Goal: Task Accomplishment & Management: Complete application form

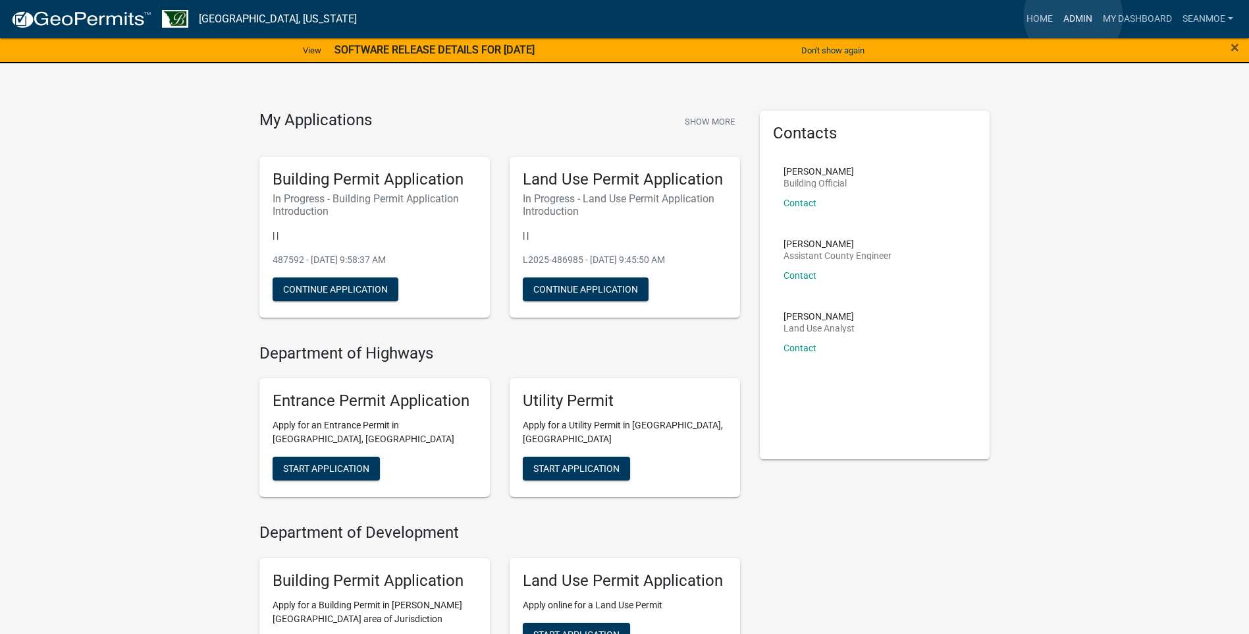
click at [1073, 16] on link "Admin" at bounding box center [1078, 19] width 40 height 25
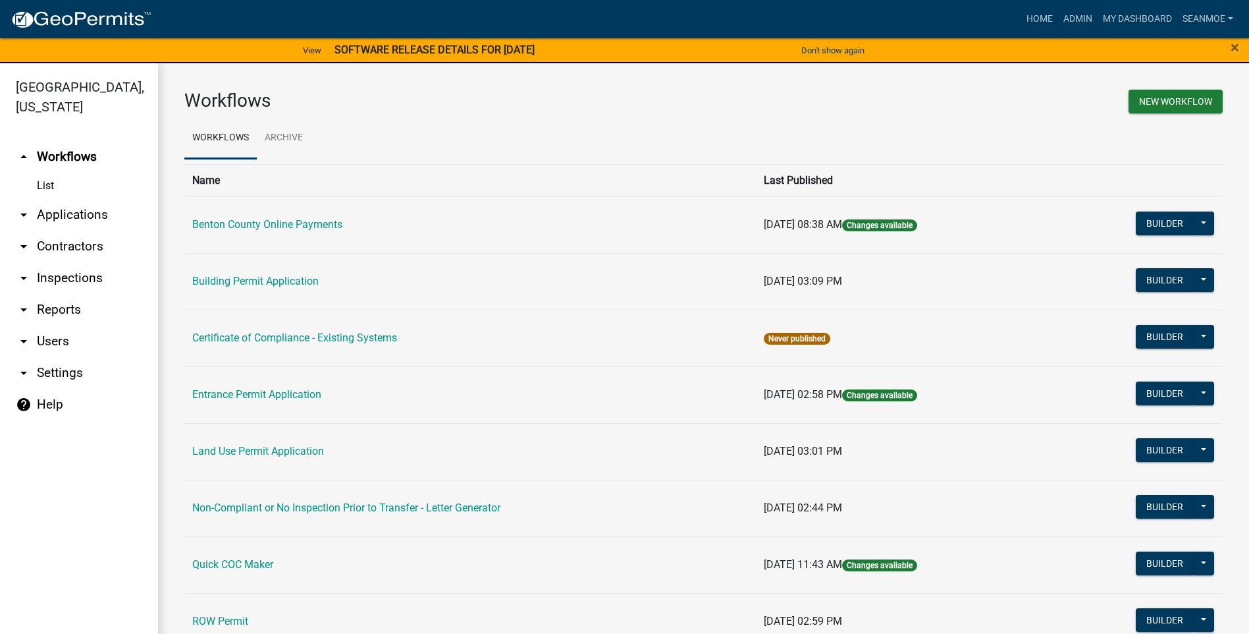
click at [95, 209] on link "arrow_drop_down Applications" at bounding box center [79, 215] width 158 height 32
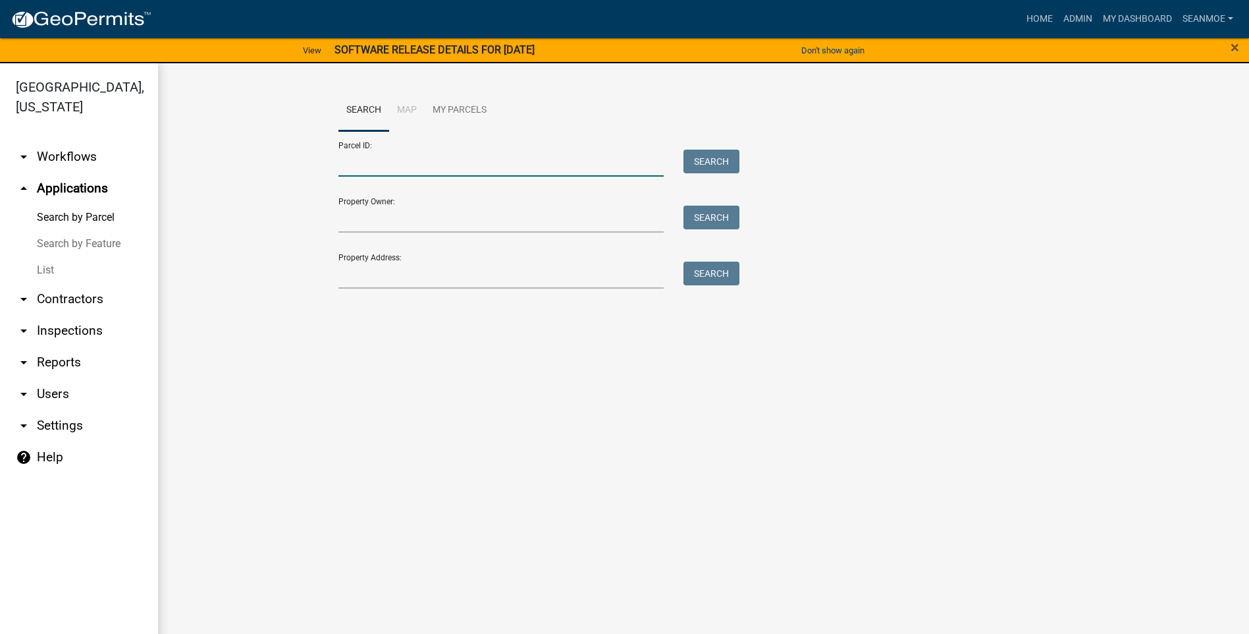
click at [391, 170] on input "Parcel ID:" at bounding box center [501, 162] width 326 height 27
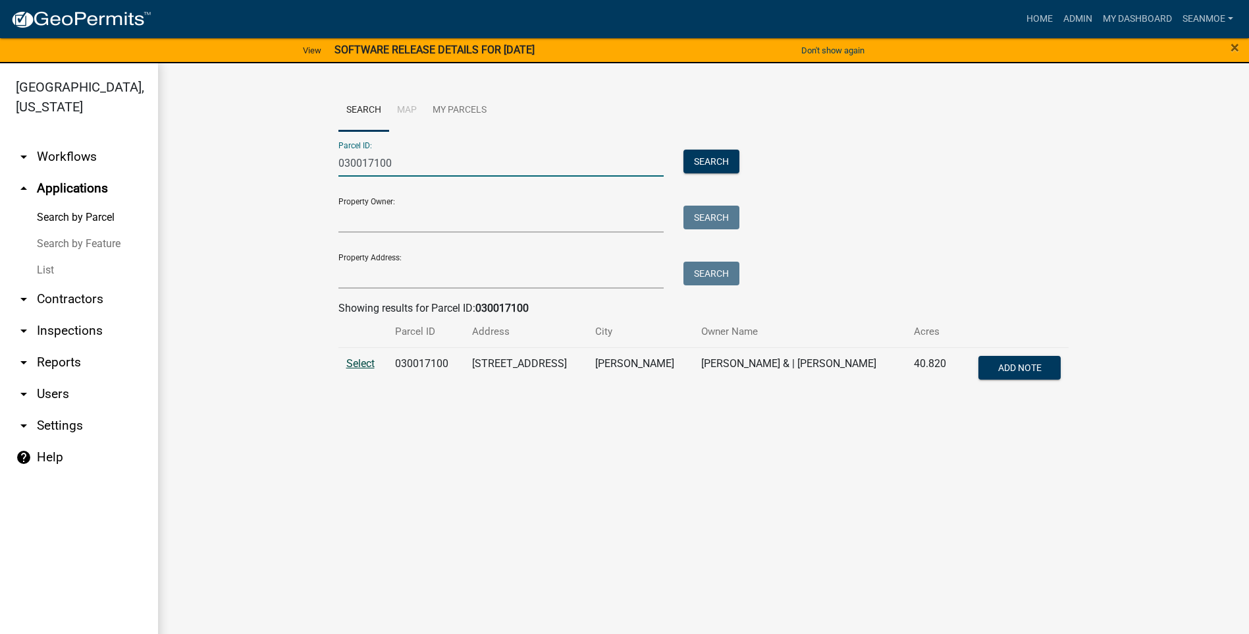
type input "030017100"
click at [359, 359] on span "Select" at bounding box center [360, 363] width 28 height 13
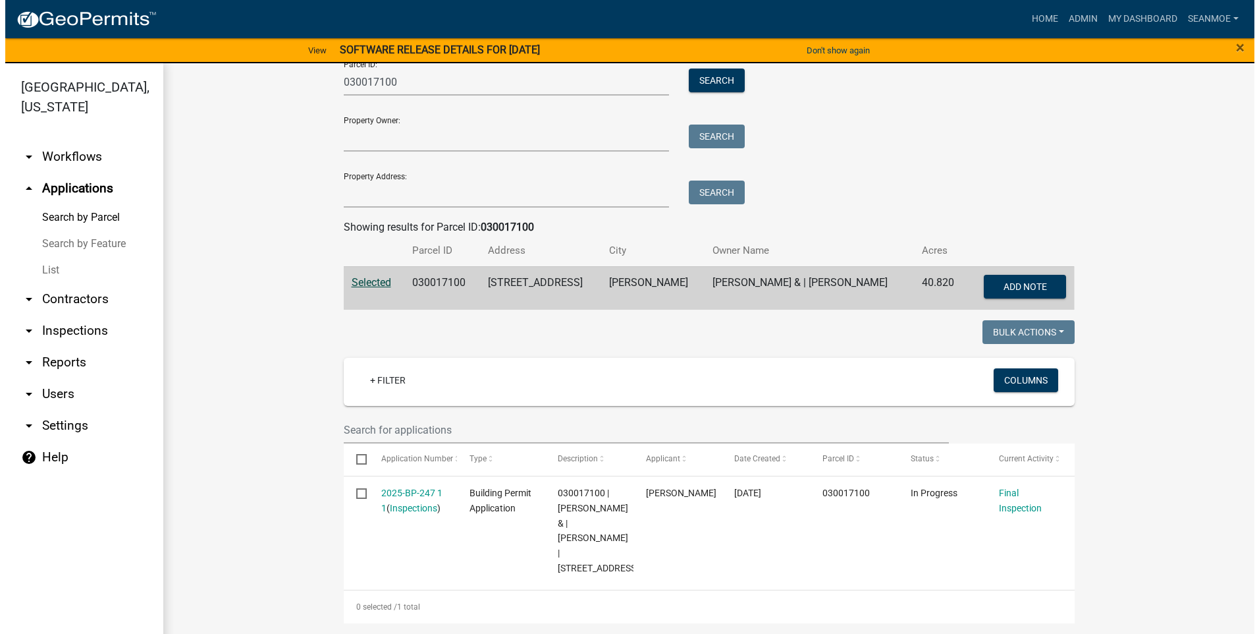
scroll to position [126, 0]
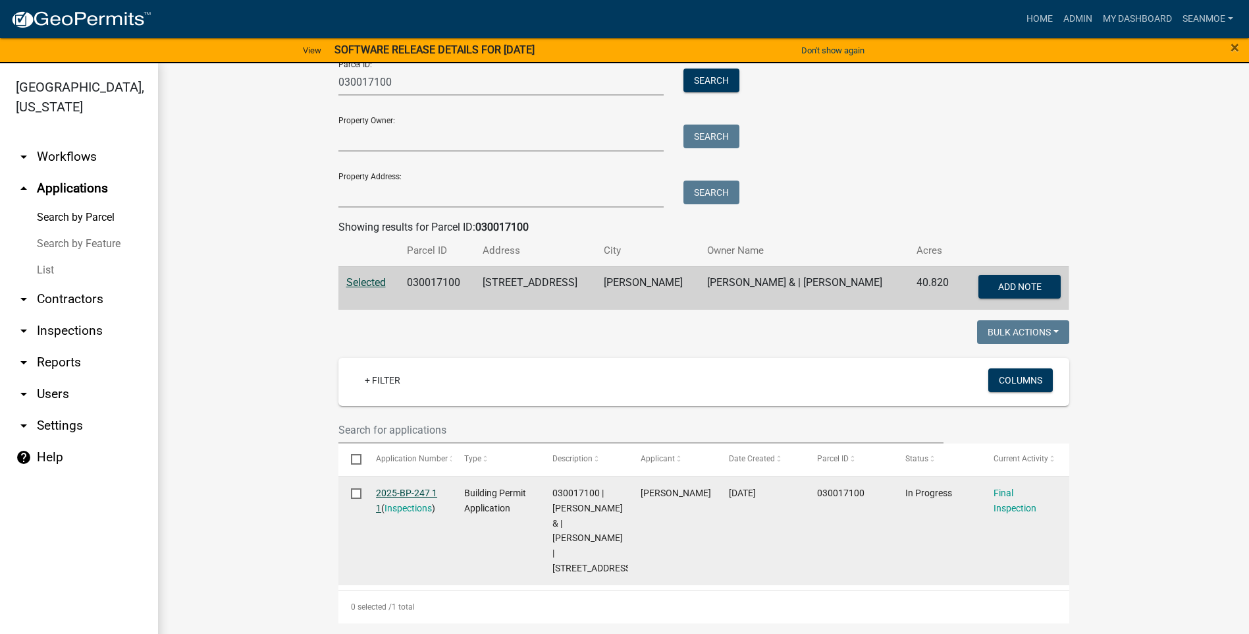
click at [412, 487] on link "2025-BP-247 1 1" at bounding box center [406, 500] width 61 height 26
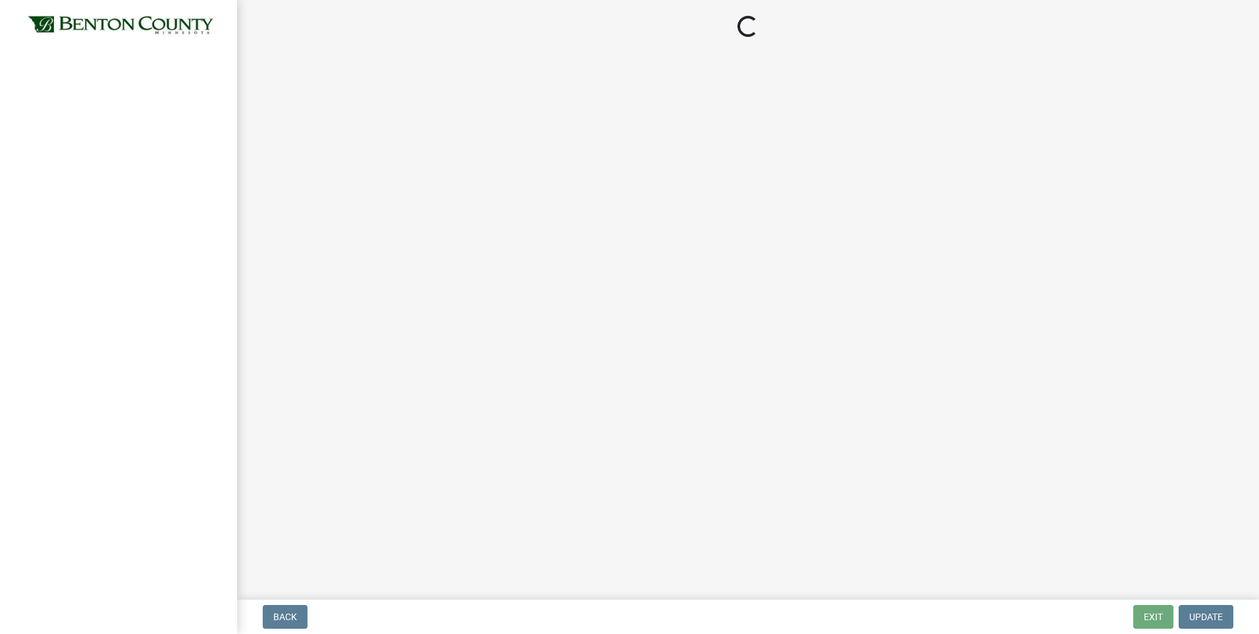
select select "17bfa135-5610-45df-8ce7-87530b7d86d4"
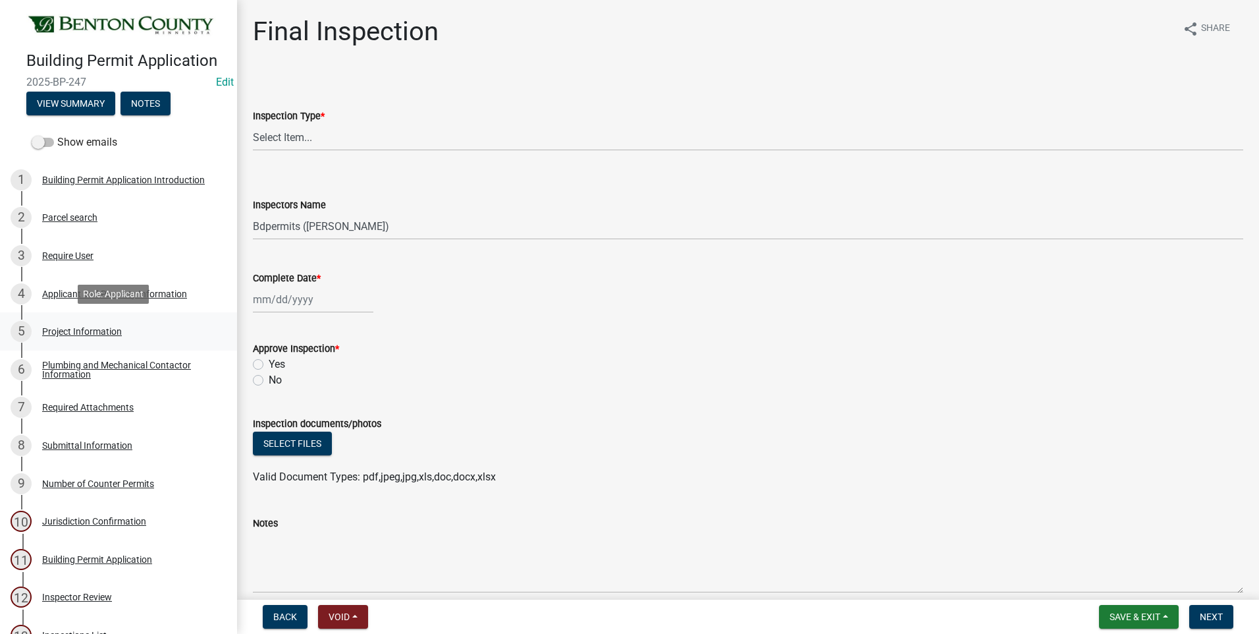
click at [59, 330] on div "Project Information" at bounding box center [82, 331] width 80 height 9
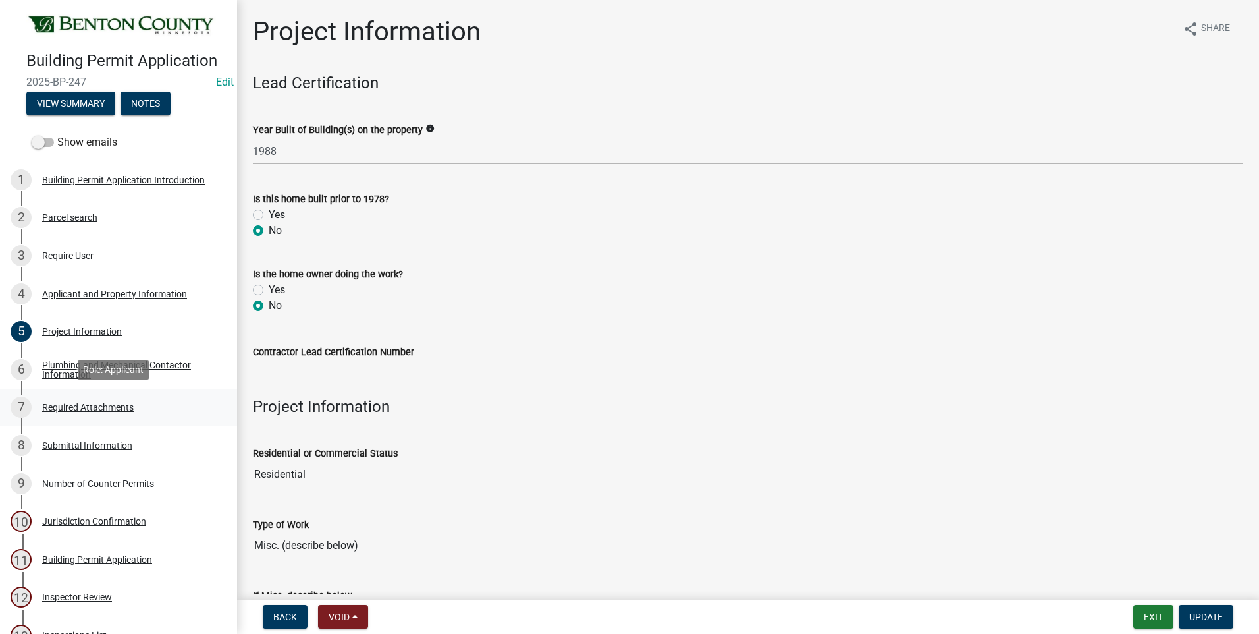
click at [82, 410] on div "Required Attachments" at bounding box center [88, 406] width 92 height 9
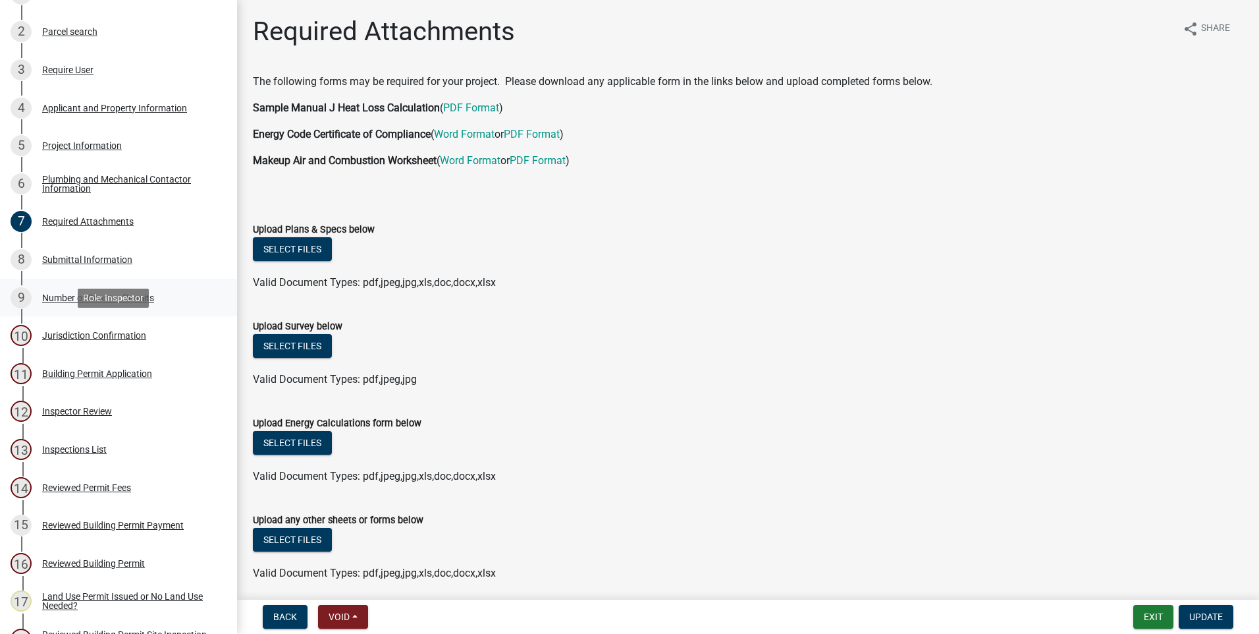
scroll to position [198, 0]
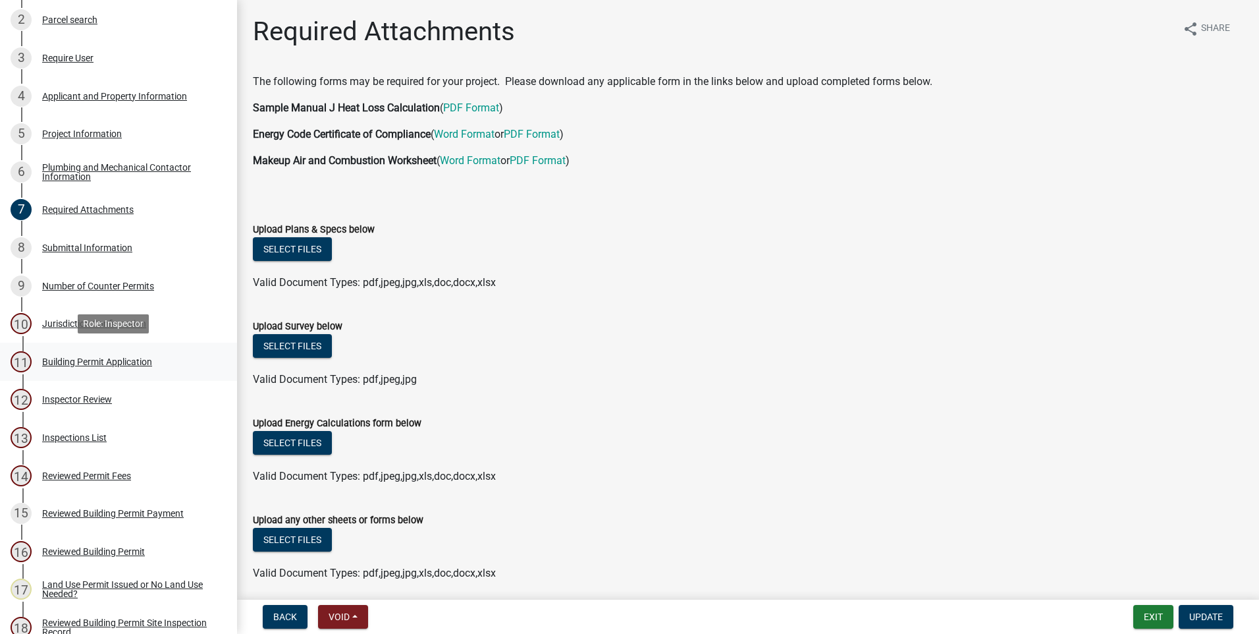
click at [115, 360] on div "Building Permit Application" at bounding box center [97, 361] width 110 height 9
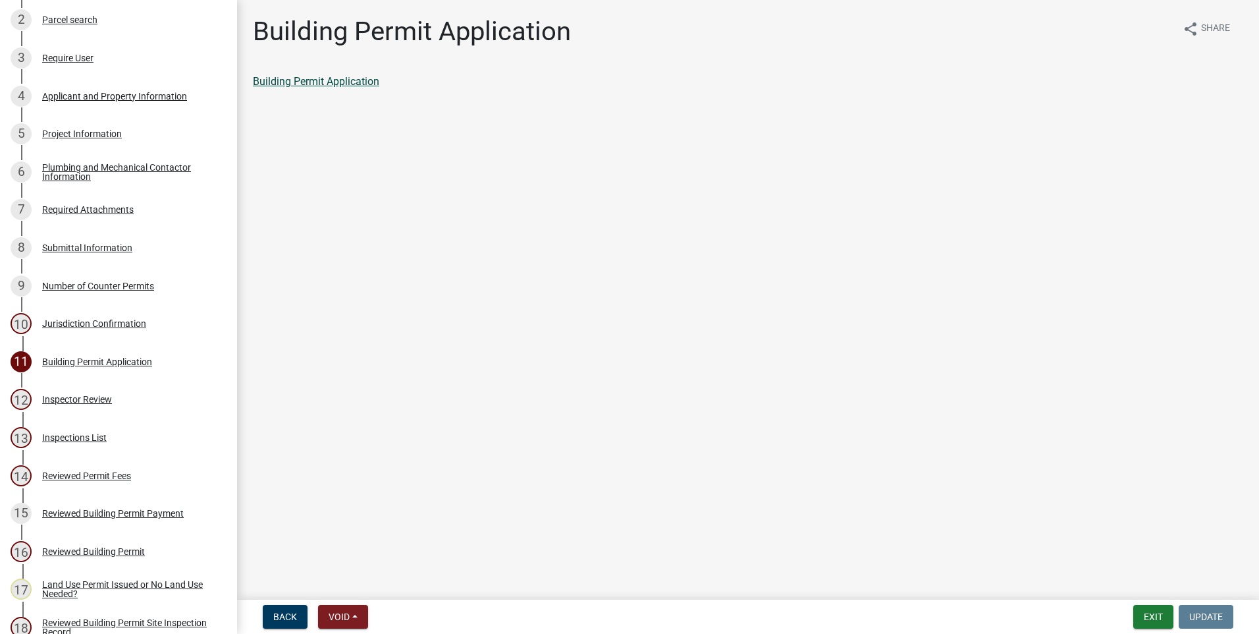
click at [370, 84] on link "Building Permit Application" at bounding box center [316, 81] width 126 height 13
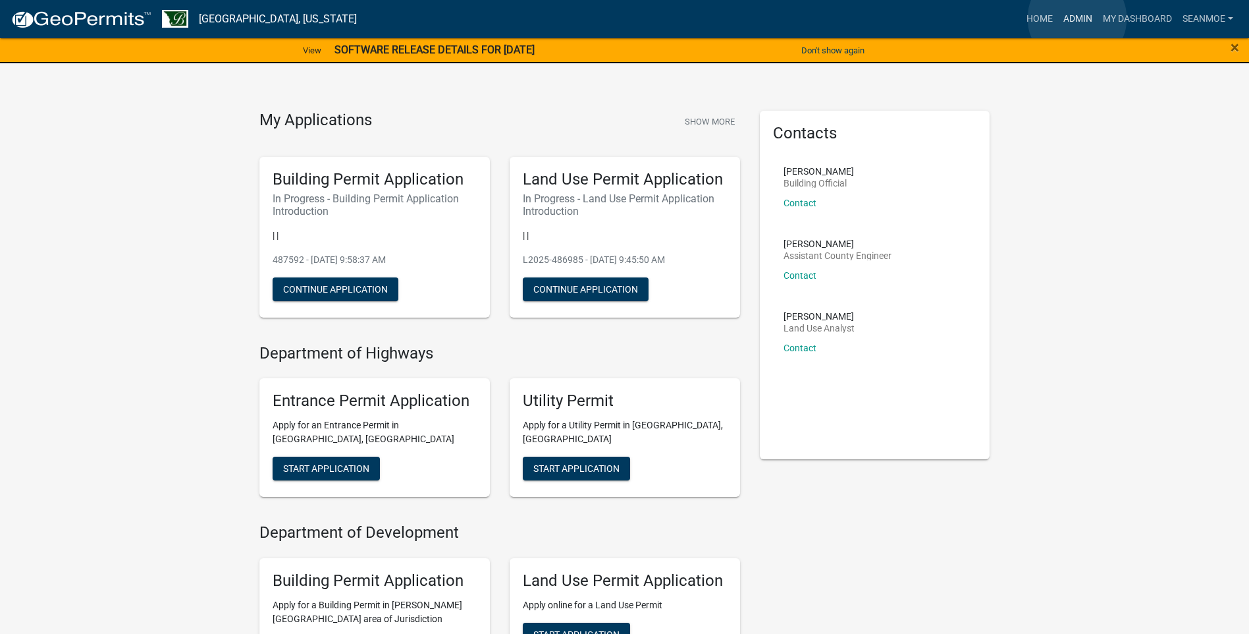
click at [1077, 18] on link "Admin" at bounding box center [1078, 19] width 40 height 25
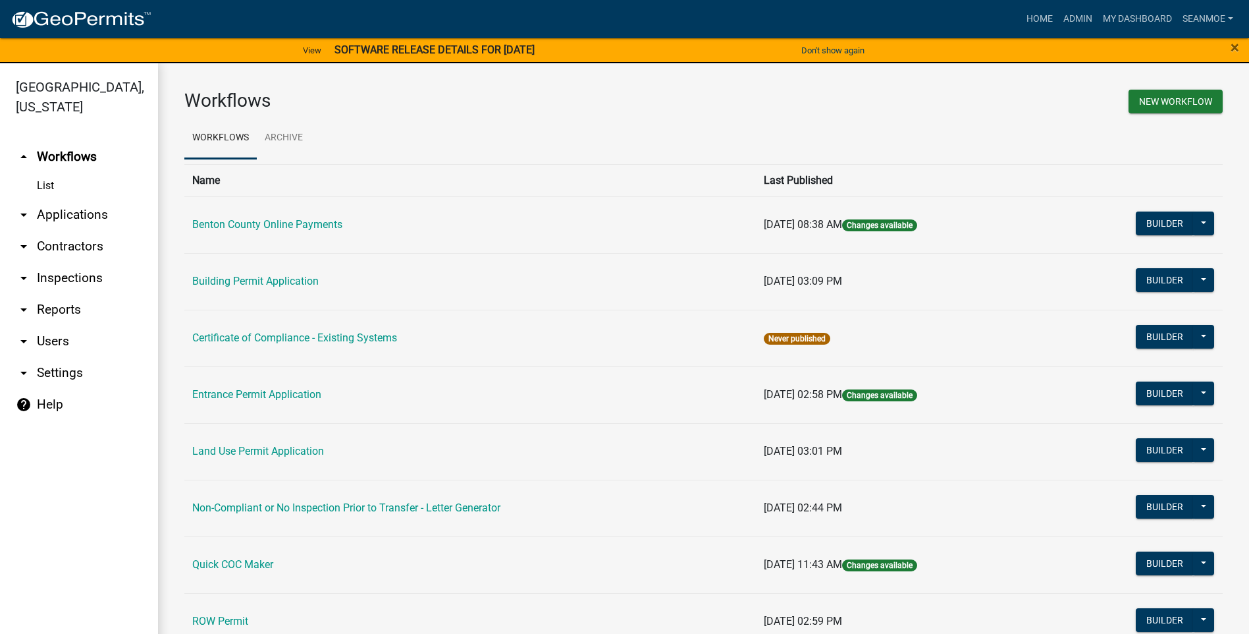
click at [55, 213] on link "arrow_drop_down Applications" at bounding box center [79, 215] width 158 height 32
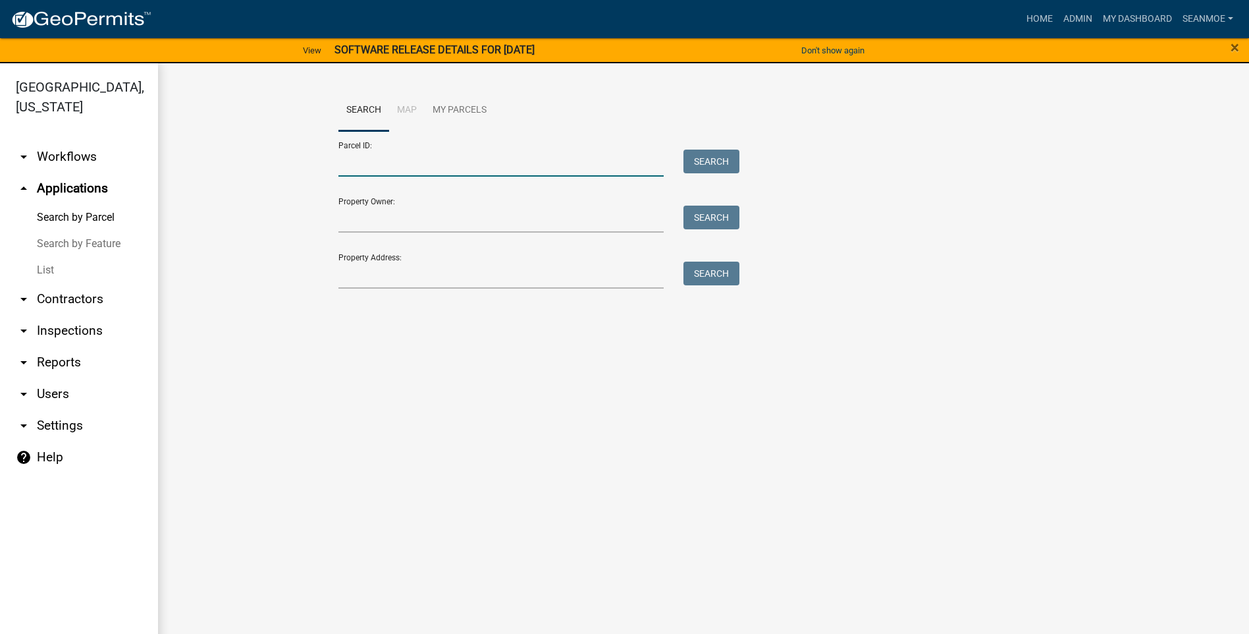
click at [389, 167] on input "Parcel ID:" at bounding box center [501, 162] width 326 height 27
type input "100039400"
click at [727, 165] on button "Search" at bounding box center [712, 161] width 56 height 24
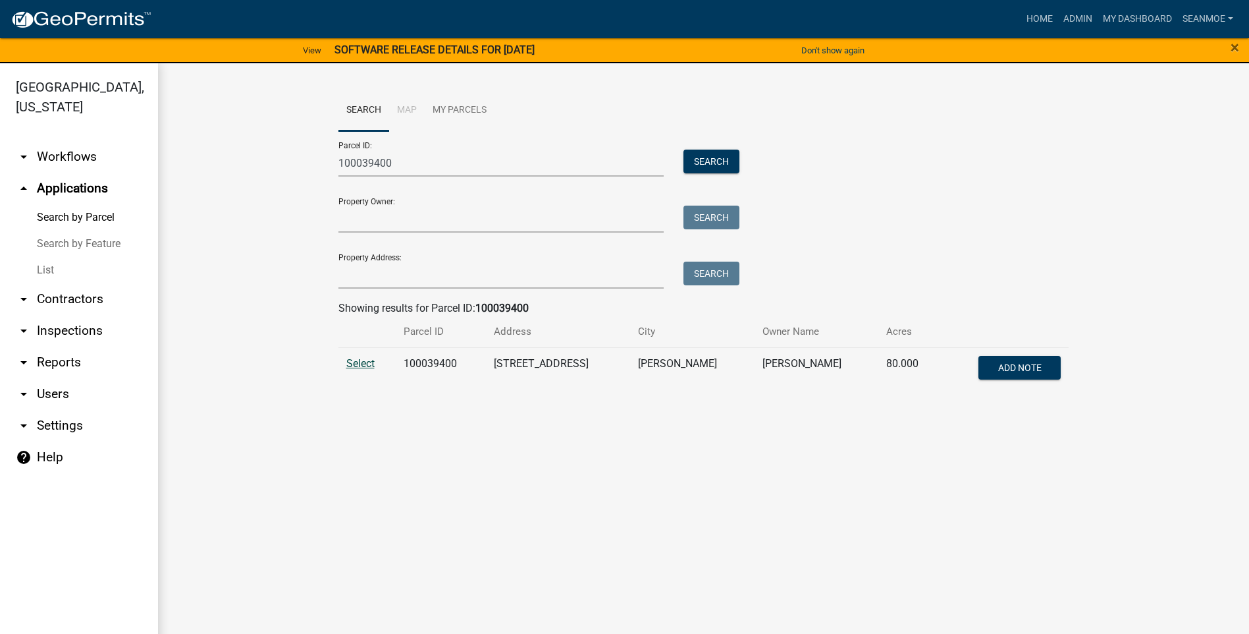
click at [358, 362] on span "Select" at bounding box center [360, 363] width 28 height 13
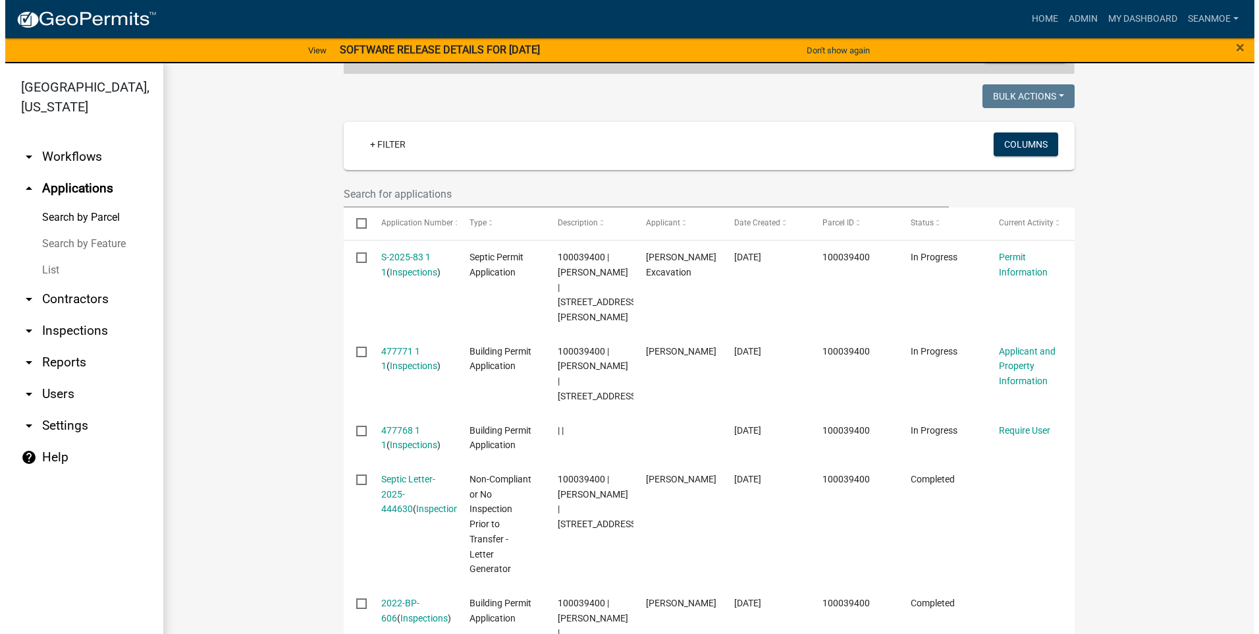
scroll to position [329, 0]
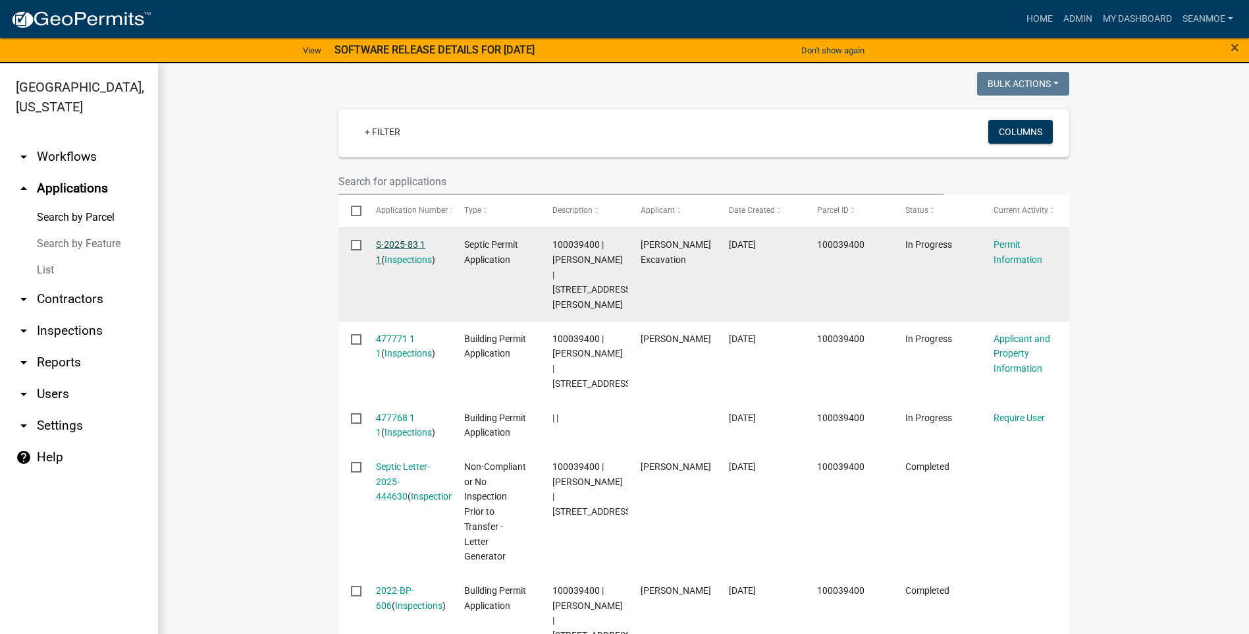
click at [403, 244] on link "S-2025-83 1 1" at bounding box center [400, 252] width 49 height 26
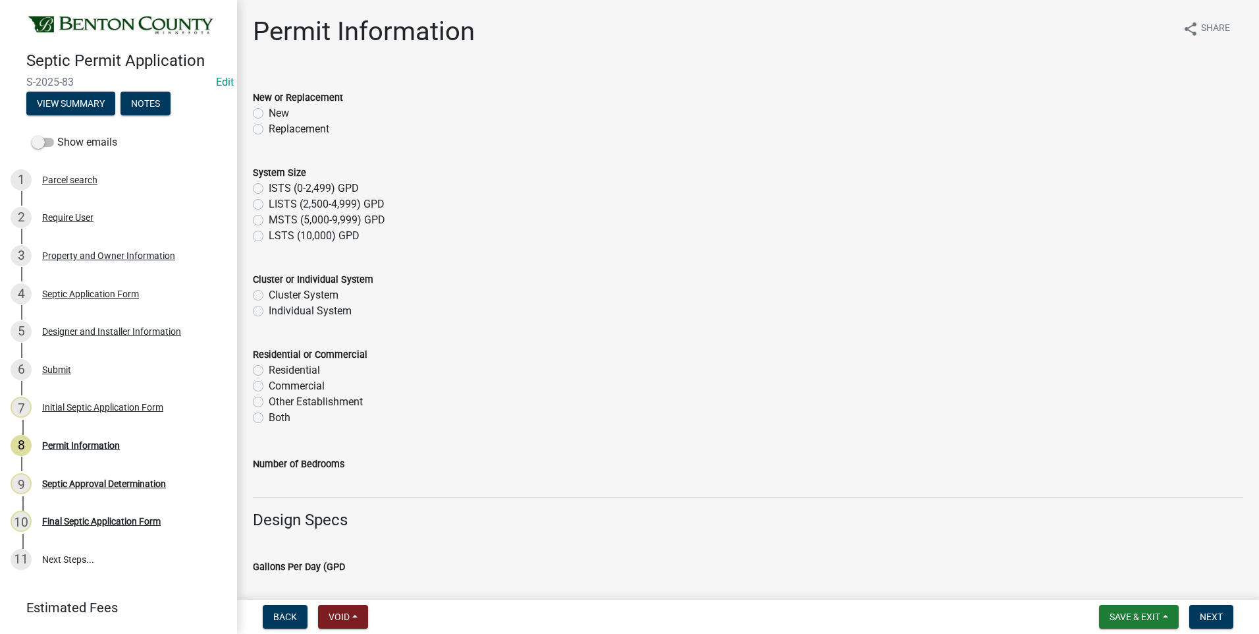
click at [269, 128] on label "Replacement" at bounding box center [299, 129] width 61 height 16
click at [269, 128] on input "Replacement" at bounding box center [273, 125] width 9 height 9
radio input "true"
click at [269, 188] on label "ISTS (0-2,499) GPD" at bounding box center [314, 188] width 90 height 16
click at [269, 188] on input "ISTS (0-2,499) GPD" at bounding box center [273, 184] width 9 height 9
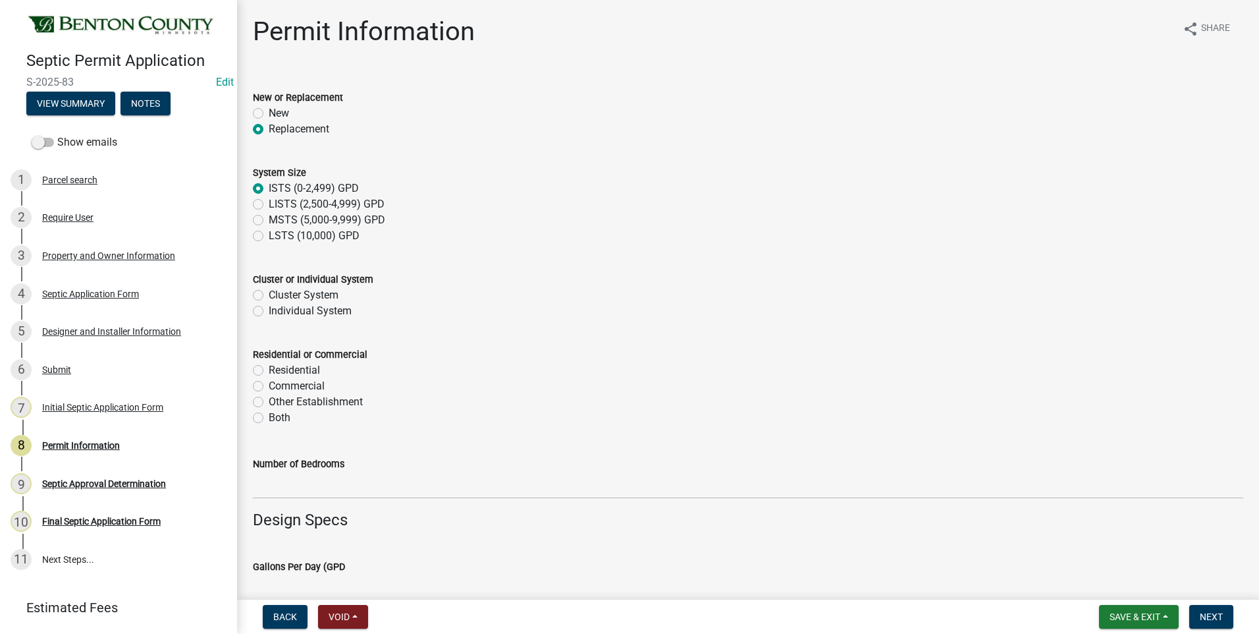
radio input "true"
click at [269, 312] on label "Individual System" at bounding box center [310, 311] width 83 height 16
click at [269, 311] on input "Individual System" at bounding box center [273, 307] width 9 height 9
radio input "true"
click at [269, 368] on label "Residential" at bounding box center [294, 370] width 51 height 16
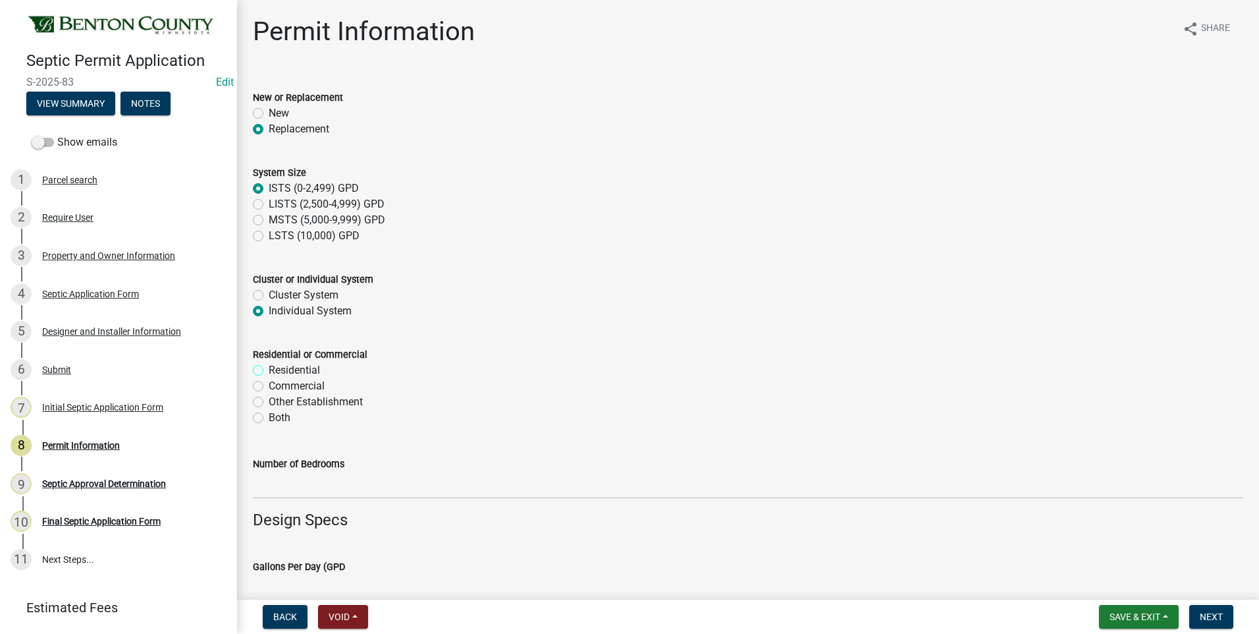
click at [269, 368] on input "Residential" at bounding box center [273, 366] width 9 height 9
radio input "true"
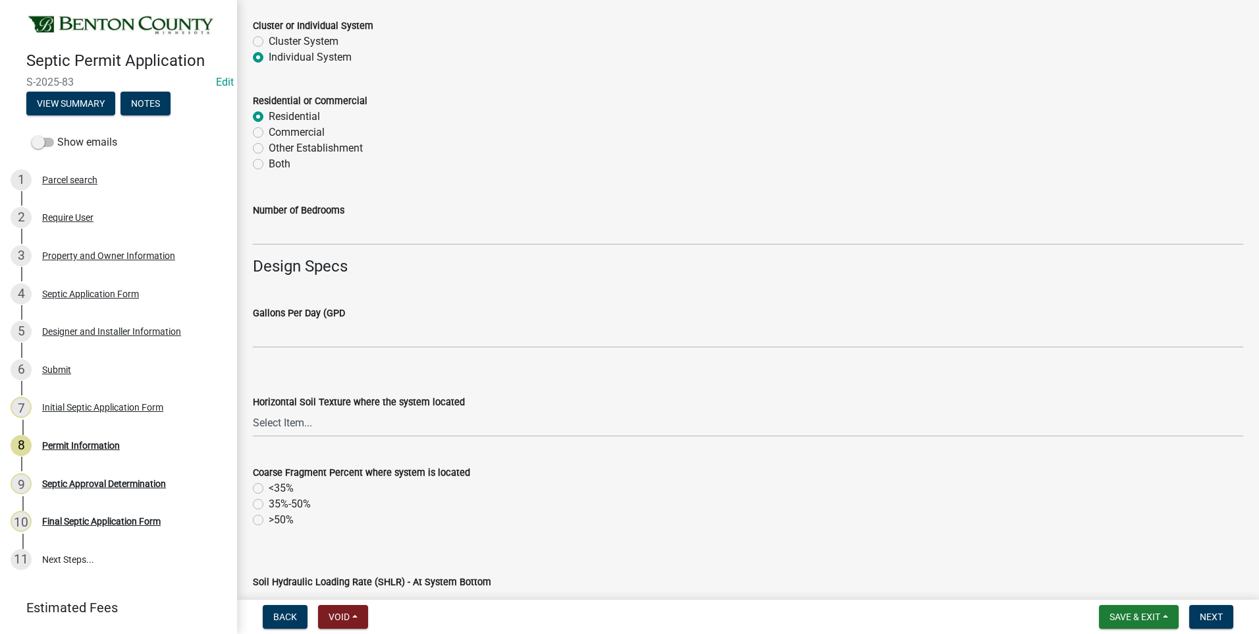
scroll to position [263, 0]
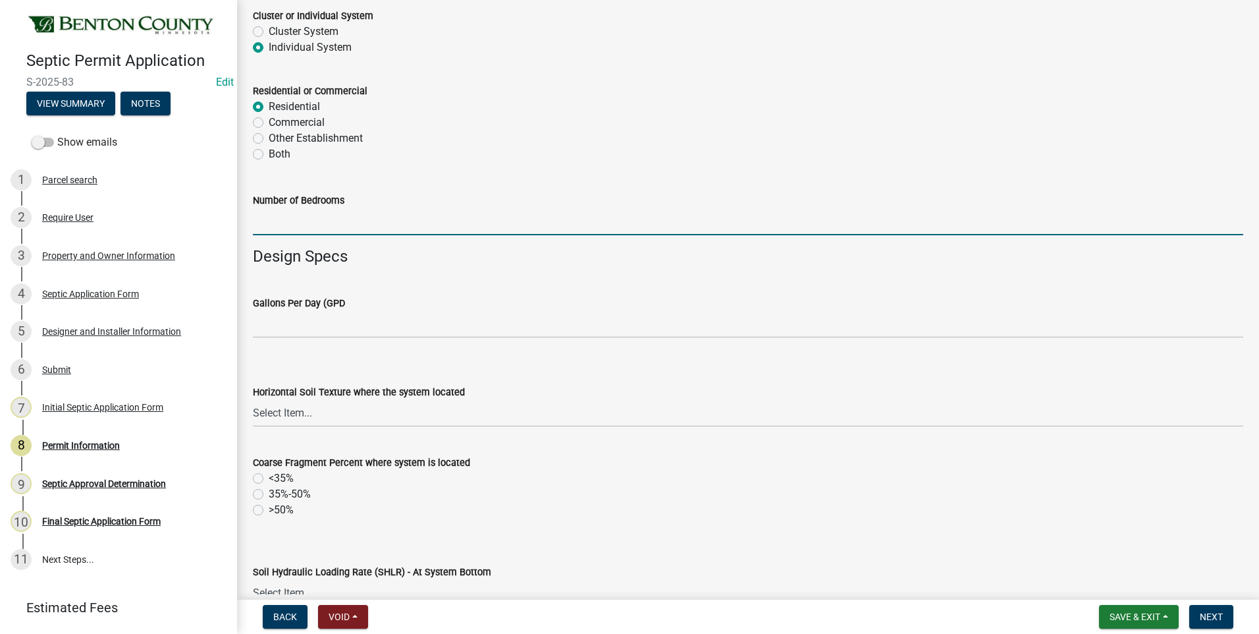
click at [363, 227] on input "text" at bounding box center [748, 221] width 990 height 27
type input "4"
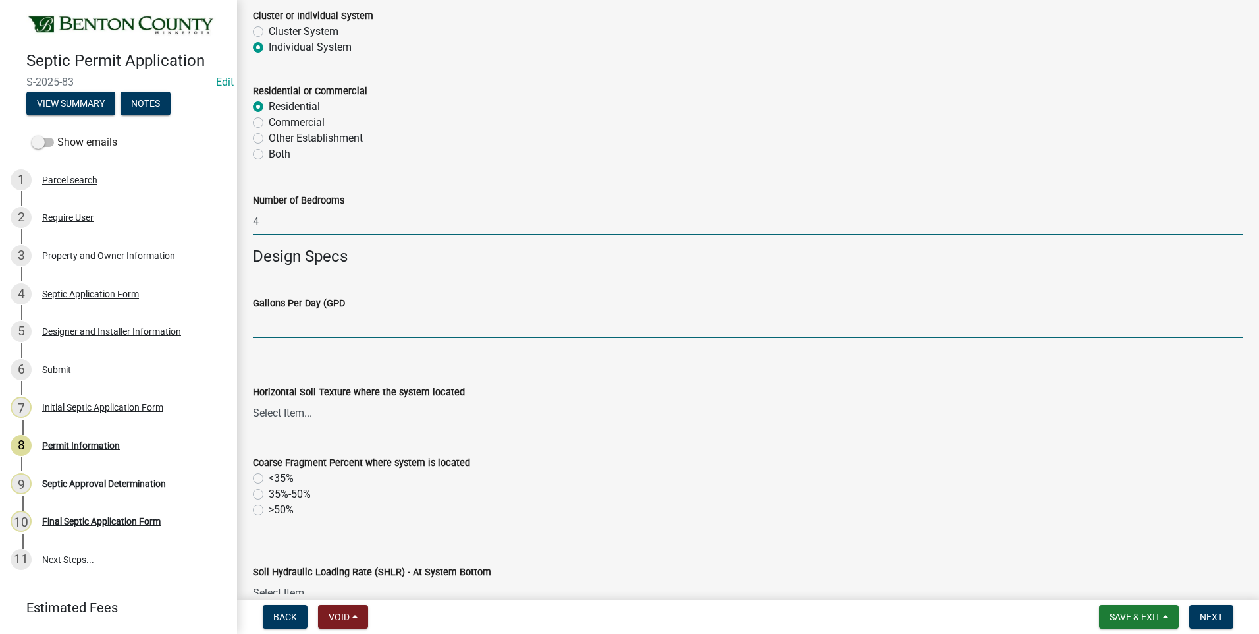
click at [343, 322] on input "text" at bounding box center [748, 324] width 990 height 27
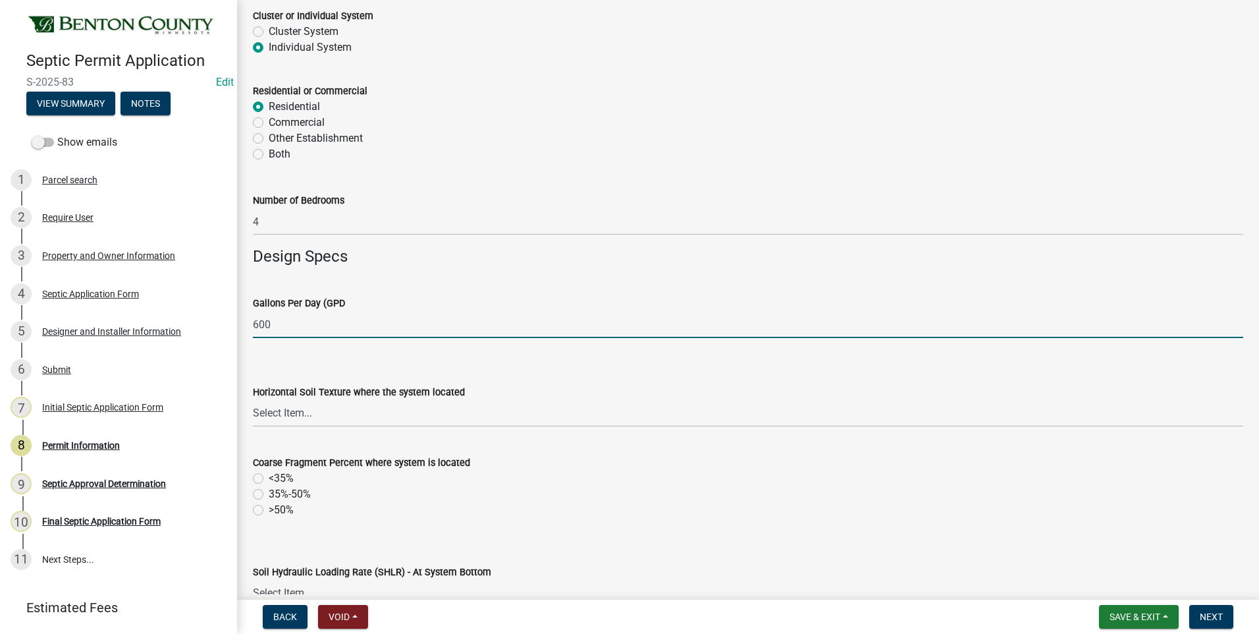
type input "600"
click at [296, 416] on select "Select Item... Sand Coarse Sand Loamy Sand Loamy Coarse Sand Loamy Fine Sand Lo…" at bounding box center [748, 413] width 990 height 27
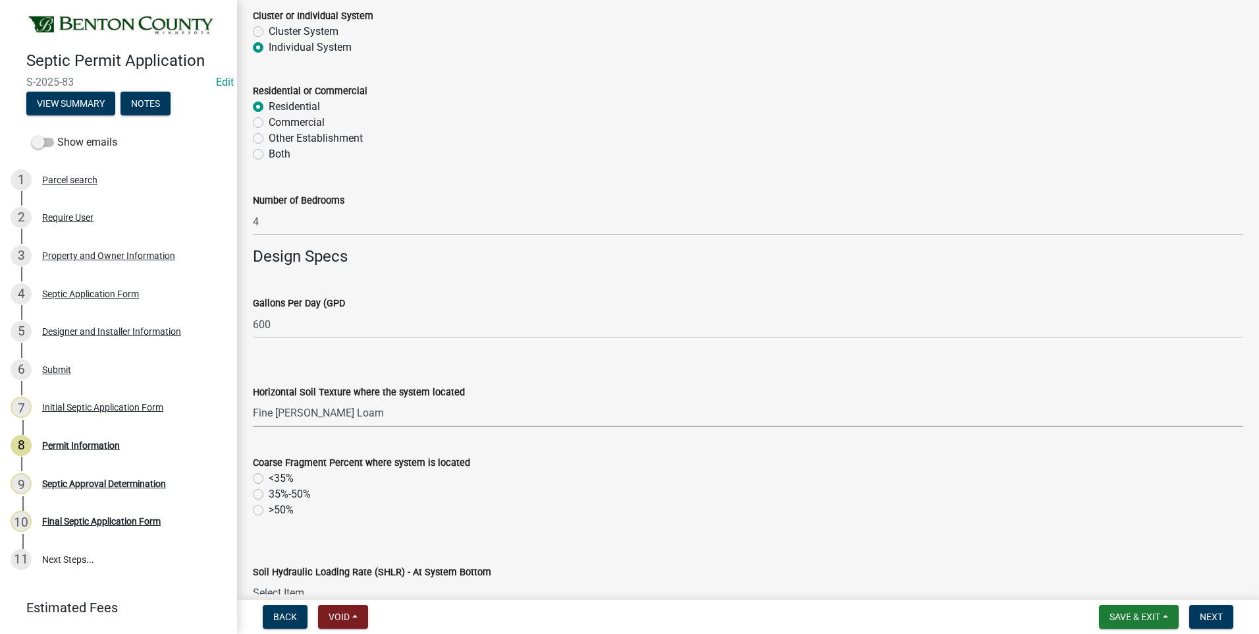
click at [253, 400] on select "Select Item... Sand Coarse Sand Loamy Sand Loamy Coarse Sand Loamy Fine Sand Lo…" at bounding box center [748, 413] width 990 height 27
select select "0a4500bb-4fd9-4ccf-b4ac-1fe64115ddd4"
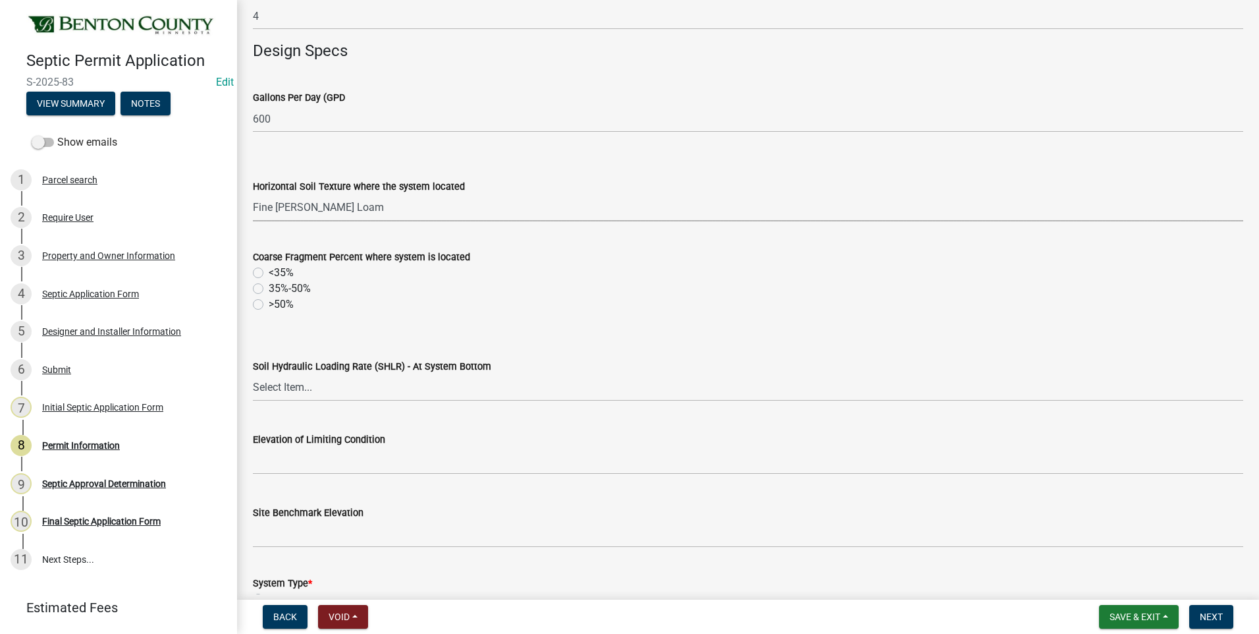
scroll to position [527, 0]
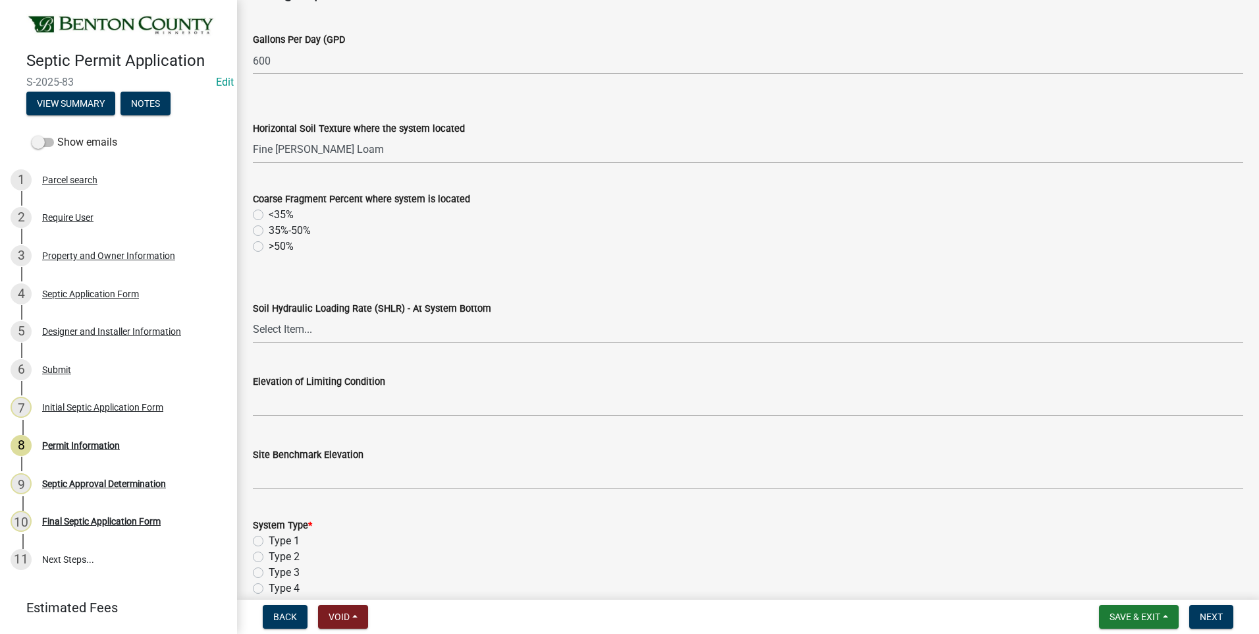
click at [269, 215] on label "<35%" at bounding box center [281, 215] width 25 height 16
click at [269, 215] on input "<35%" at bounding box center [273, 211] width 9 height 9
radio input "true"
click at [291, 329] on select "Select Item... 1.2 0.78 0.68 0.6 0.52 0.5 0.45 0.42 0.24 0 Other" at bounding box center [748, 329] width 990 height 27
click at [253, 316] on select "Select Item... 1.2 0.78 0.68 0.6 0.52 0.5 0.45 0.42 0.24 0 Other" at bounding box center [748, 329] width 990 height 27
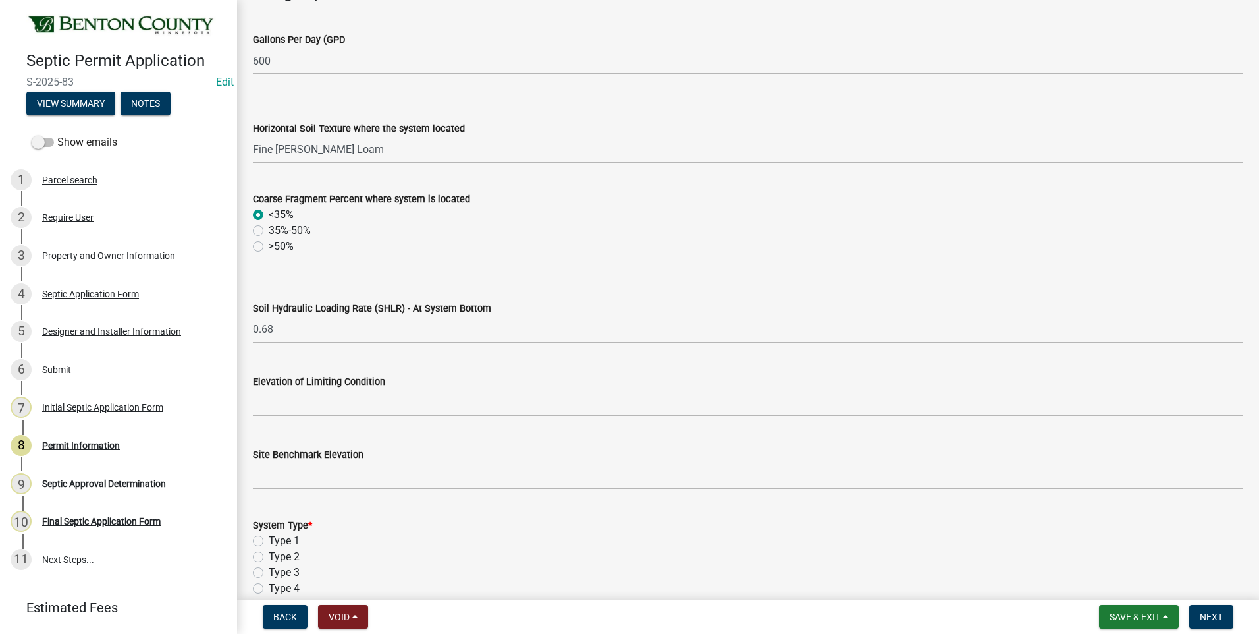
select select "565ea9bc-ed71-4fd7-a226-cbc67de4b51c"
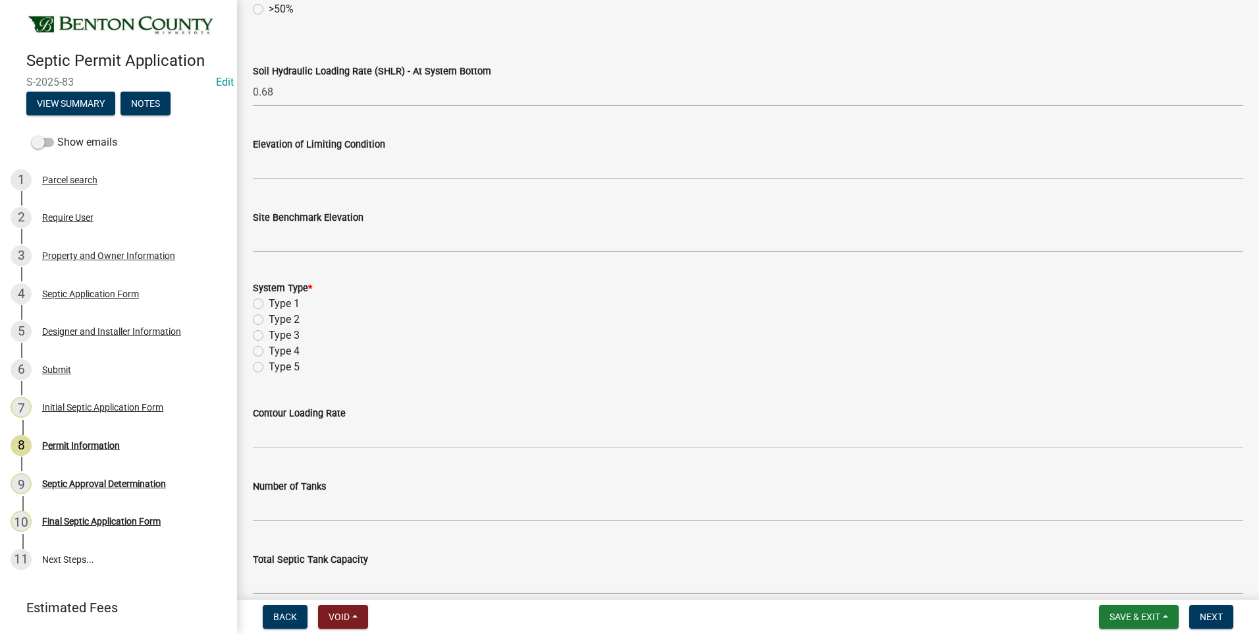
scroll to position [790, 0]
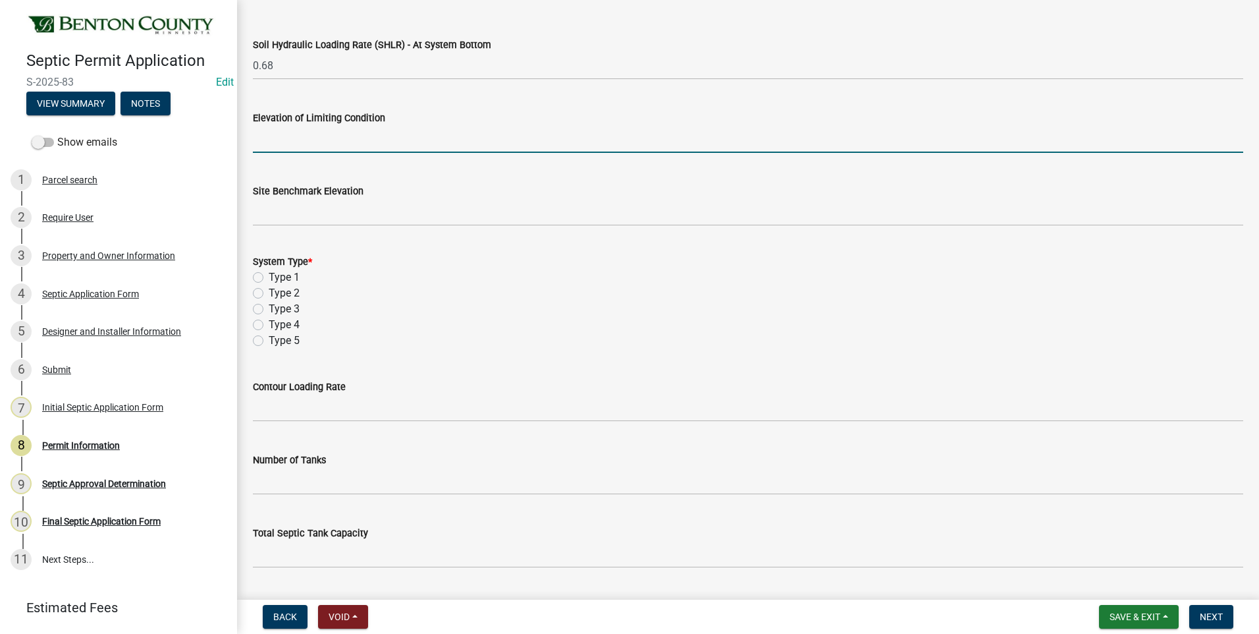
click at [401, 139] on input "text" at bounding box center [748, 139] width 990 height 27
type input "88.92"
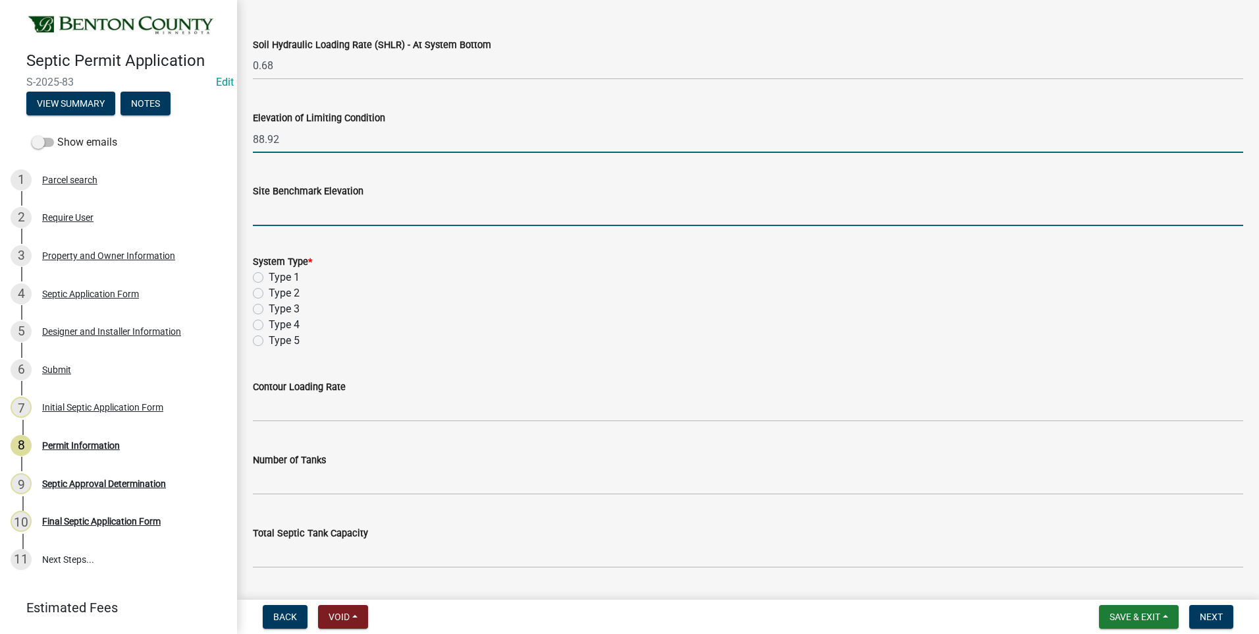
click at [360, 213] on input "text" at bounding box center [748, 212] width 990 height 27
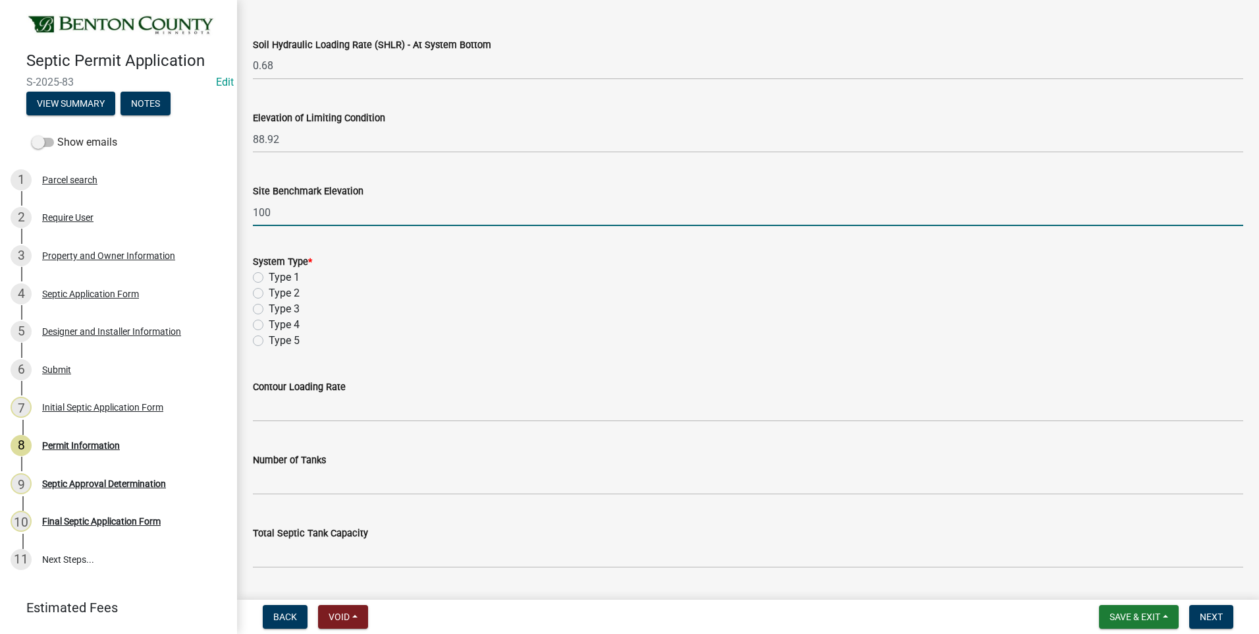
type input "100"
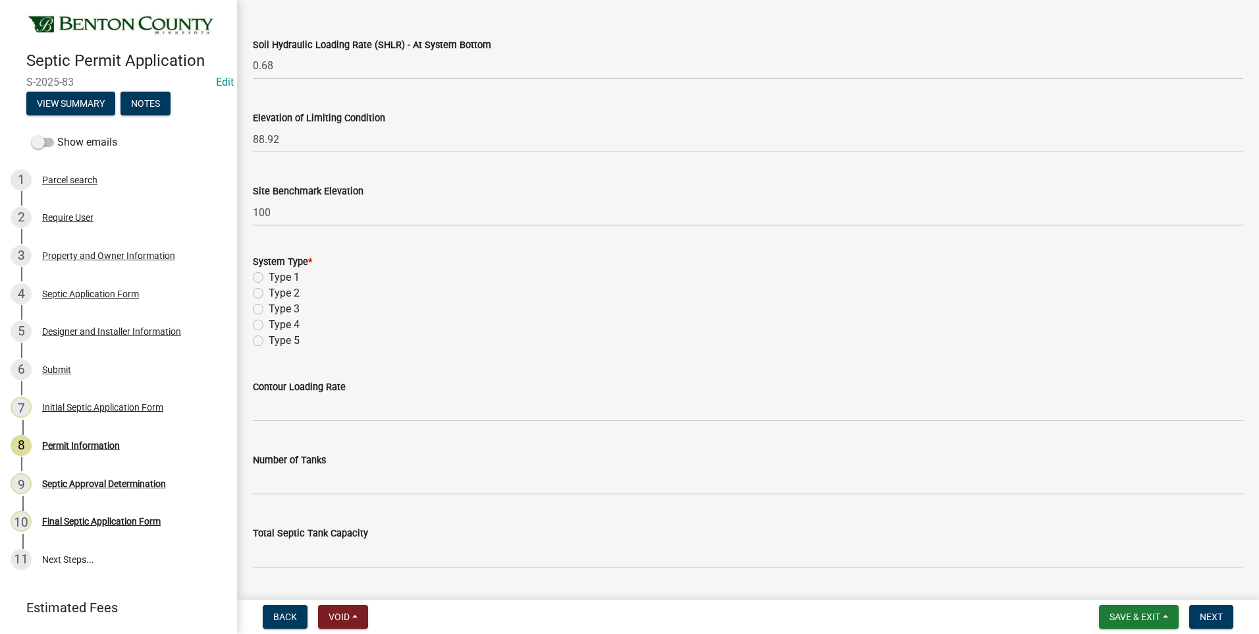
click at [269, 277] on label "Type 1" at bounding box center [284, 277] width 31 height 16
click at [269, 277] on input "Type 1" at bounding box center [273, 273] width 9 height 9
radio input "true"
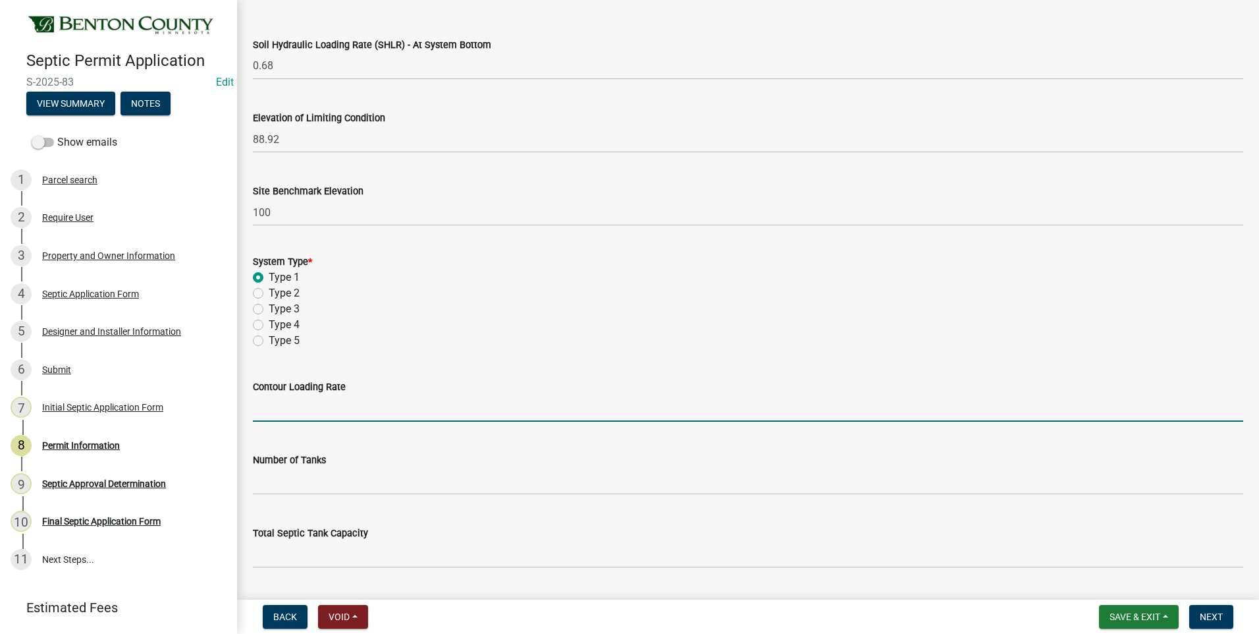
click at [340, 408] on input "text" at bounding box center [748, 407] width 990 height 27
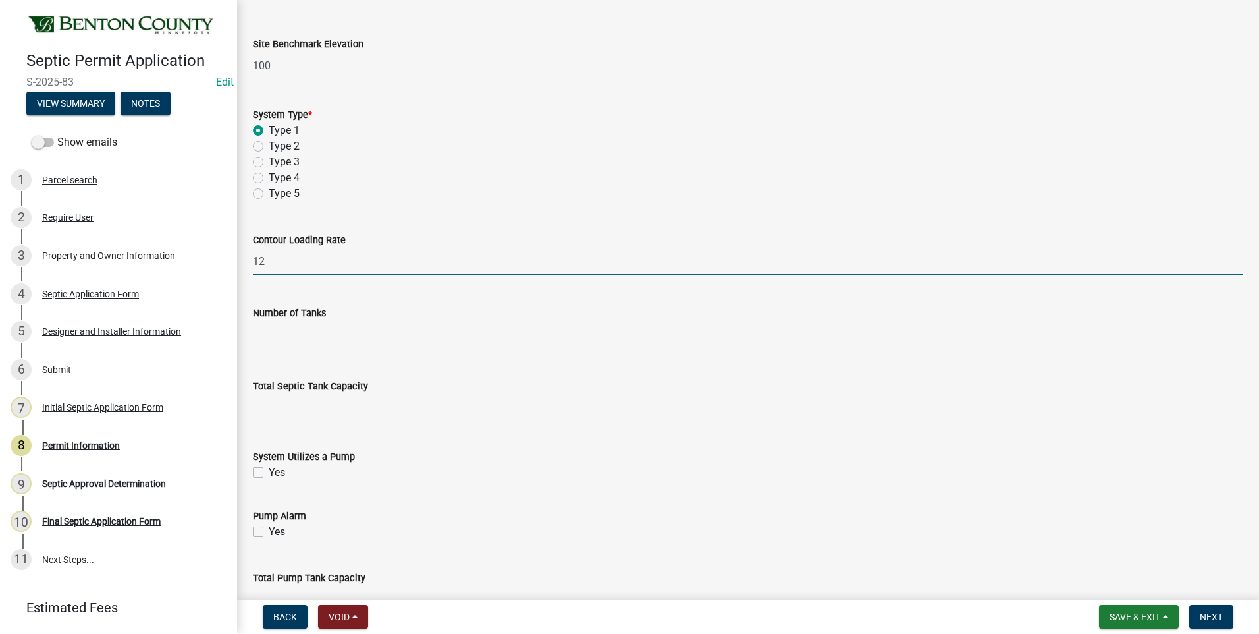
scroll to position [1054, 0]
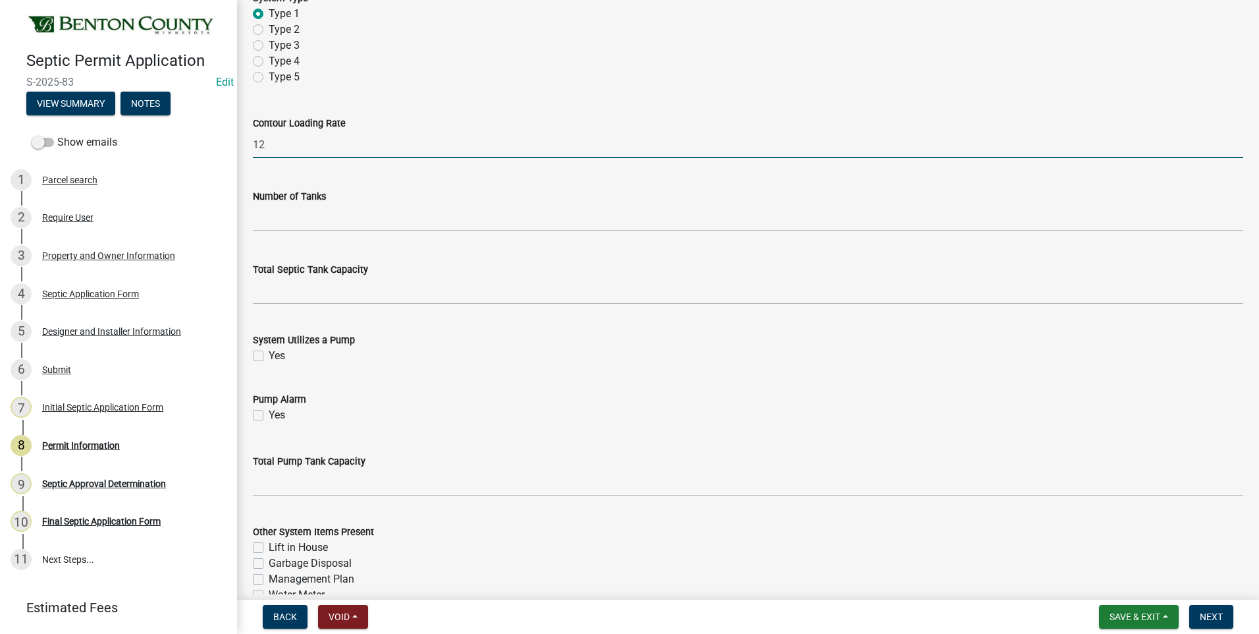
type input "12"
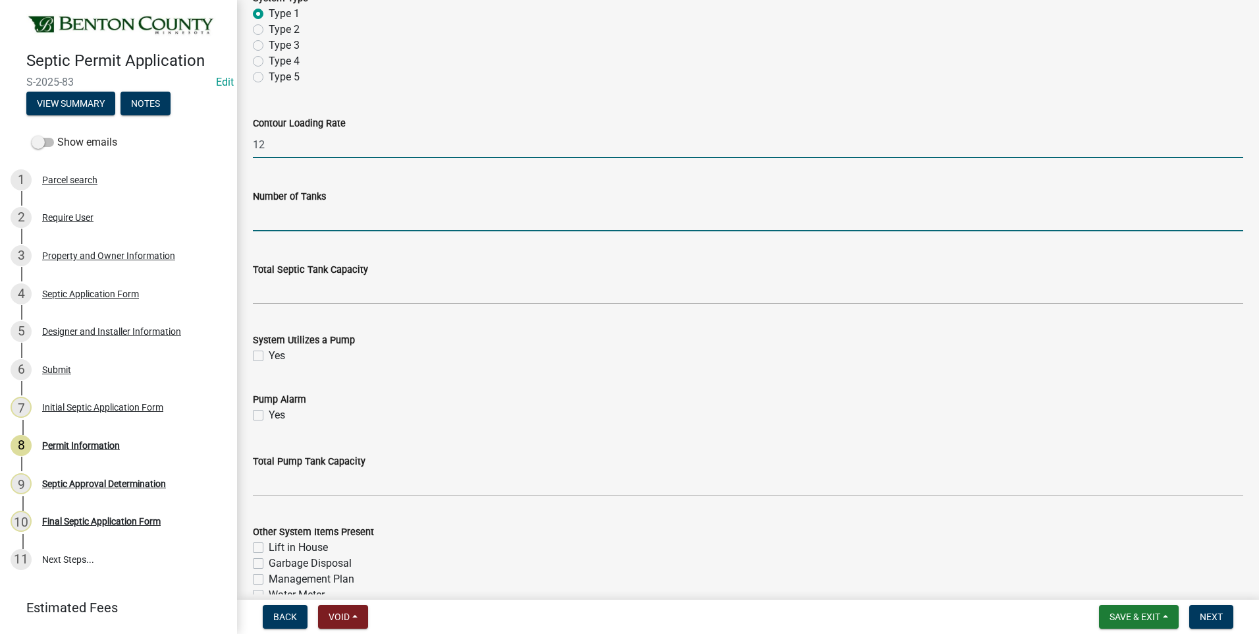
click at [361, 219] on input "text" at bounding box center [748, 217] width 990 height 27
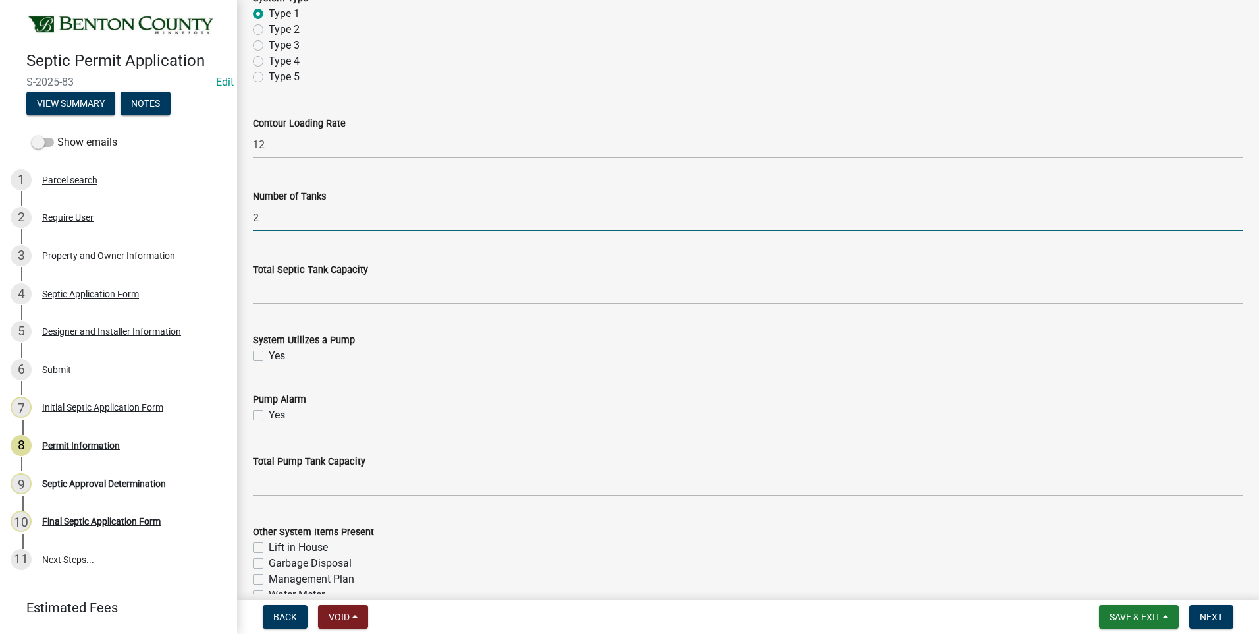
type input "2"
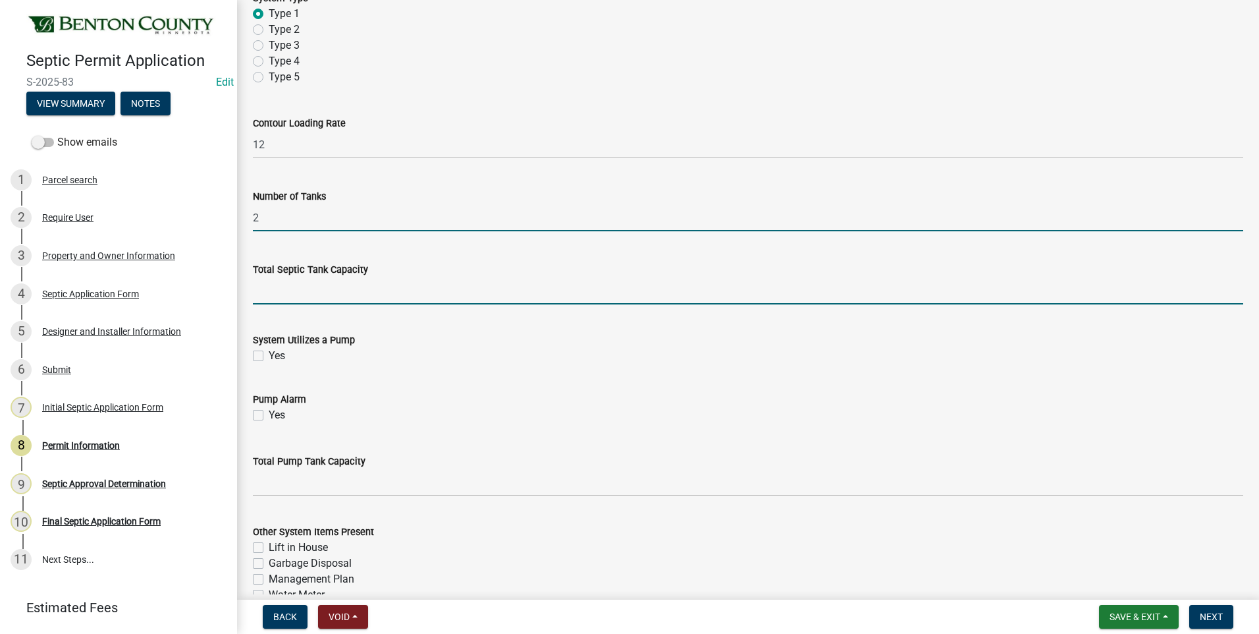
click at [360, 292] on input "text" at bounding box center [748, 290] width 990 height 27
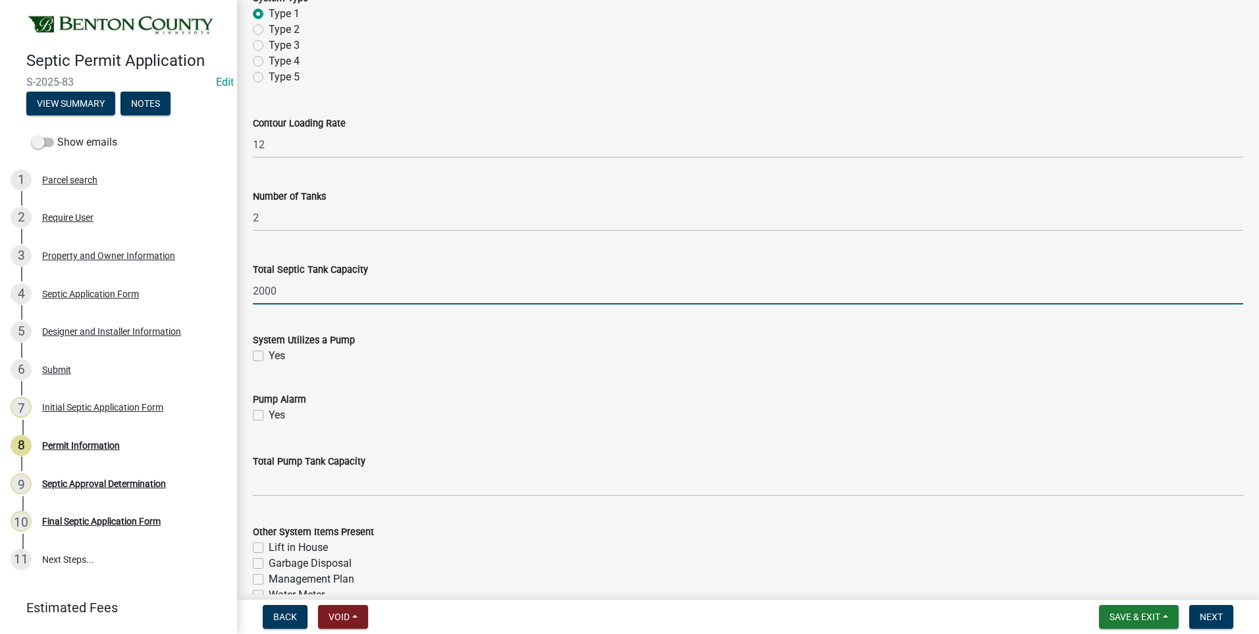
type input "2000"
click at [269, 354] on label "Yes" at bounding box center [277, 356] width 16 height 16
click at [269, 354] on input "Yes" at bounding box center [273, 352] width 9 height 9
checkbox input "true"
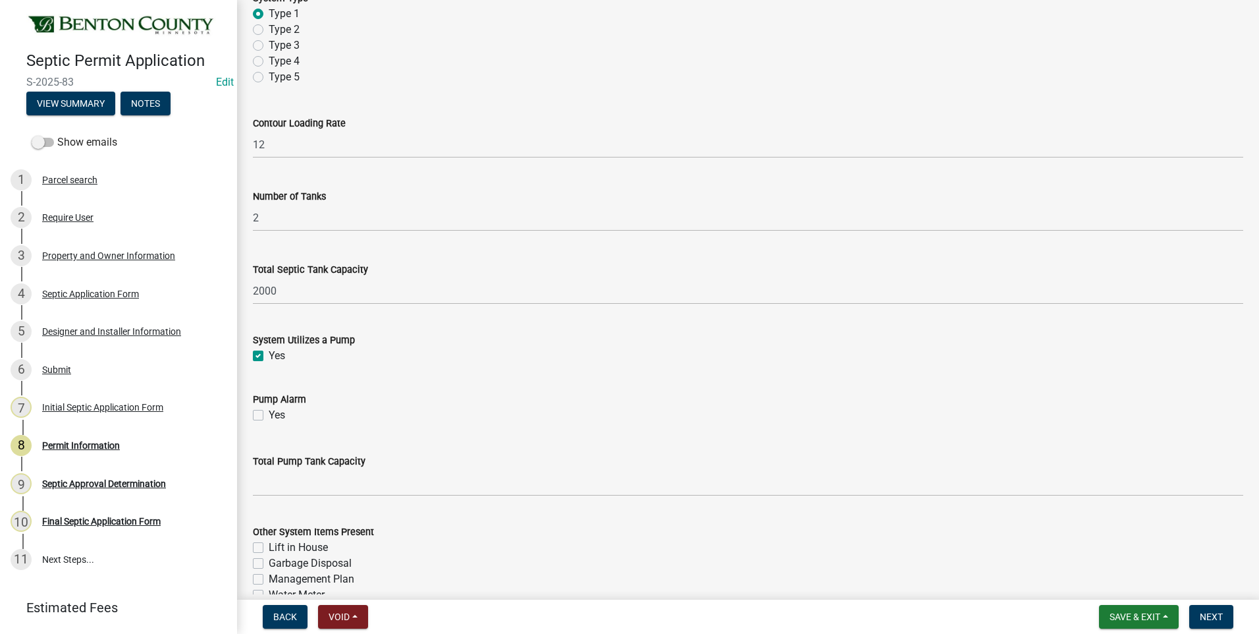
click at [269, 414] on label "Yes" at bounding box center [277, 415] width 16 height 16
click at [269, 414] on input "Yes" at bounding box center [273, 411] width 9 height 9
checkbox input "true"
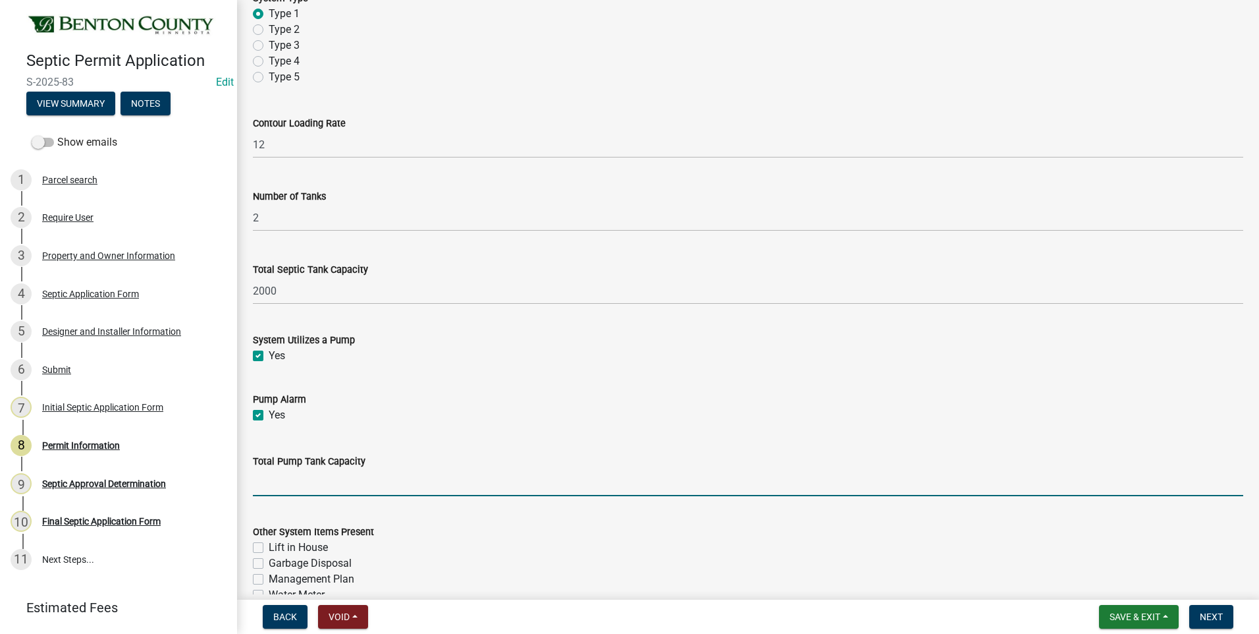
click at [310, 488] on input "text" at bounding box center [748, 482] width 990 height 27
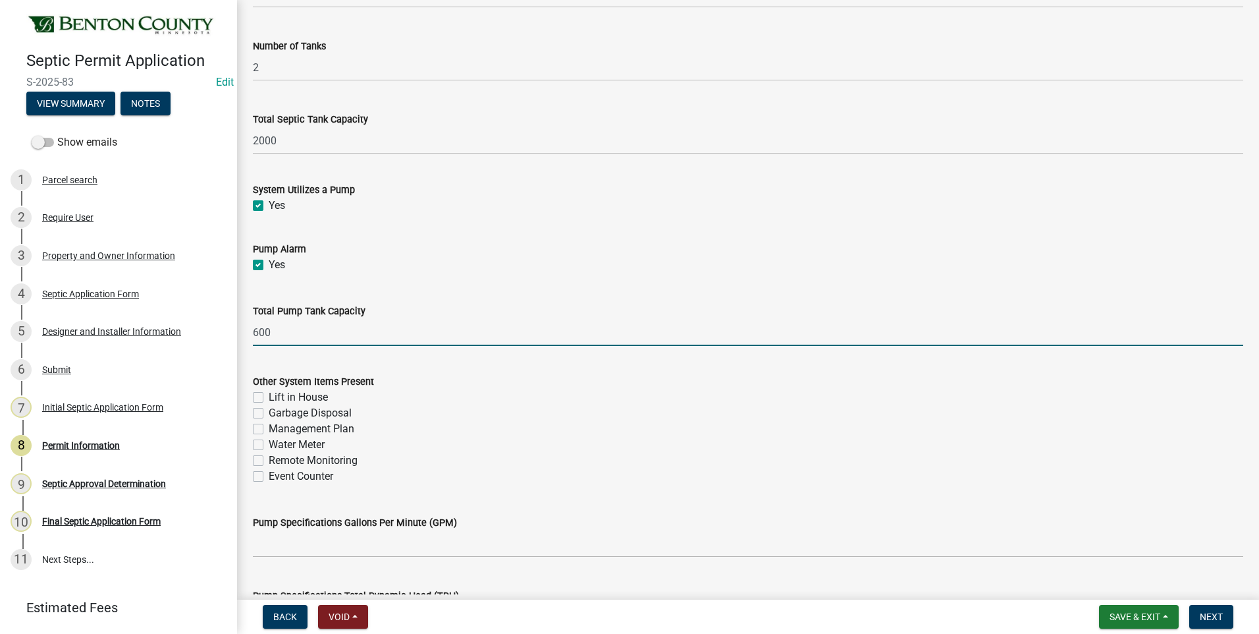
scroll to position [1383, 0]
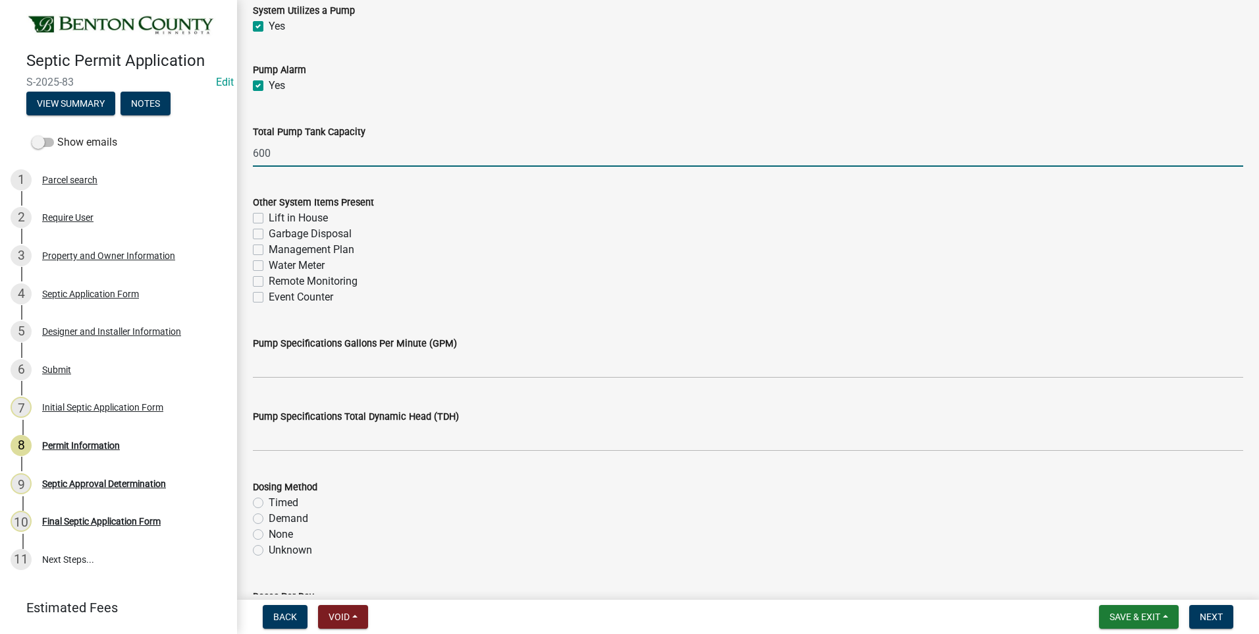
type input "600"
click at [269, 252] on label "Management Plan" at bounding box center [312, 250] width 86 height 16
click at [269, 250] on input "Management Plan" at bounding box center [273, 246] width 9 height 9
checkbox input "true"
checkbox input "false"
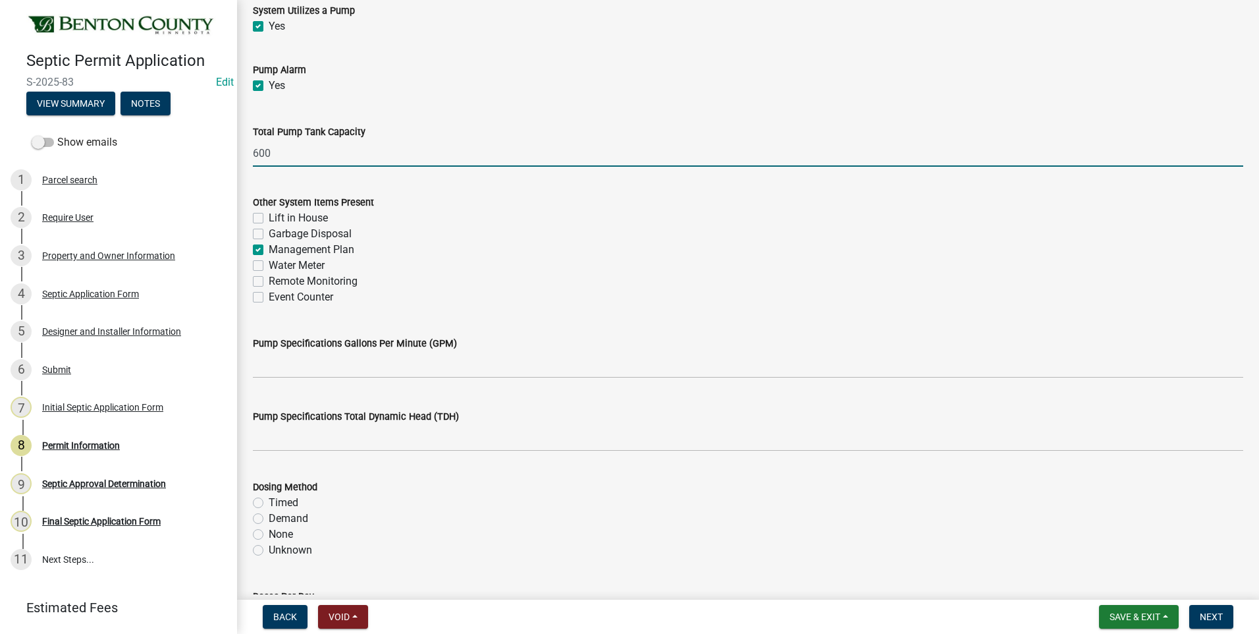
checkbox input "false"
checkbox input "true"
checkbox input "false"
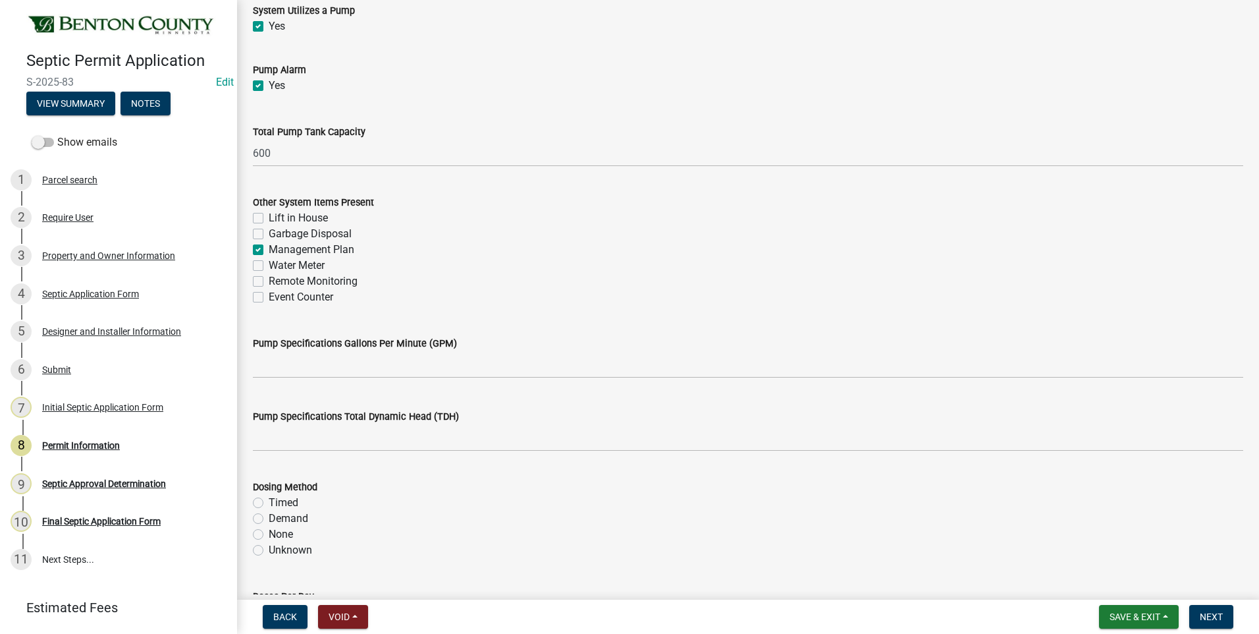
click at [269, 298] on label "Event Counter" at bounding box center [301, 297] width 65 height 16
click at [269, 298] on input "Event Counter" at bounding box center [273, 293] width 9 height 9
checkbox input "true"
checkbox input "false"
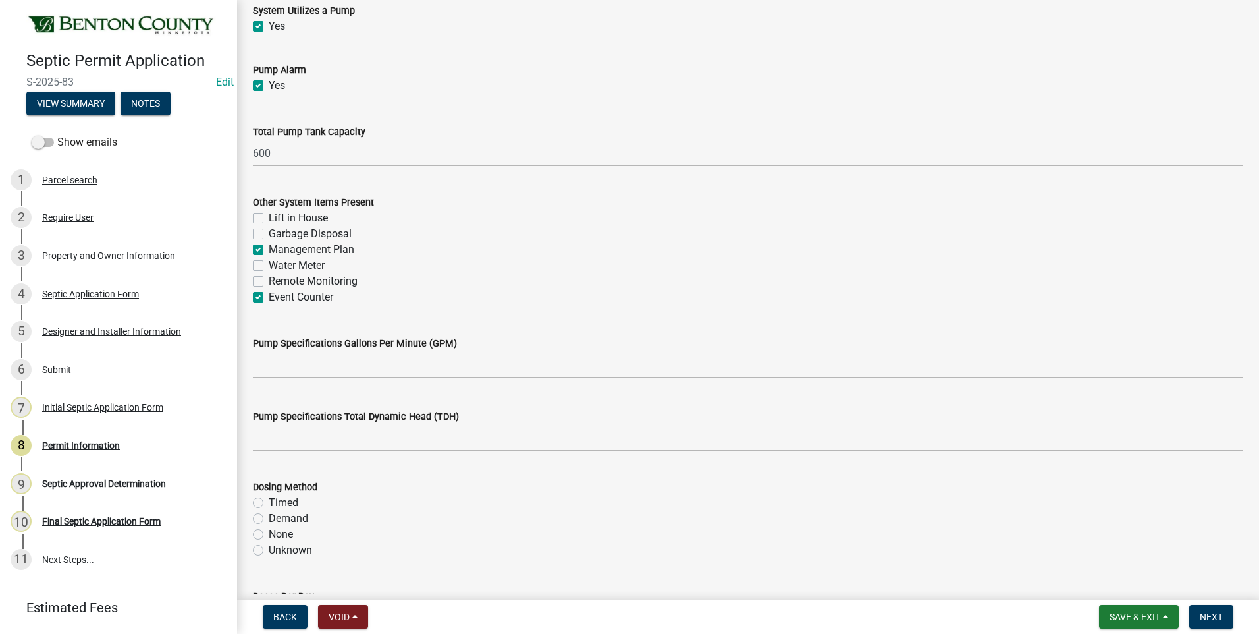
checkbox input "true"
checkbox input "false"
checkbox input "true"
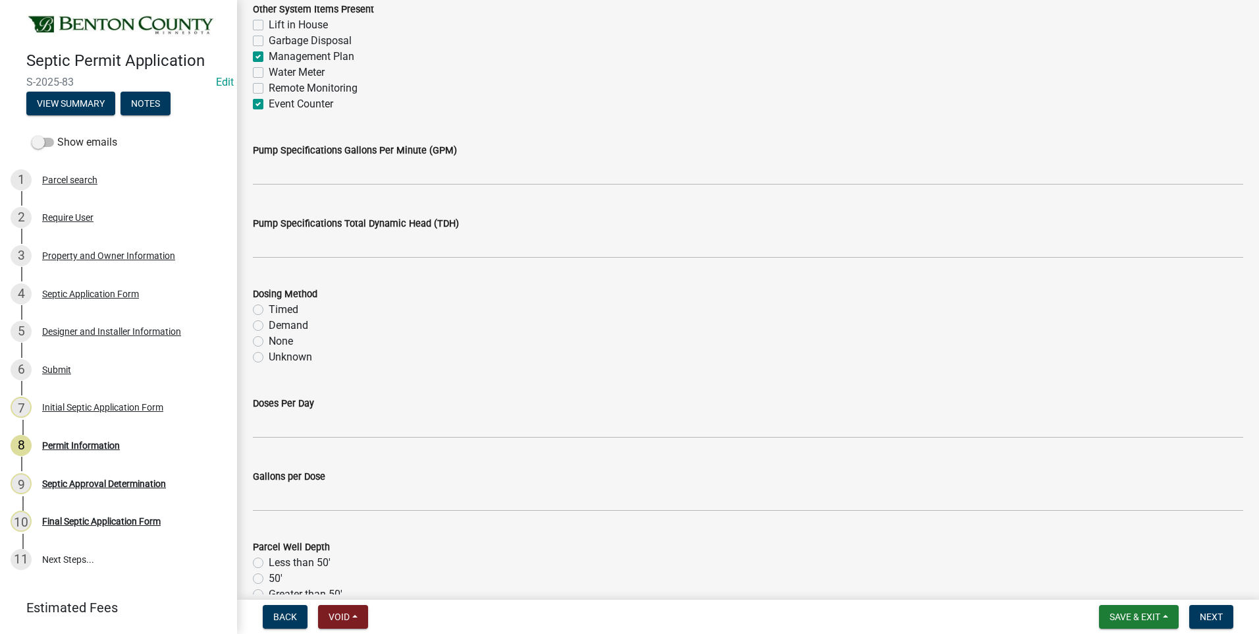
scroll to position [1580, 0]
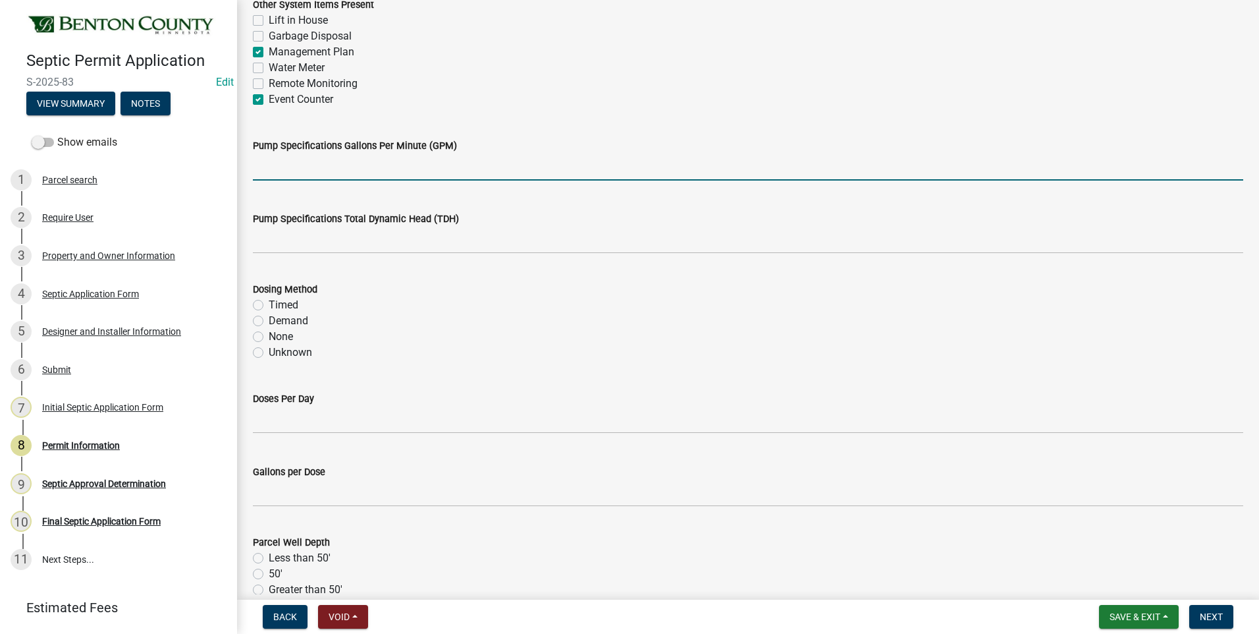
click at [496, 173] on input "text" at bounding box center [748, 166] width 990 height 27
type input "29"
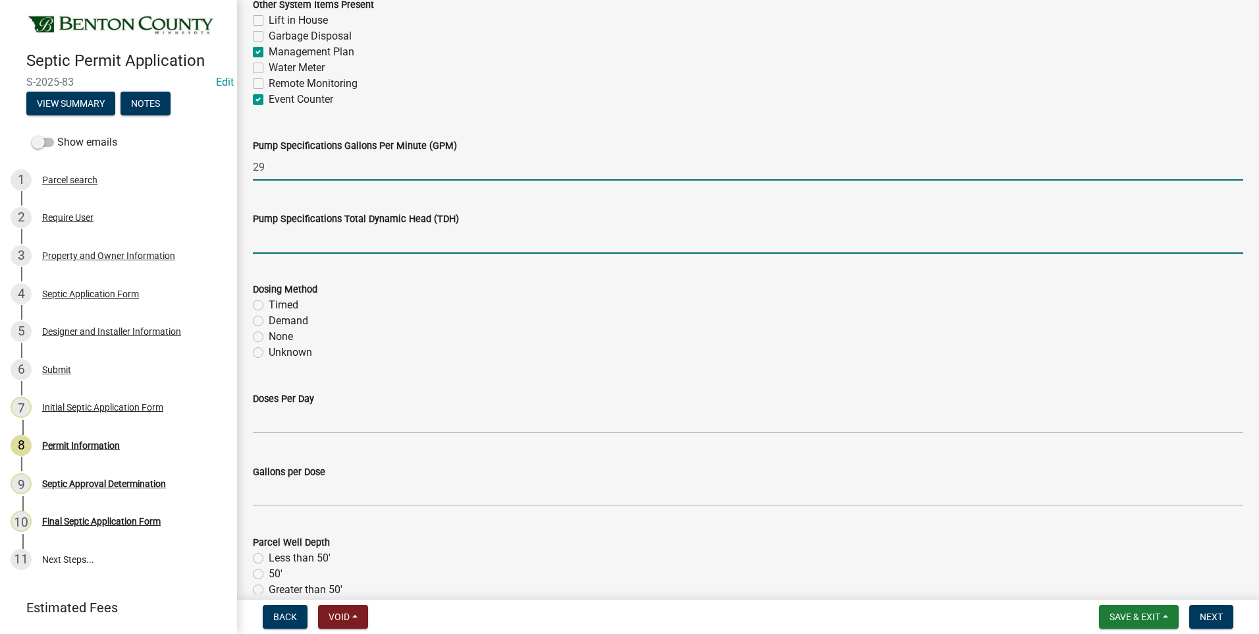
click at [452, 238] on input "text" at bounding box center [748, 240] width 990 height 27
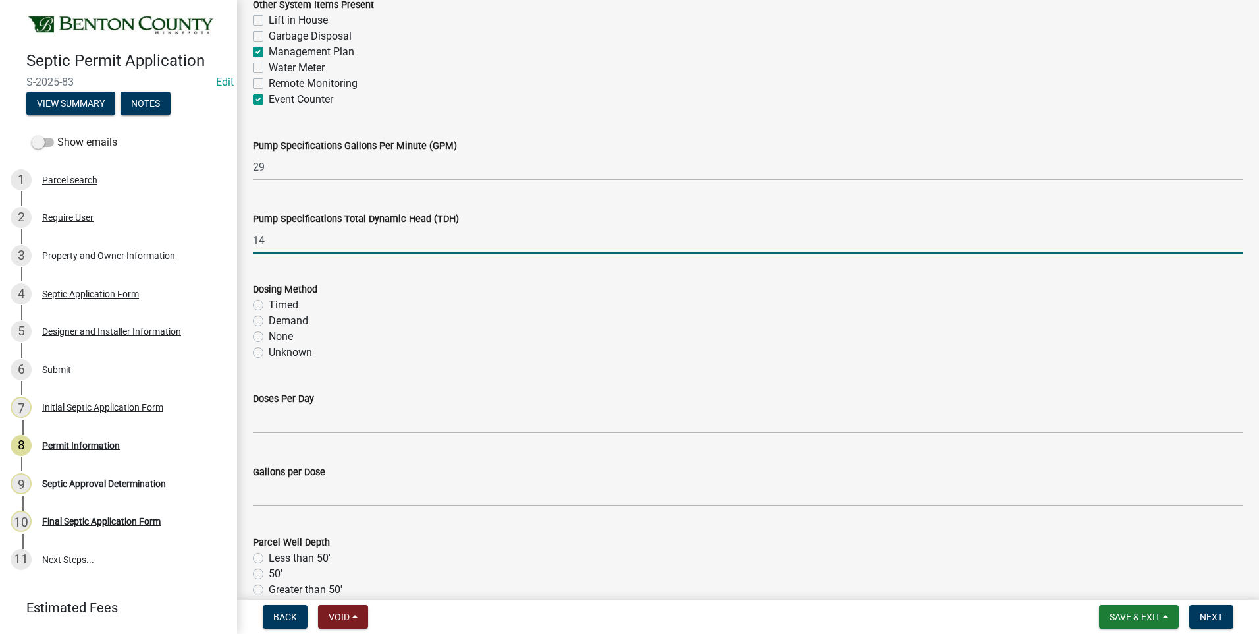
type input "14"
click at [269, 319] on label "Demand" at bounding box center [289, 321] width 40 height 16
click at [269, 319] on input "Demand" at bounding box center [273, 317] width 9 height 9
radio input "true"
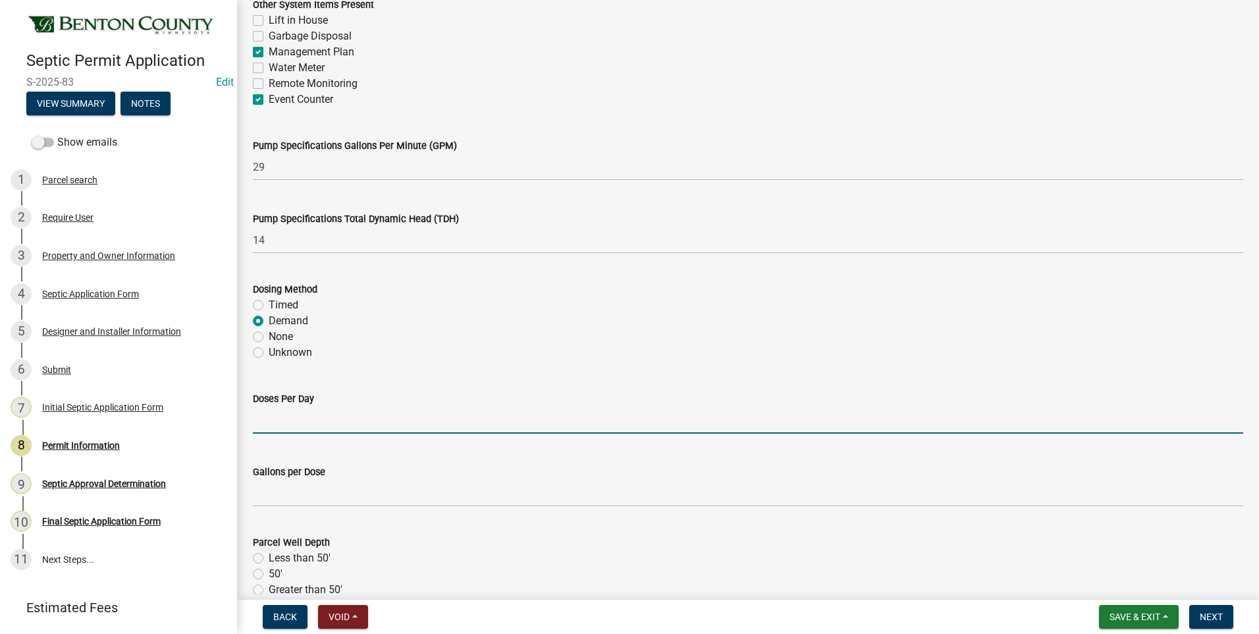
click at [313, 425] on input "text" at bounding box center [748, 419] width 990 height 27
type input "6.4"
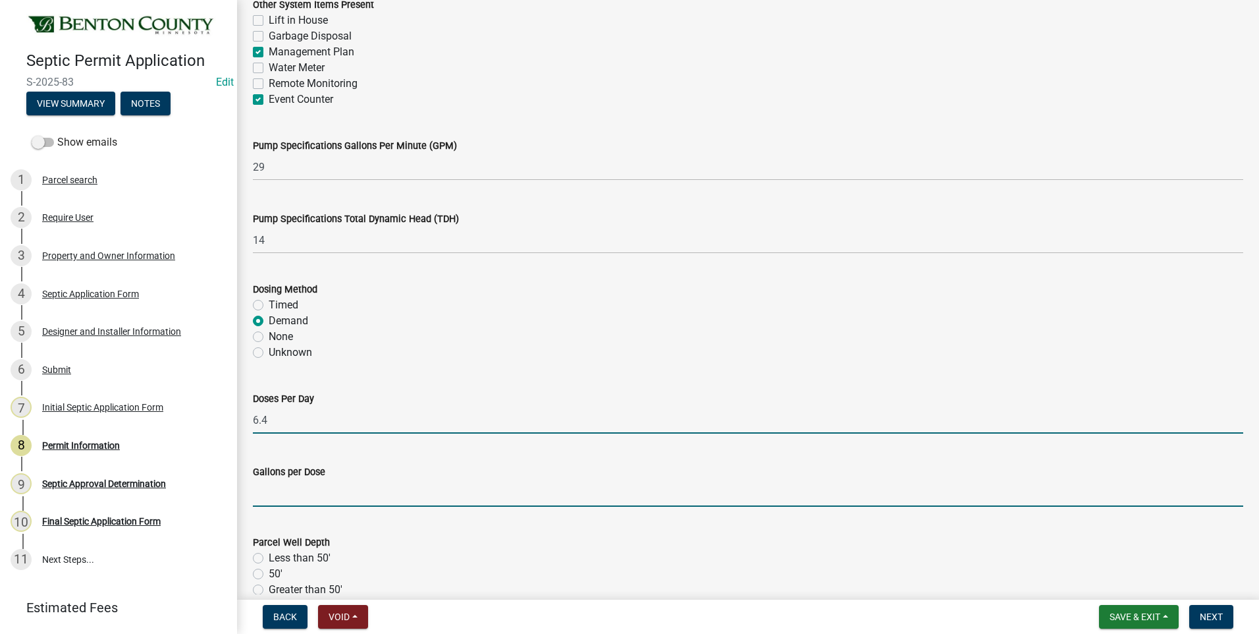
click at [304, 498] on input "text" at bounding box center [748, 492] width 990 height 27
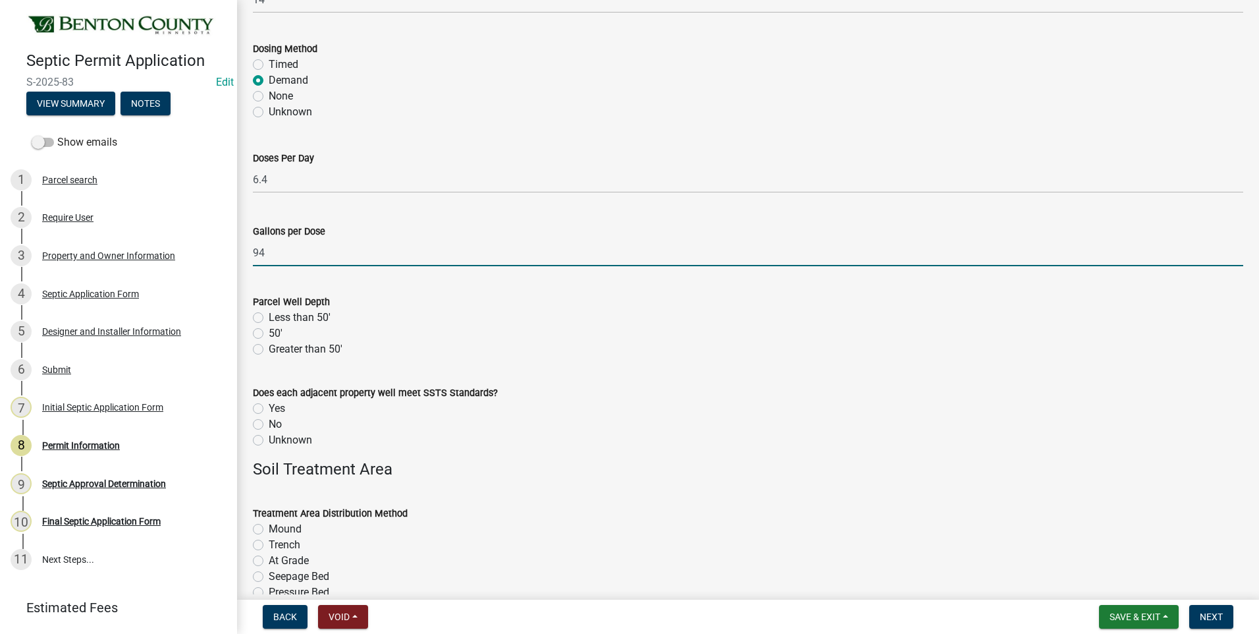
scroll to position [1844, 0]
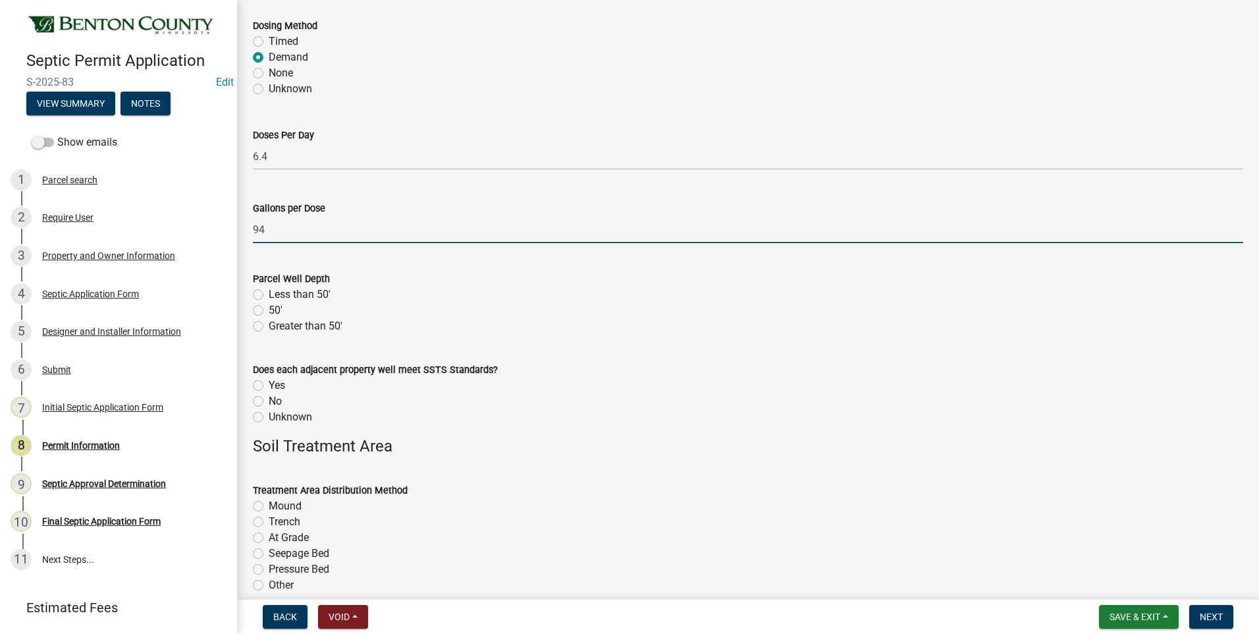
type input "94"
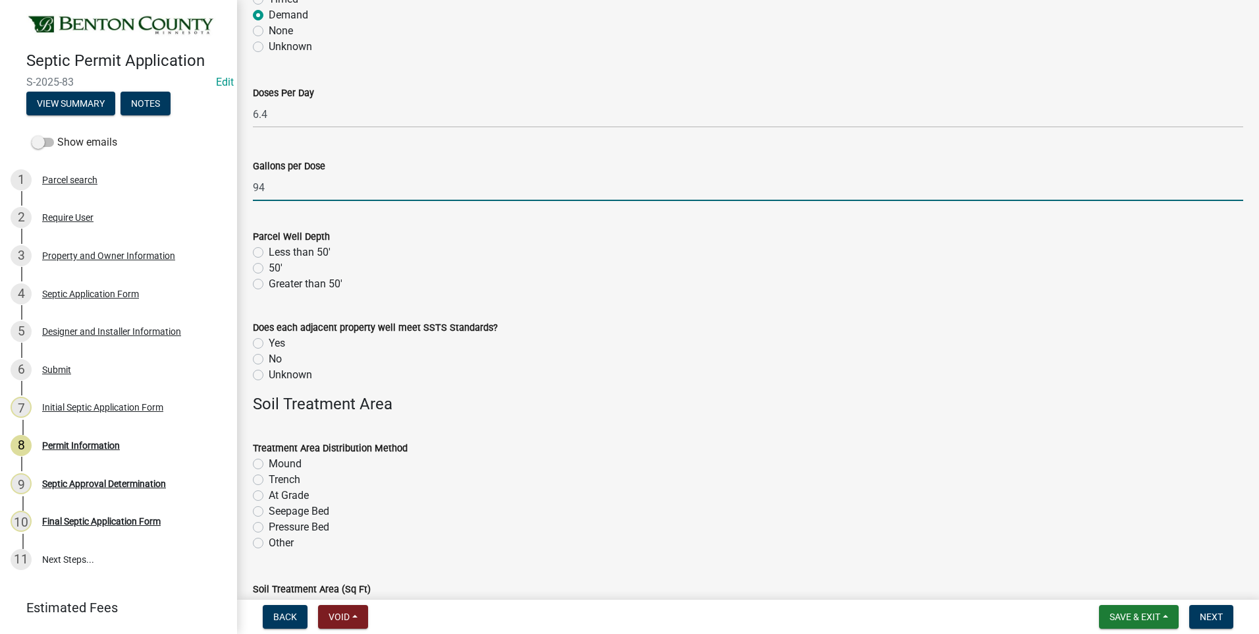
scroll to position [1910, 0]
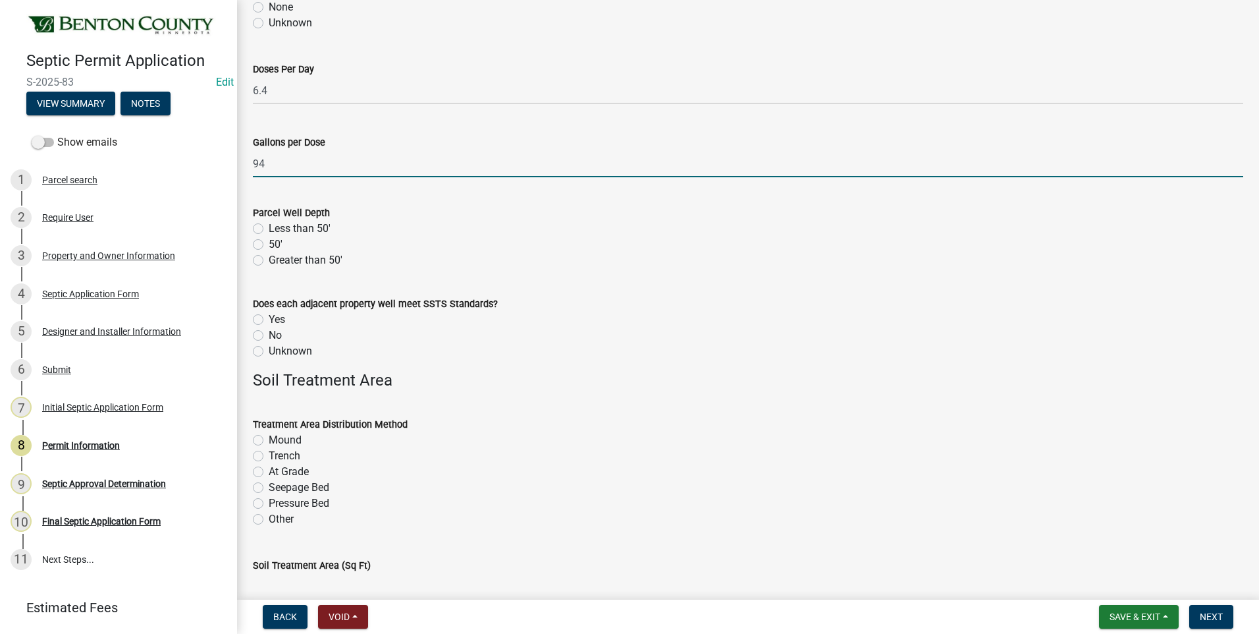
click at [269, 261] on label "Greater than 50'" at bounding box center [306, 260] width 74 height 16
click at [269, 261] on input "Greater than 50'" at bounding box center [273, 256] width 9 height 9
radio input "true"
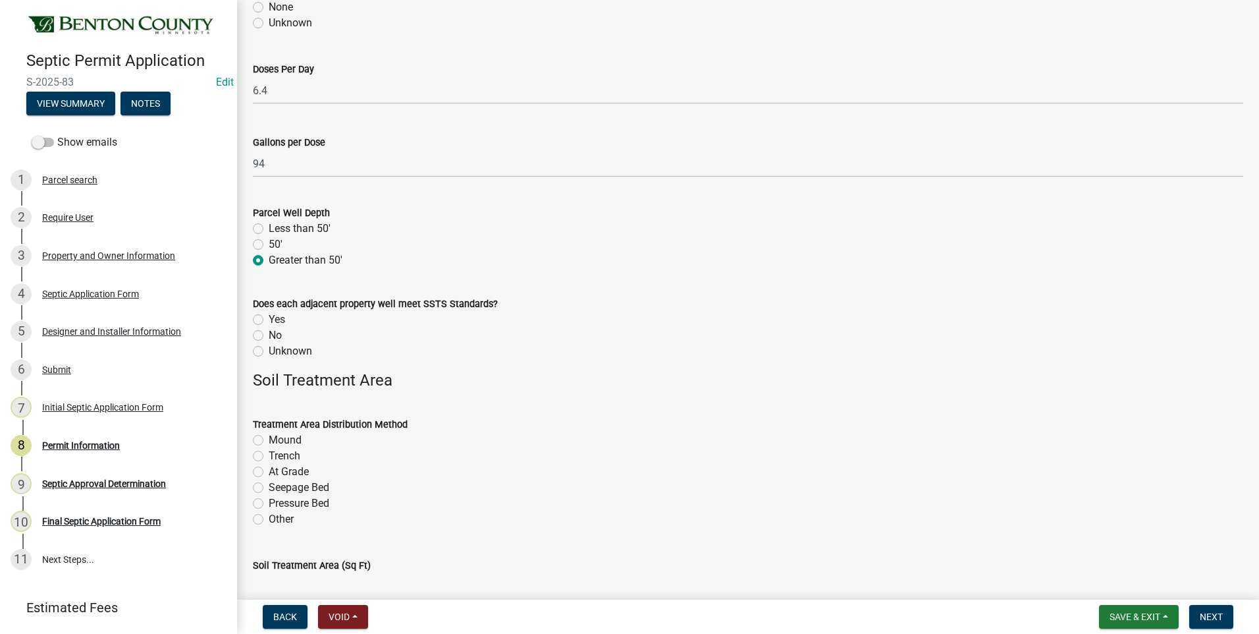
click at [269, 352] on label "Unknown" at bounding box center [290, 351] width 43 height 16
click at [269, 352] on input "Unknown" at bounding box center [273, 347] width 9 height 9
radio input "true"
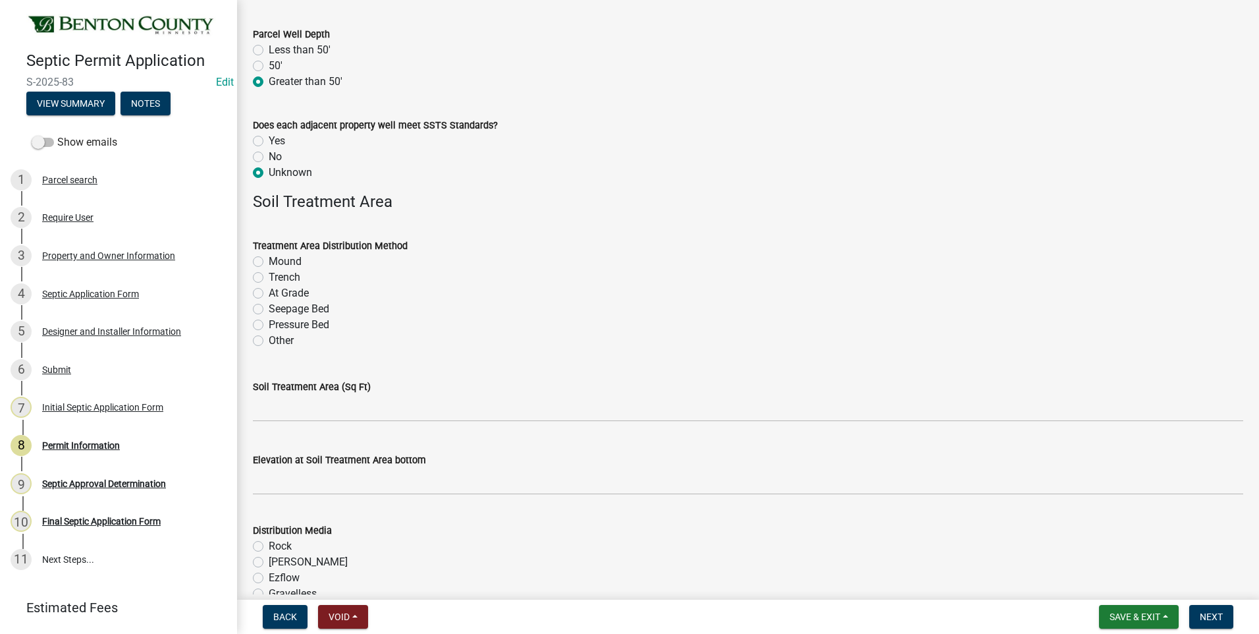
scroll to position [2107, 0]
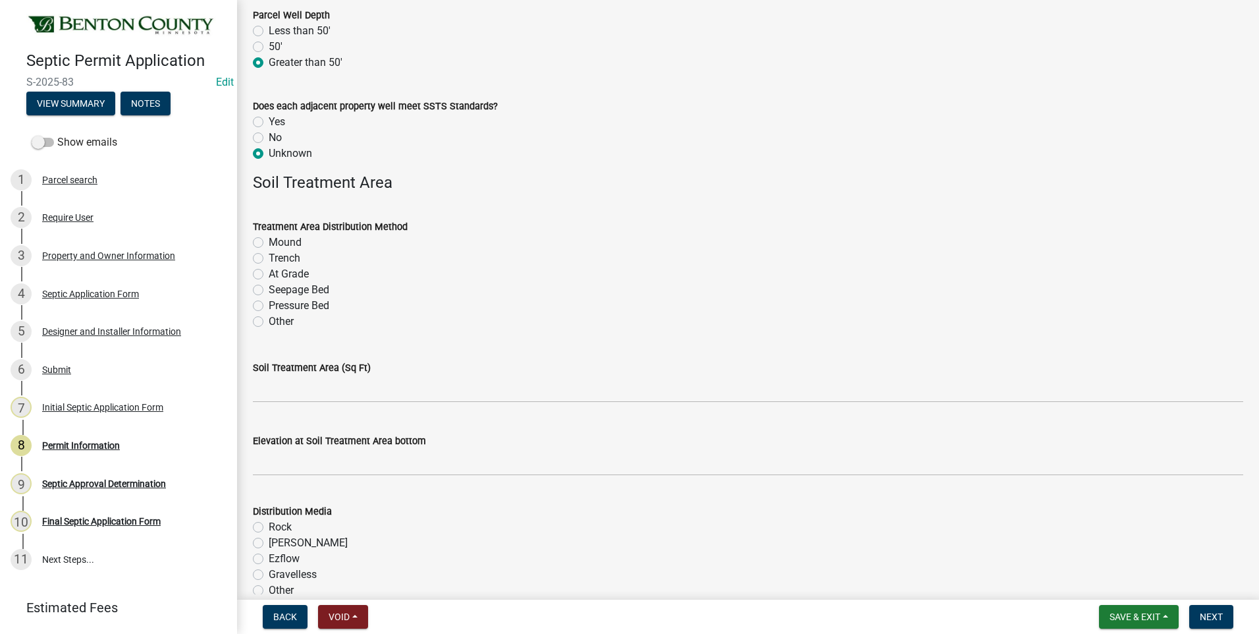
click at [269, 242] on label "Mound" at bounding box center [285, 242] width 33 height 16
click at [269, 242] on input "Mound" at bounding box center [273, 238] width 9 height 9
radio input "true"
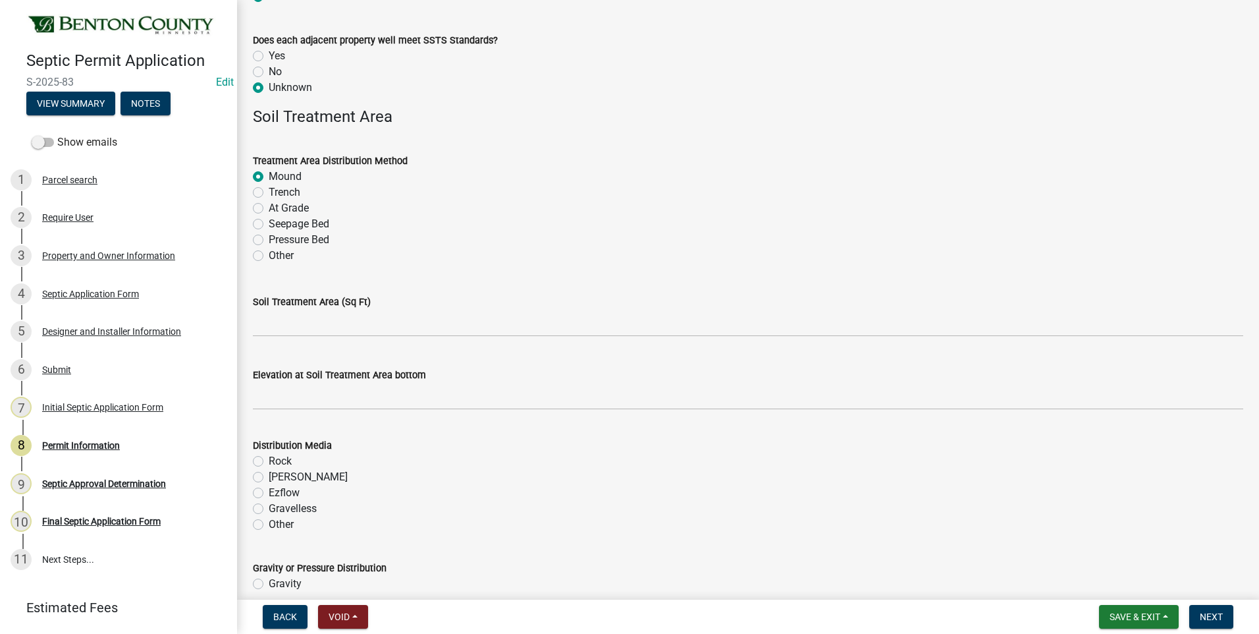
scroll to position [2239, 0]
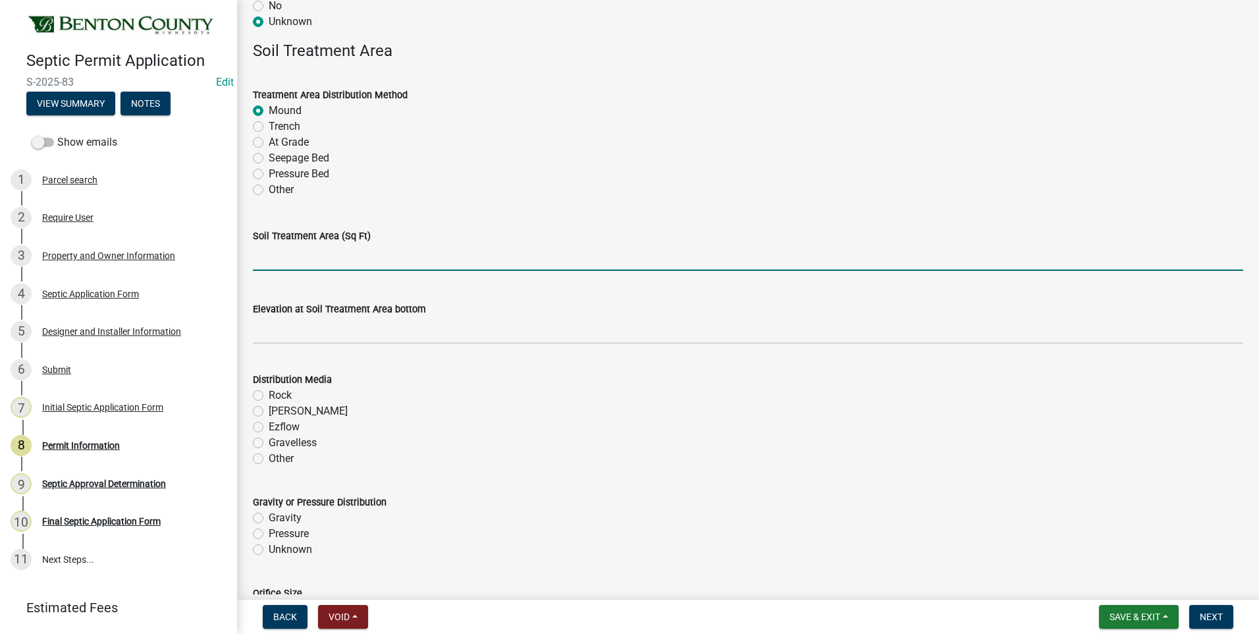
click at [388, 254] on input "text" at bounding box center [748, 257] width 990 height 27
type input "500"
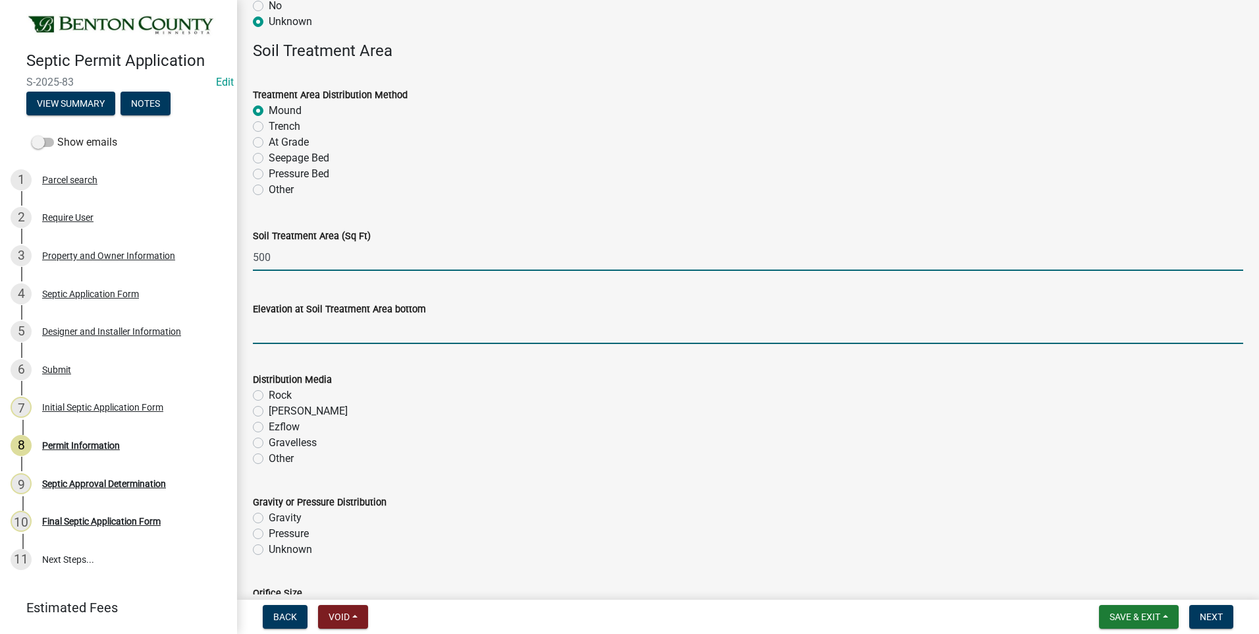
click at [342, 329] on input "text" at bounding box center [748, 330] width 990 height 27
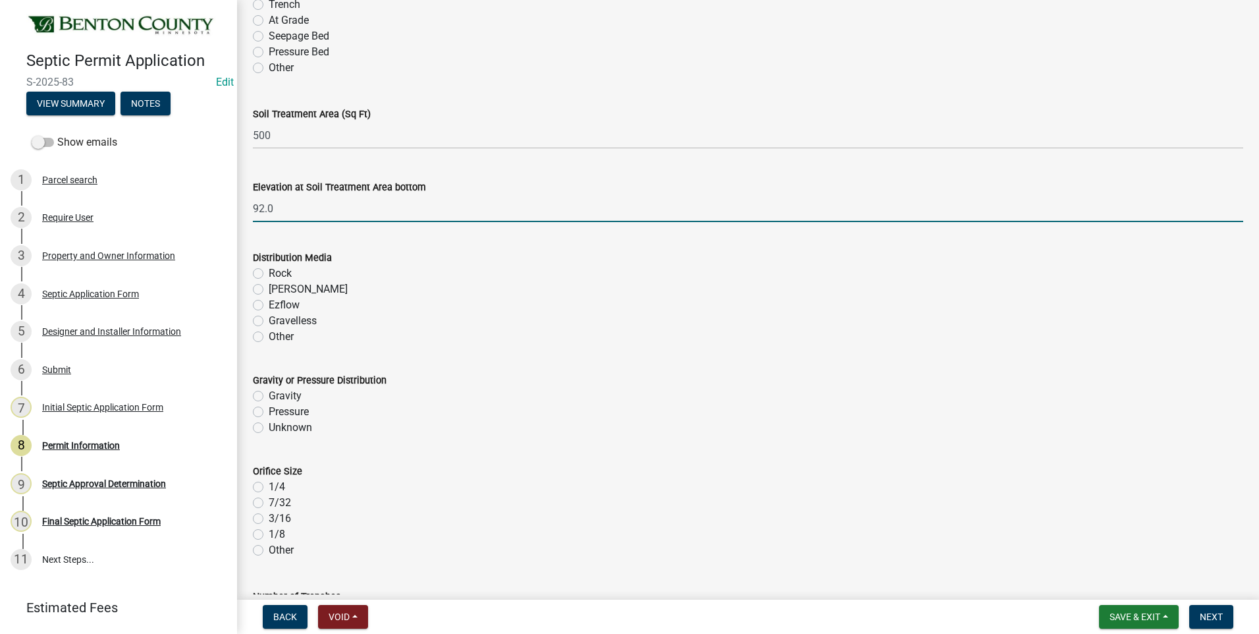
scroll to position [2437, 0]
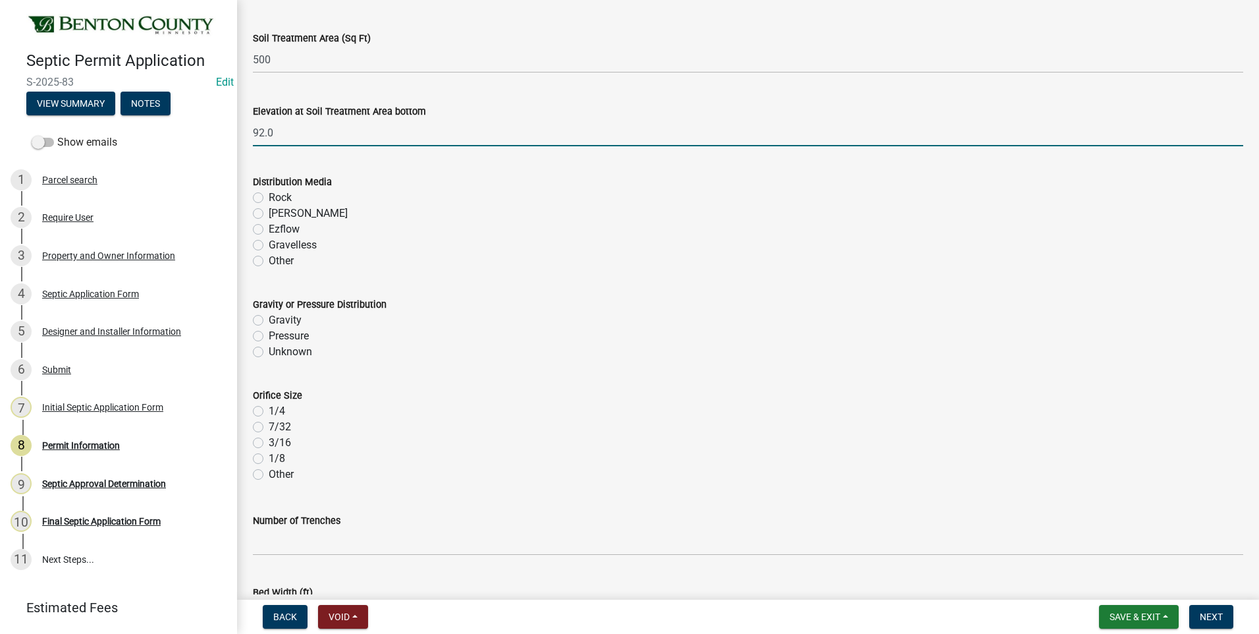
type input "92"
click at [269, 198] on label "Rock" at bounding box center [280, 198] width 23 height 16
click at [269, 198] on input "Rock" at bounding box center [273, 194] width 9 height 9
radio input "true"
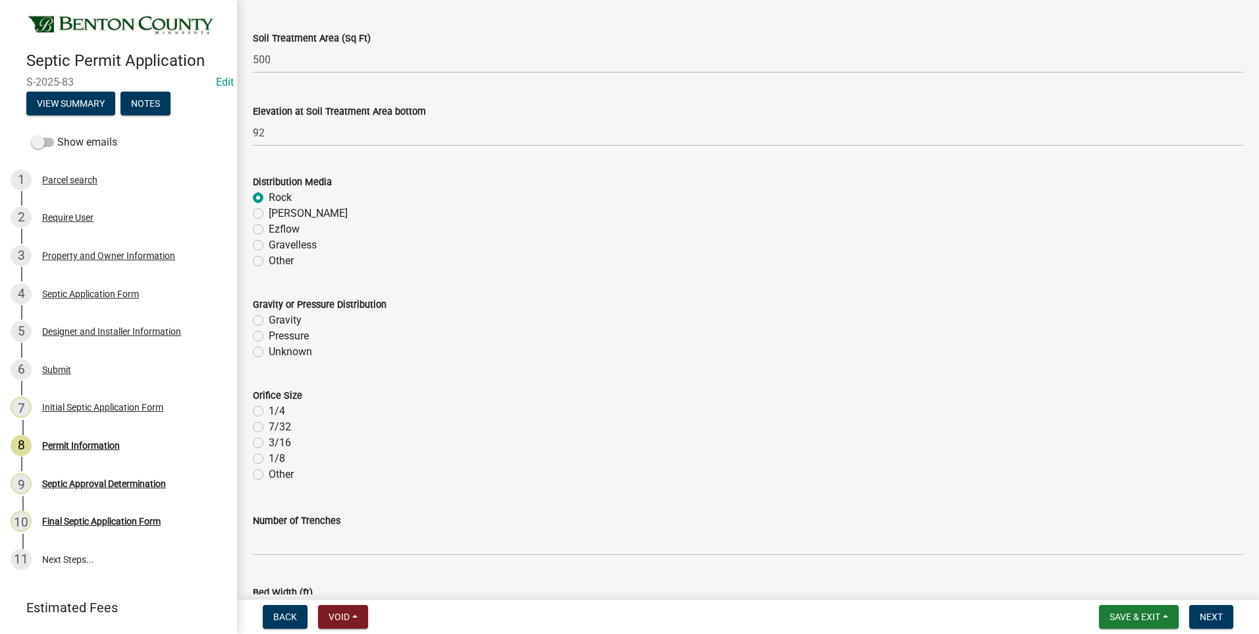
click at [269, 335] on label "Pressure" at bounding box center [289, 336] width 40 height 16
click at [269, 335] on input "Pressure" at bounding box center [273, 332] width 9 height 9
radio input "true"
click at [269, 424] on label "7/32" at bounding box center [280, 427] width 22 height 16
click at [269, 424] on input "7/32" at bounding box center [273, 423] width 9 height 9
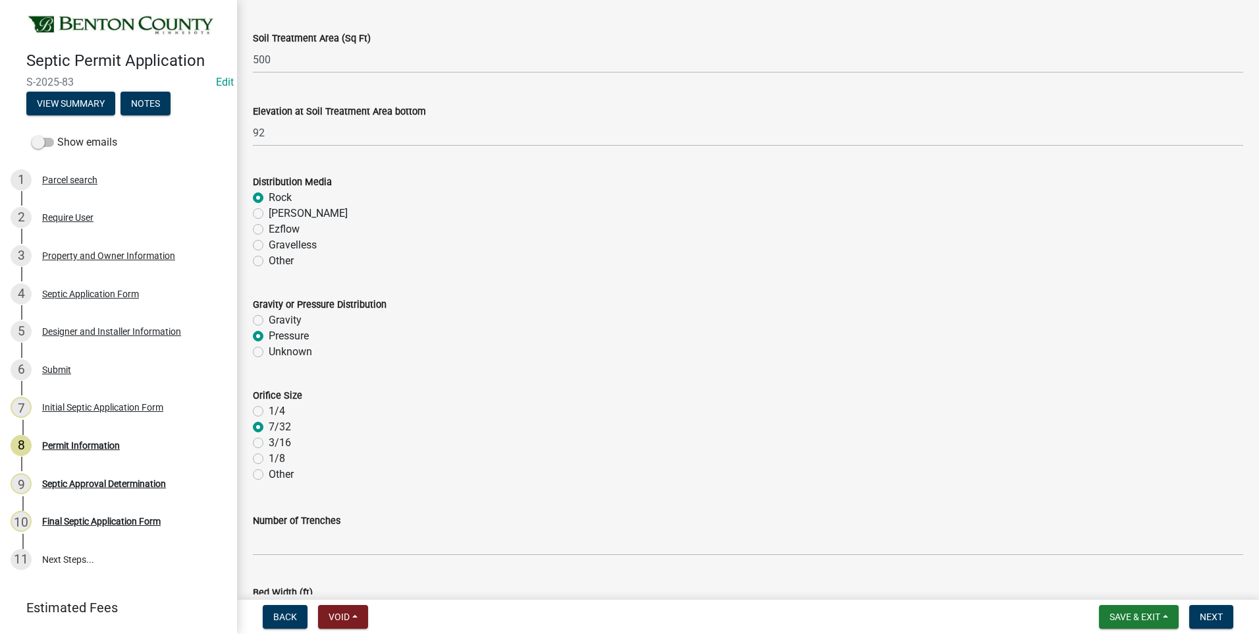
radio input "true"
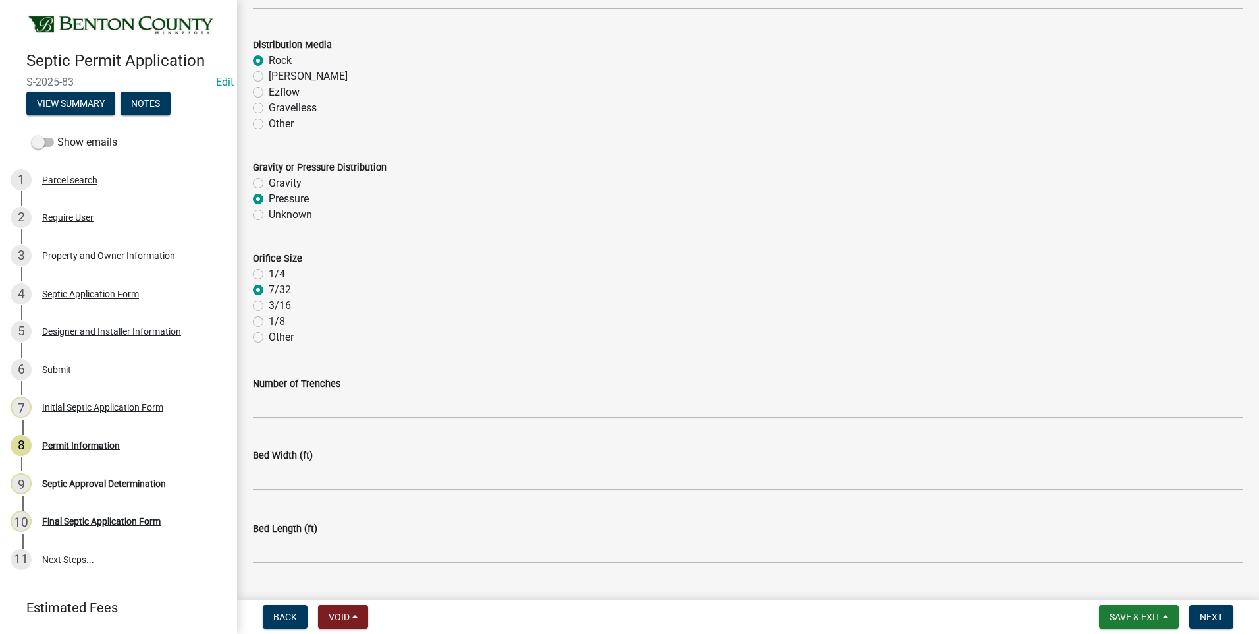
scroll to position [2606, 0]
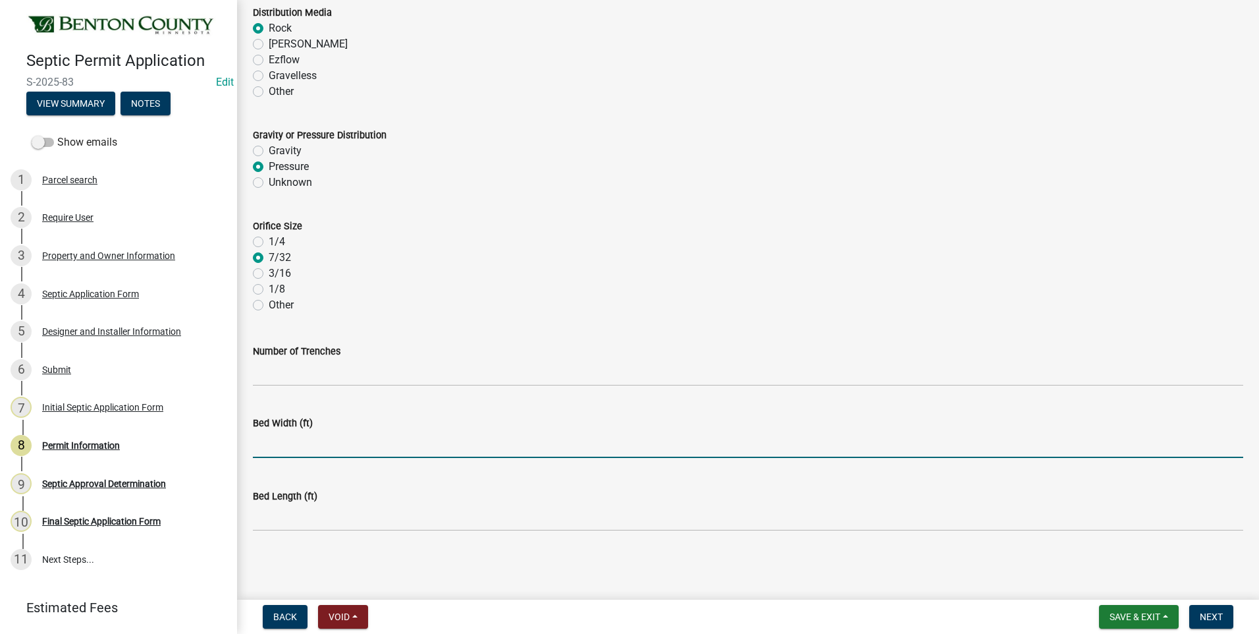
click at [311, 448] on input "text" at bounding box center [748, 444] width 990 height 27
type input "10"
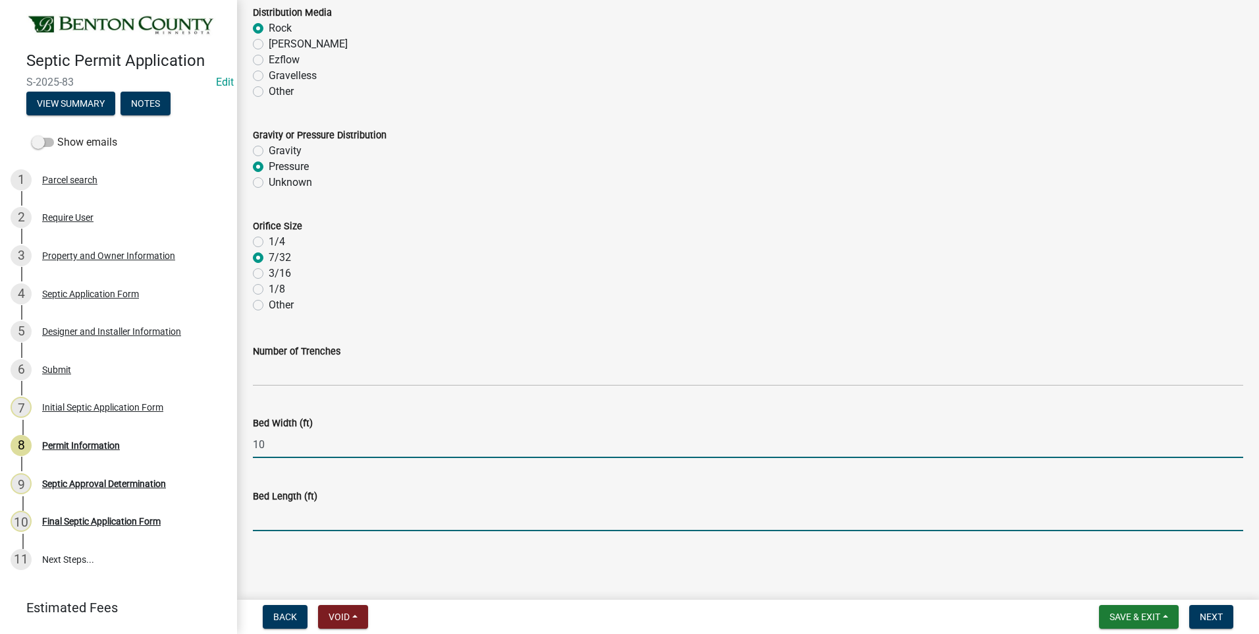
click at [292, 520] on input "text" at bounding box center [748, 517] width 990 height 27
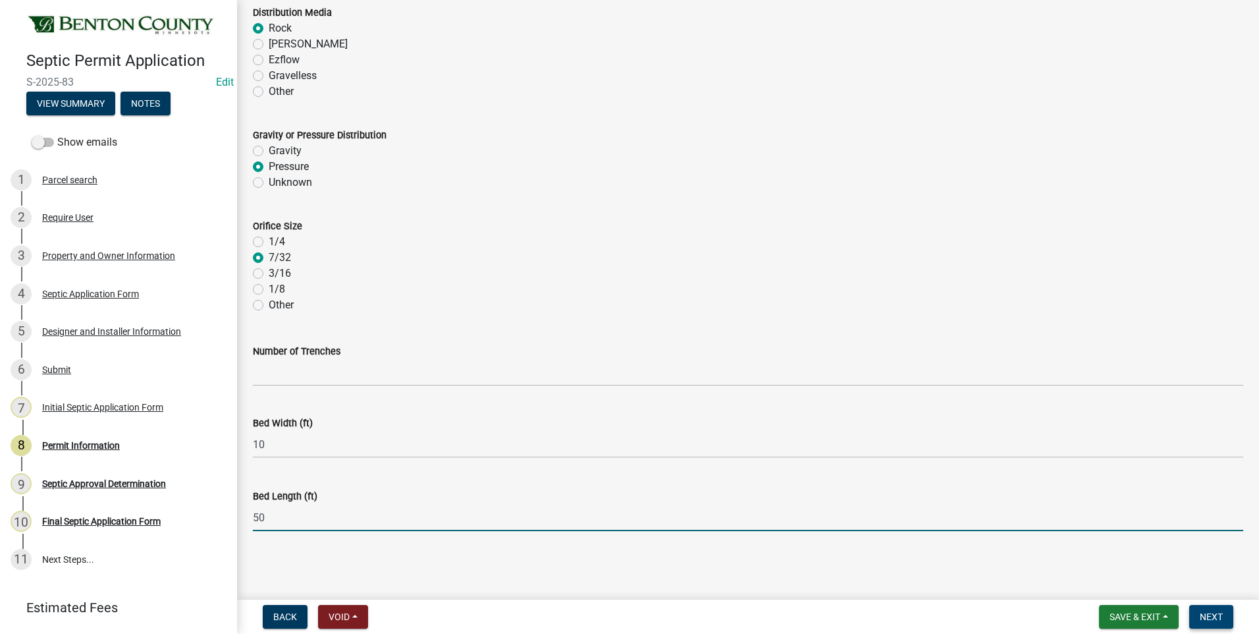
type input "50"
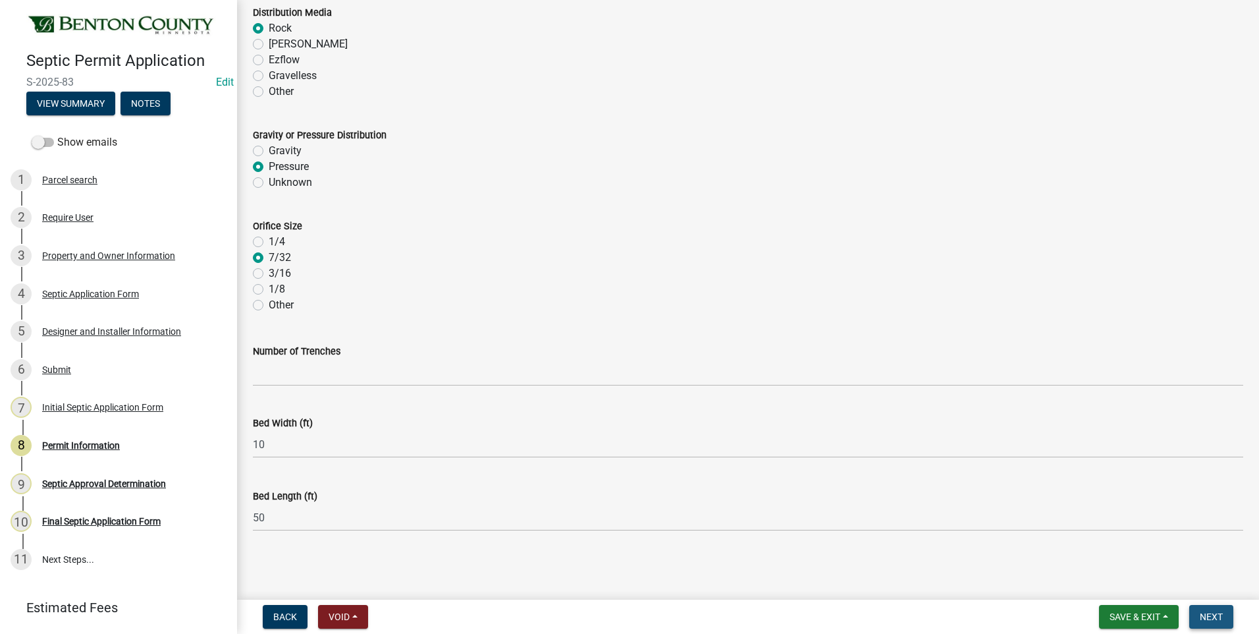
click at [1216, 618] on span "Next" at bounding box center [1211, 616] width 23 height 11
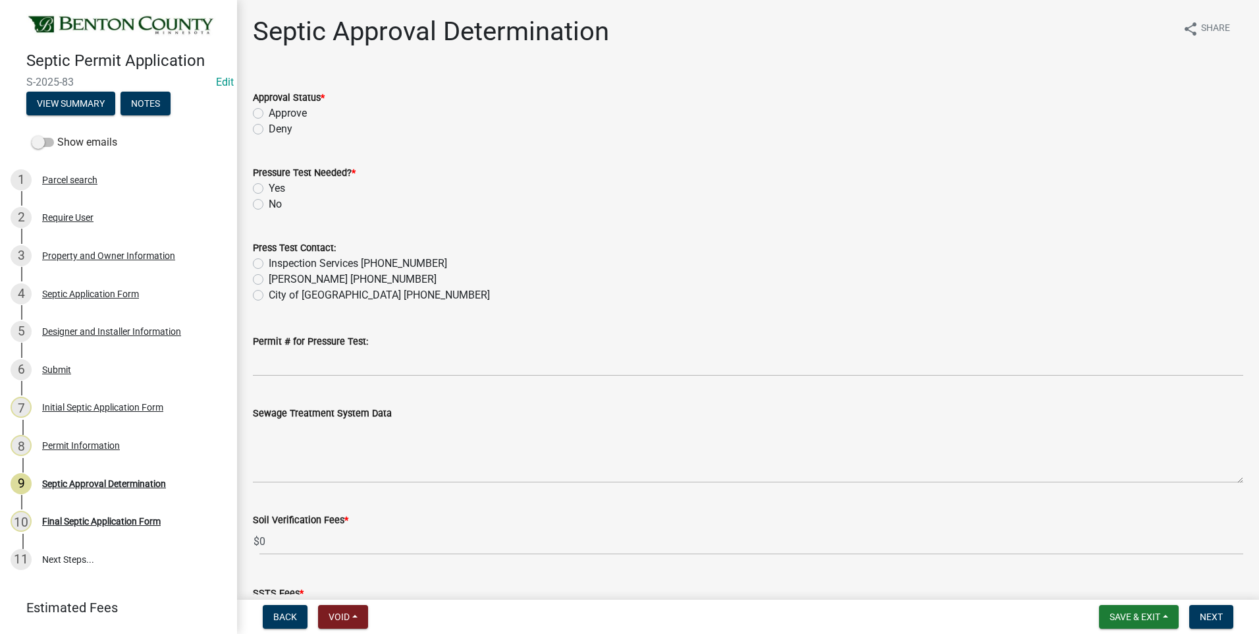
click at [269, 112] on label "Approve" at bounding box center [288, 113] width 38 height 16
click at [269, 112] on input "Approve" at bounding box center [273, 109] width 9 height 9
radio input "true"
click at [269, 205] on label "No" at bounding box center [275, 204] width 13 height 16
click at [269, 205] on input "No" at bounding box center [273, 200] width 9 height 9
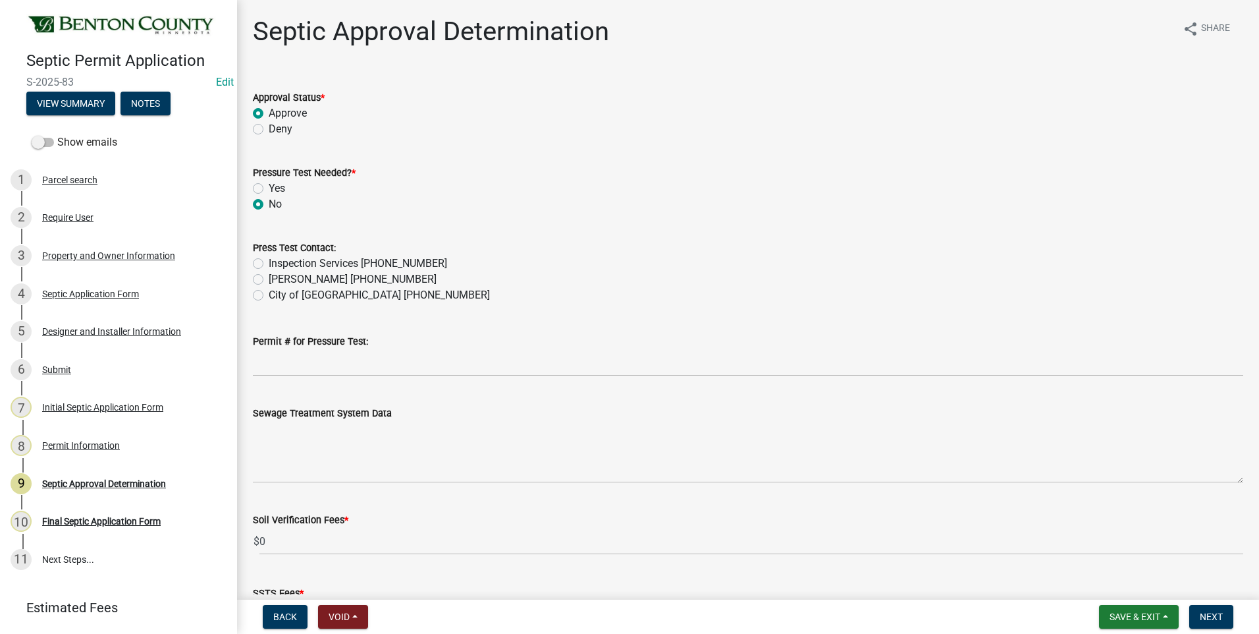
radio input "true"
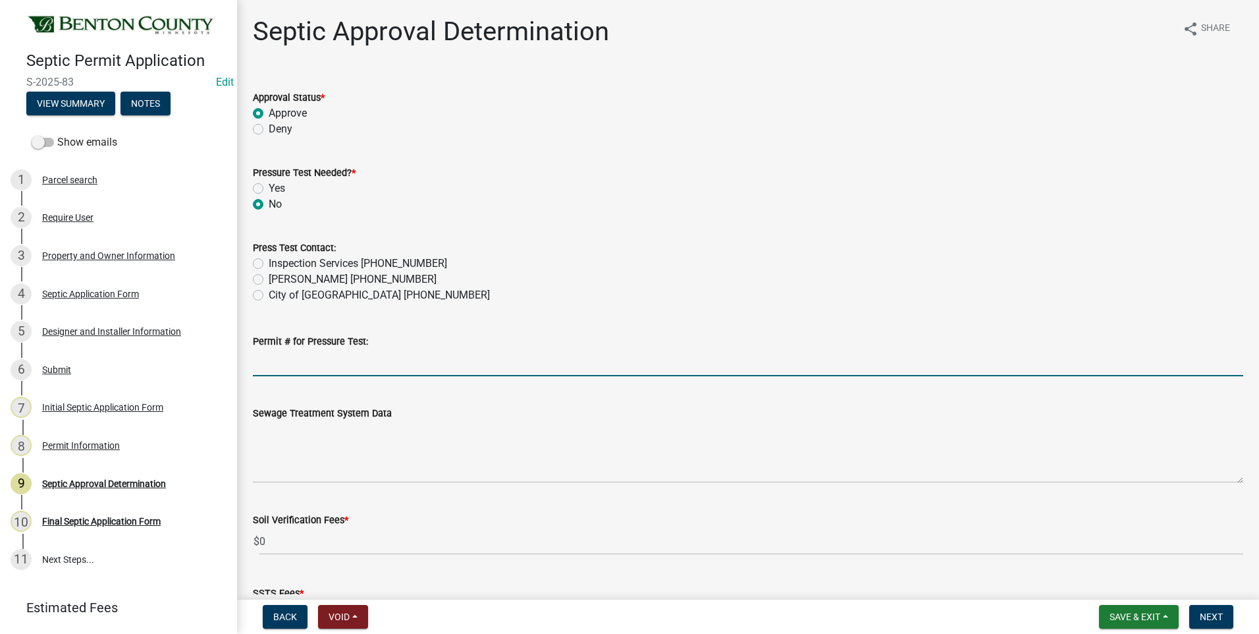
click at [301, 367] on input "Permit # for Pressure Test:" at bounding box center [748, 362] width 990 height 27
type input "N/A"
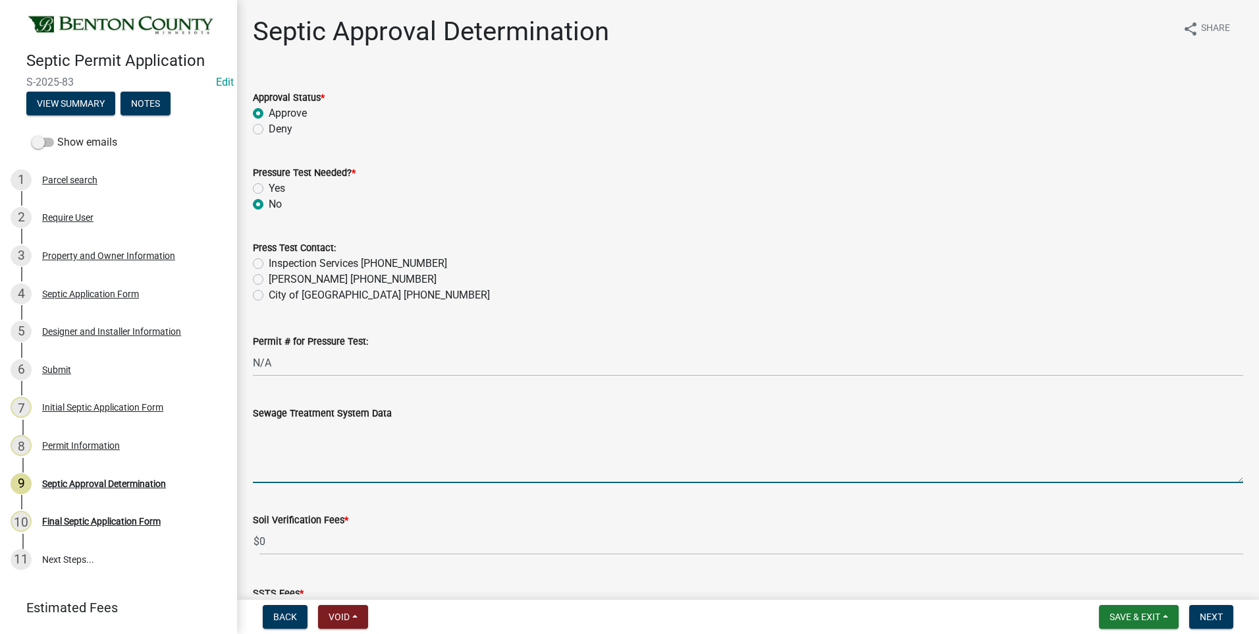
click at [358, 441] on textarea "Sewage Treatment System Data" at bounding box center [748, 452] width 990 height 62
paste textarea "Installation of a 10'x50' ROCKBED MOUND SYSTEM w/ 12" clean sand lift to elevat…"
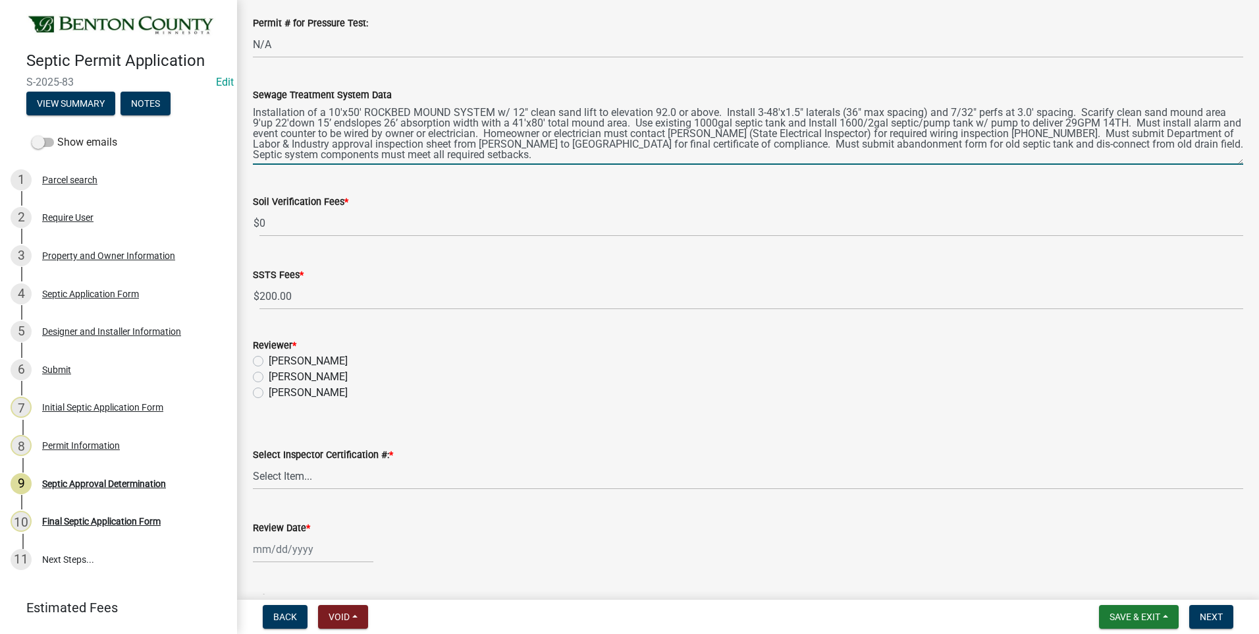
scroll to position [329, 0]
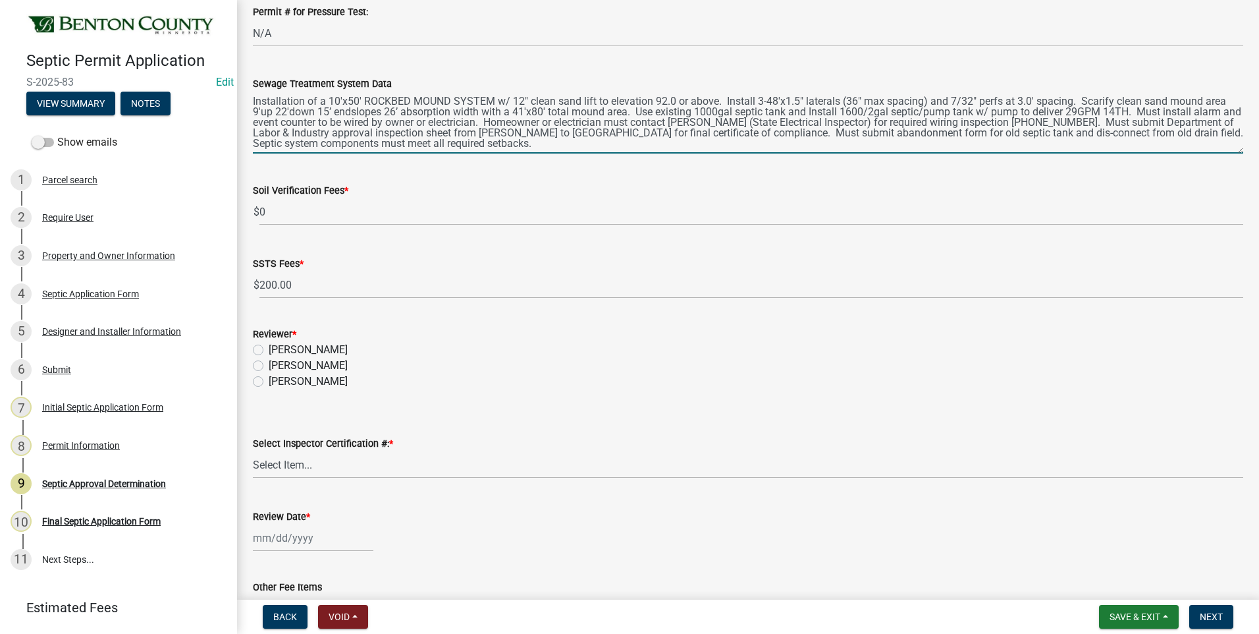
type textarea "Installation of a 10'x50' ROCKBED MOUND SYSTEM w/ 12" clean sand lift to elevat…"
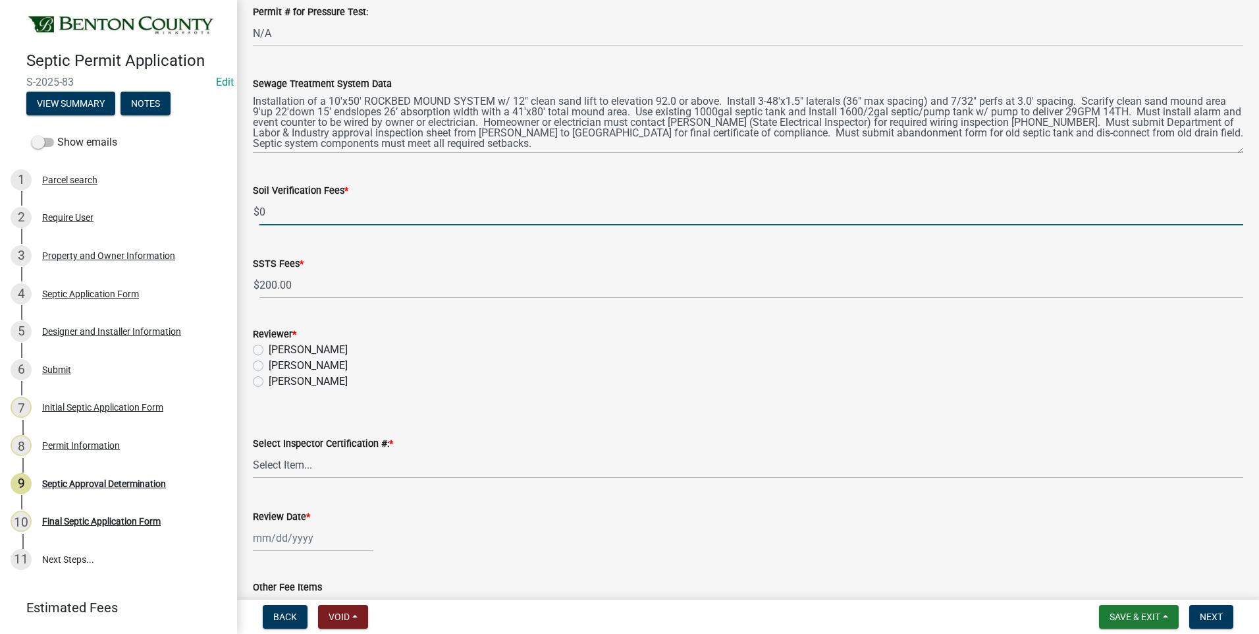
click at [260, 211] on input "0" at bounding box center [751, 211] width 984 height 27
type input "100"
click at [269, 367] on label "[PERSON_NAME]" at bounding box center [308, 366] width 79 height 16
click at [269, 366] on input "[PERSON_NAME]" at bounding box center [273, 362] width 9 height 9
radio input "true"
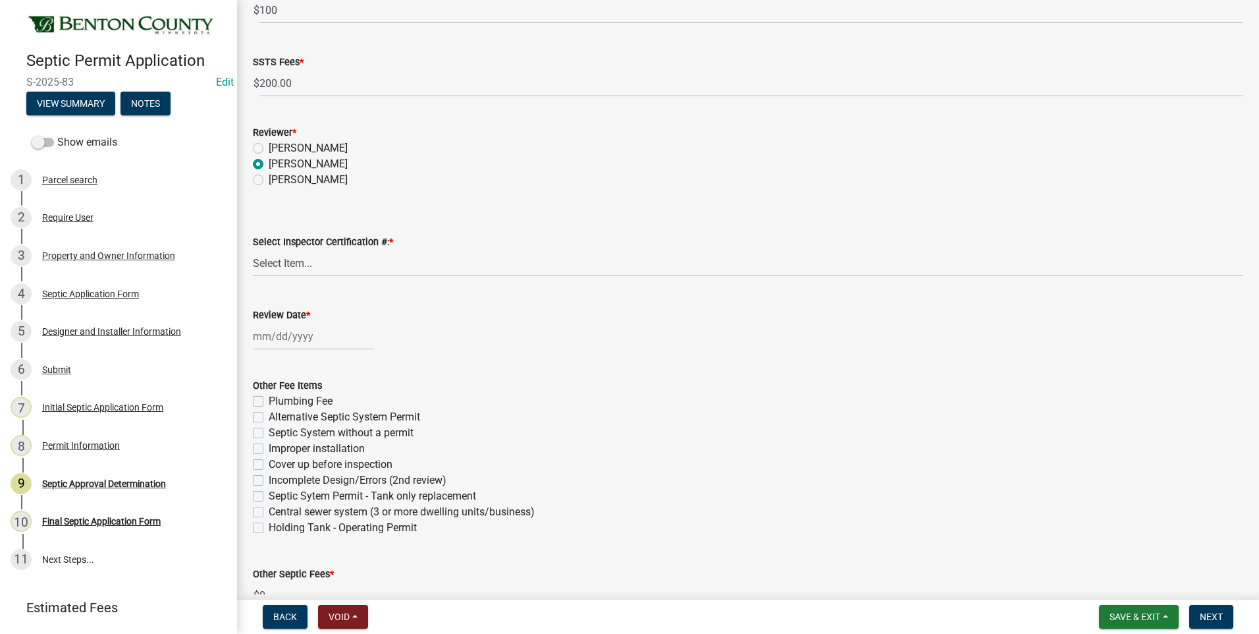
scroll to position [593, 0]
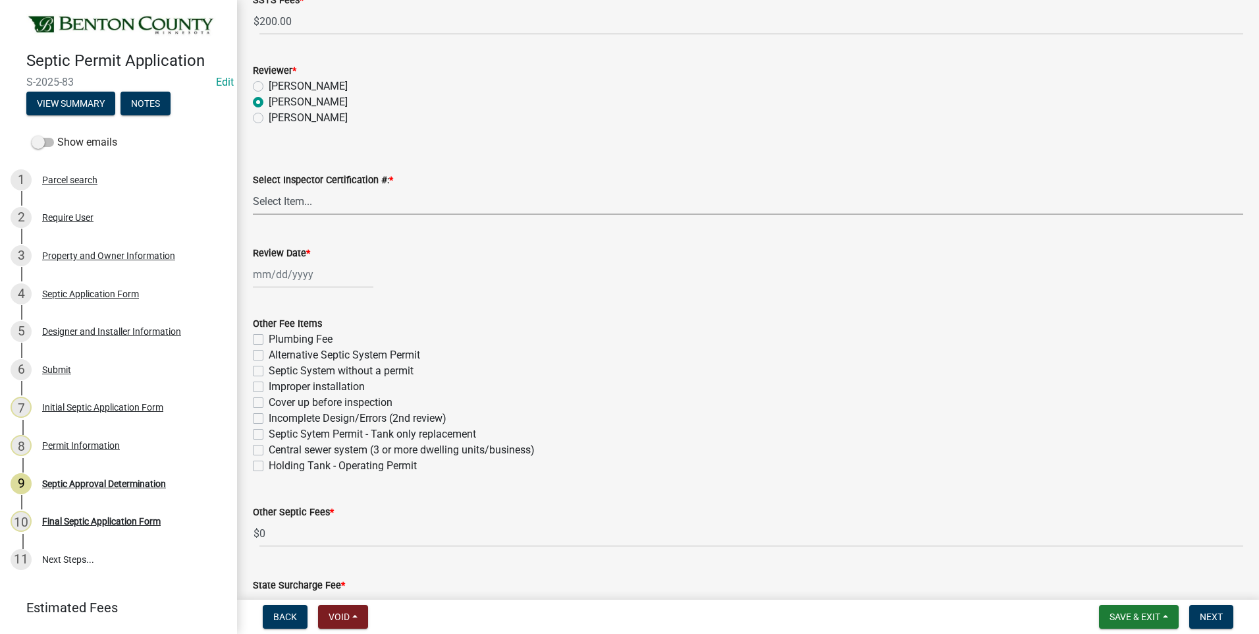
click at [282, 201] on select "Select Item... C8970 C10350" at bounding box center [748, 201] width 990 height 27
click at [253, 188] on select "Select Item... C8970 C10350" at bounding box center [748, 201] width 990 height 27
select select "d675f826-2bf1-4ce2-9ebe-43c1842a6c70"
click at [279, 275] on div at bounding box center [313, 274] width 121 height 27
select select "10"
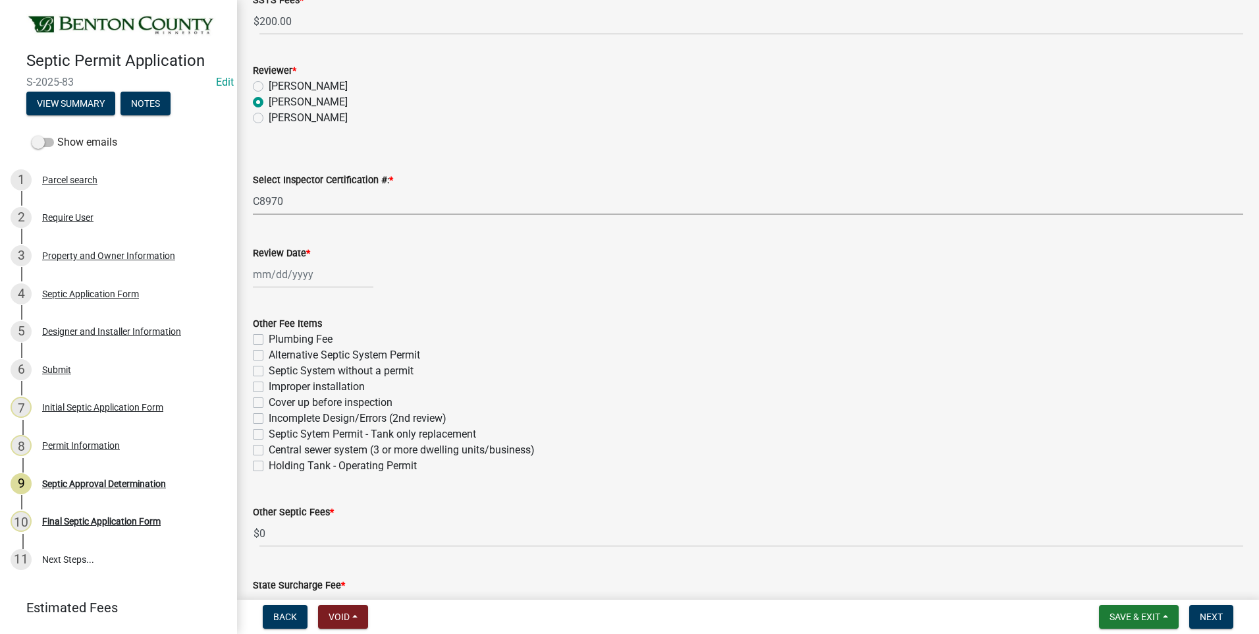
select select "2025"
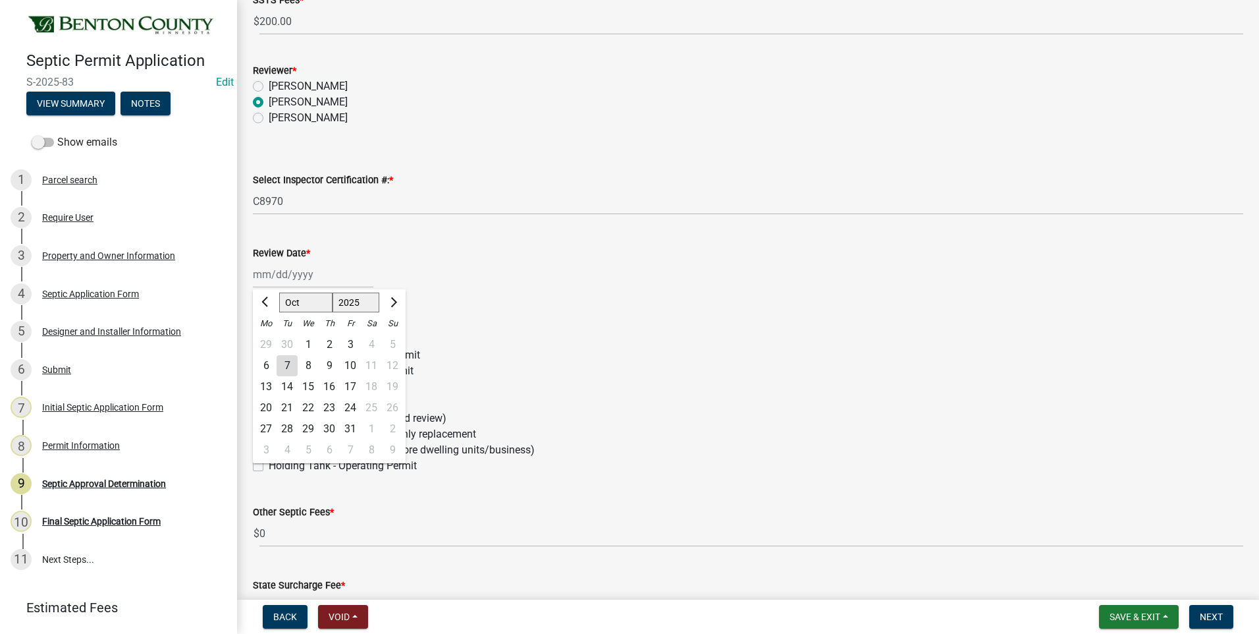
click at [288, 364] on div "7" at bounding box center [287, 365] width 21 height 21
type input "[DATE]"
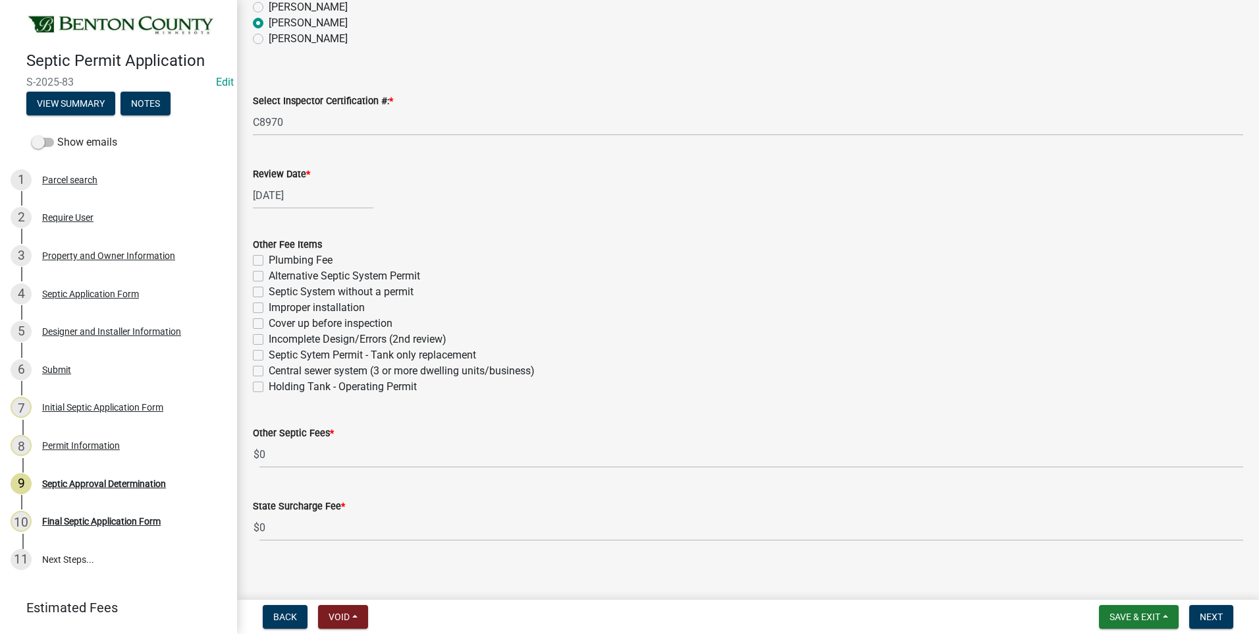
scroll to position [682, 0]
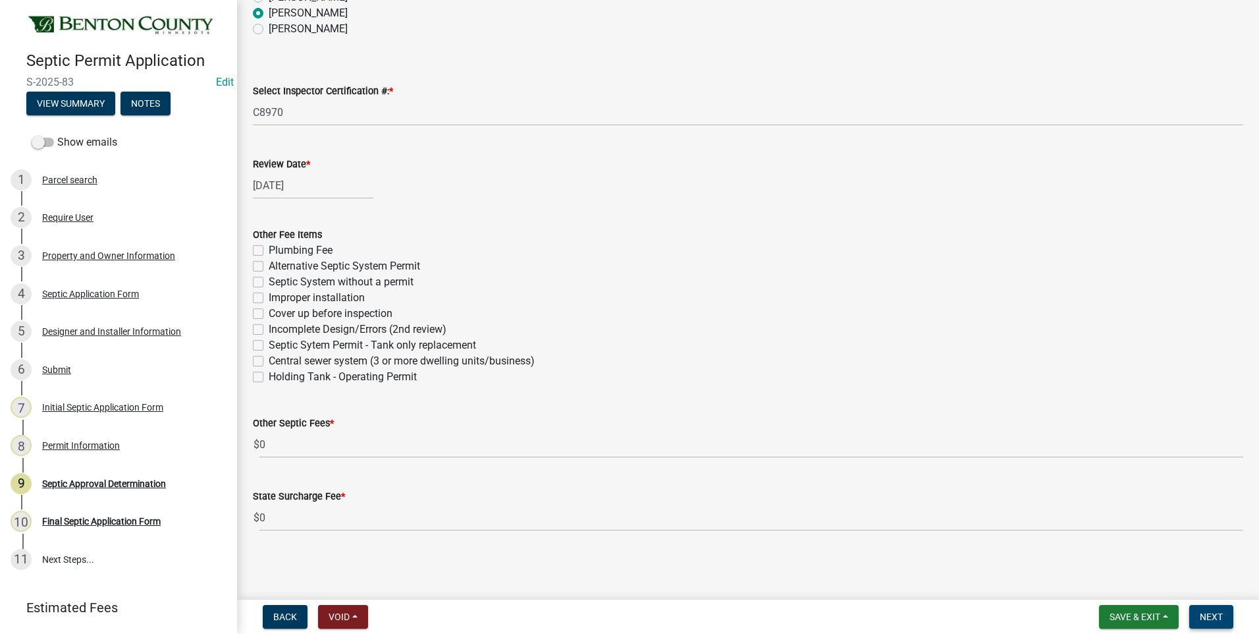
click at [1212, 618] on span "Next" at bounding box center [1211, 616] width 23 height 11
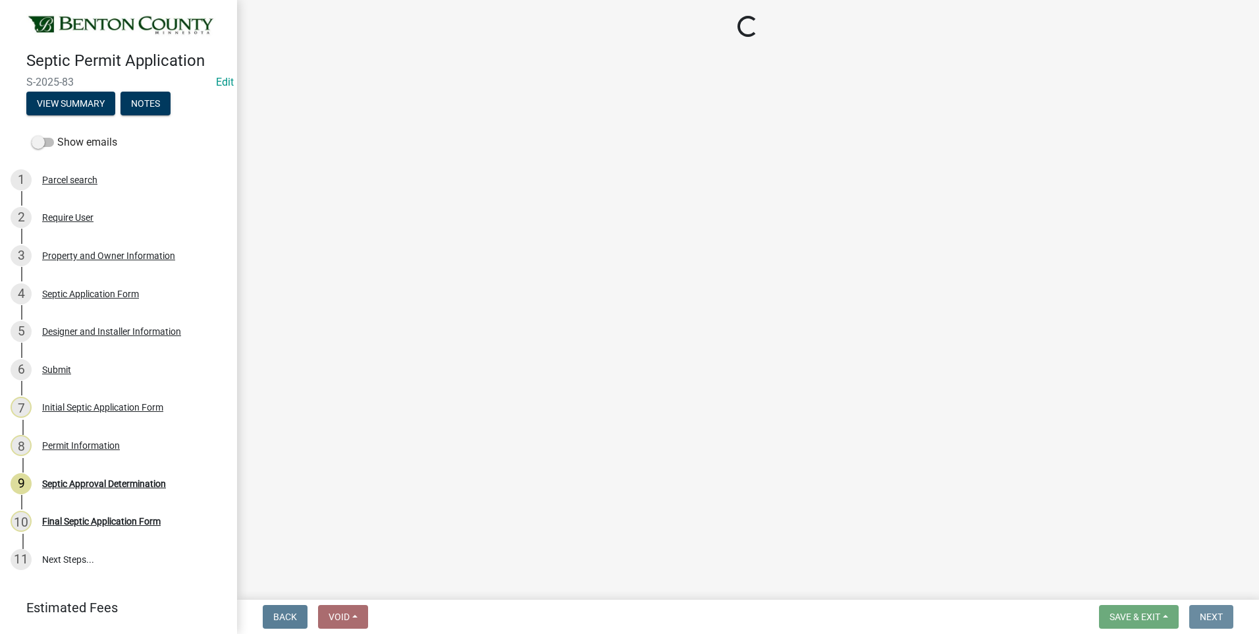
scroll to position [0, 0]
select select "3: 3"
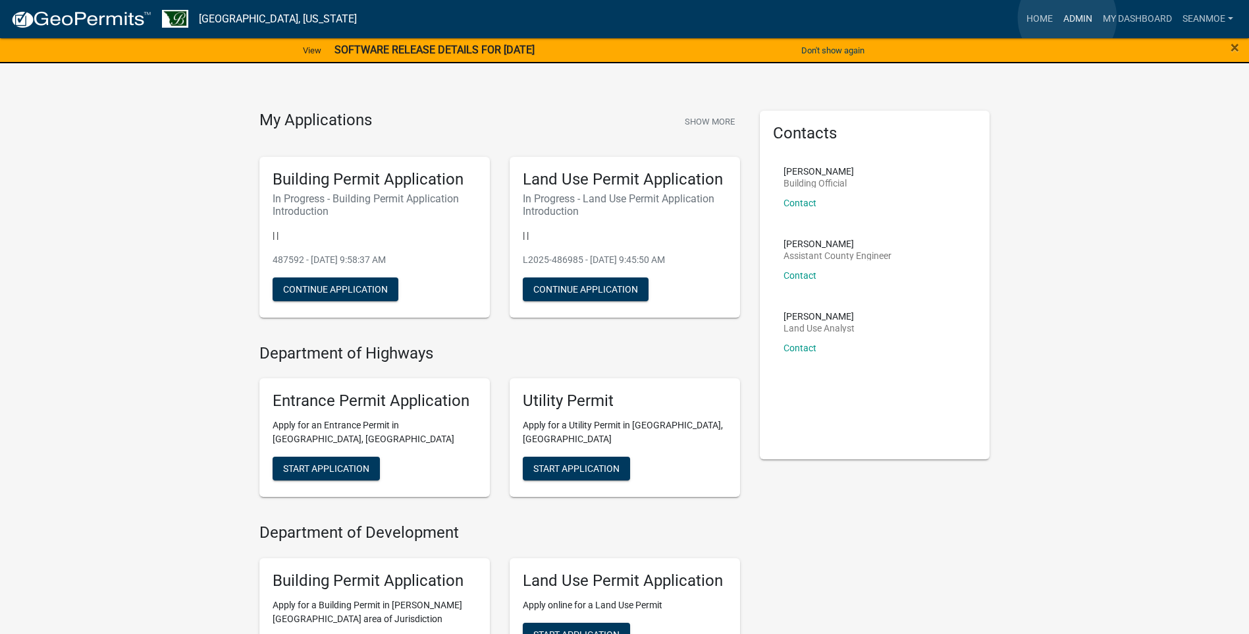
click at [1067, 18] on link "Admin" at bounding box center [1078, 19] width 40 height 25
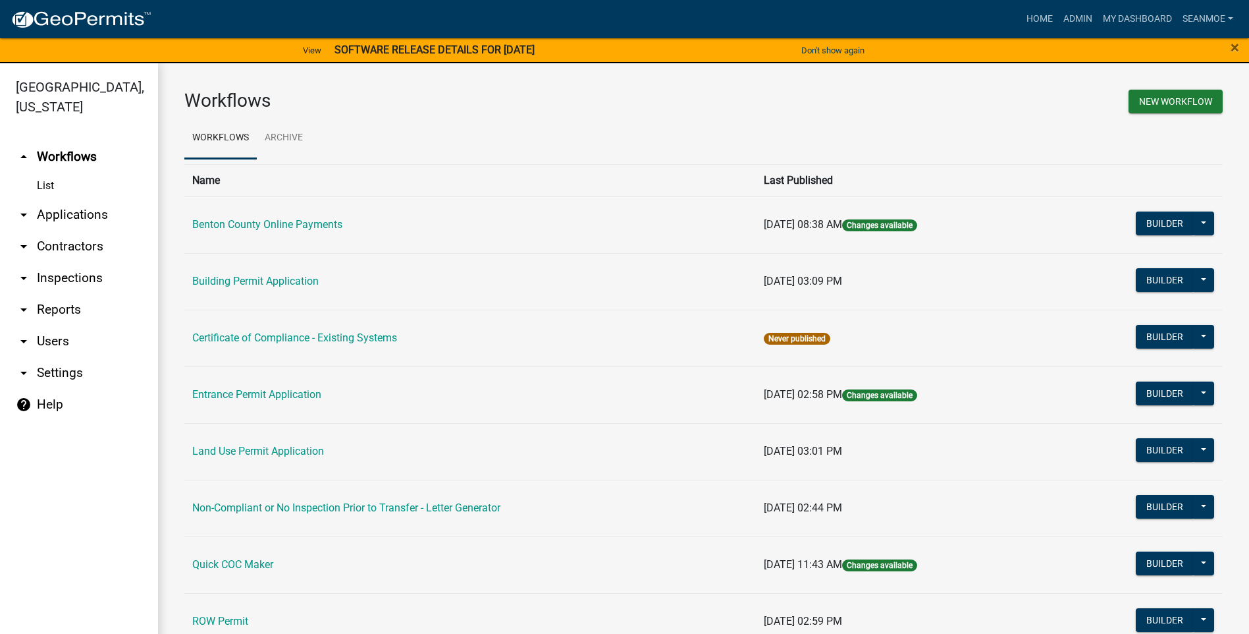
click at [70, 214] on link "arrow_drop_down Applications" at bounding box center [79, 215] width 158 height 32
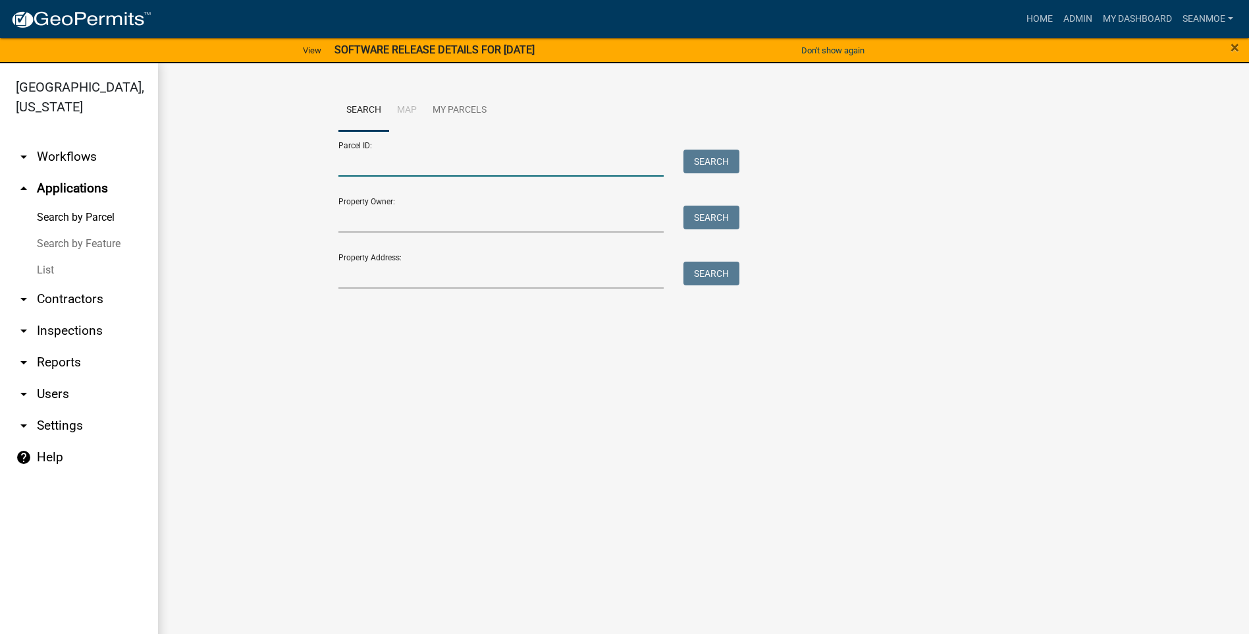
click at [361, 168] on input "Parcel ID:" at bounding box center [501, 162] width 326 height 27
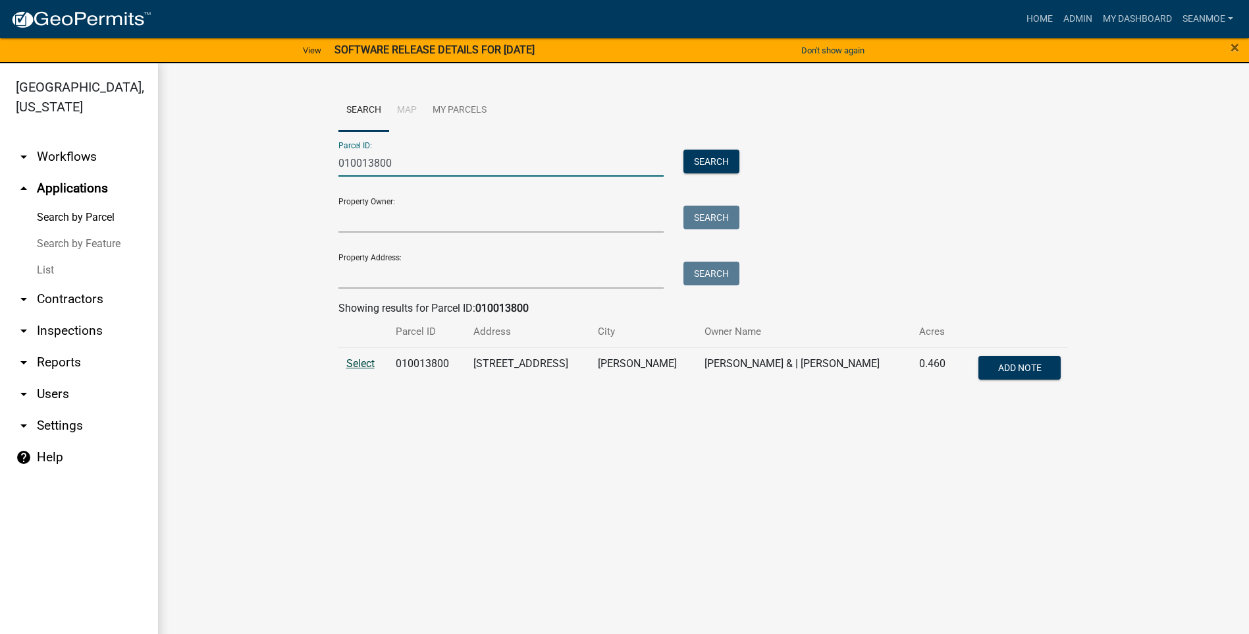
type input "010013800"
click at [357, 365] on span "Select" at bounding box center [360, 363] width 28 height 13
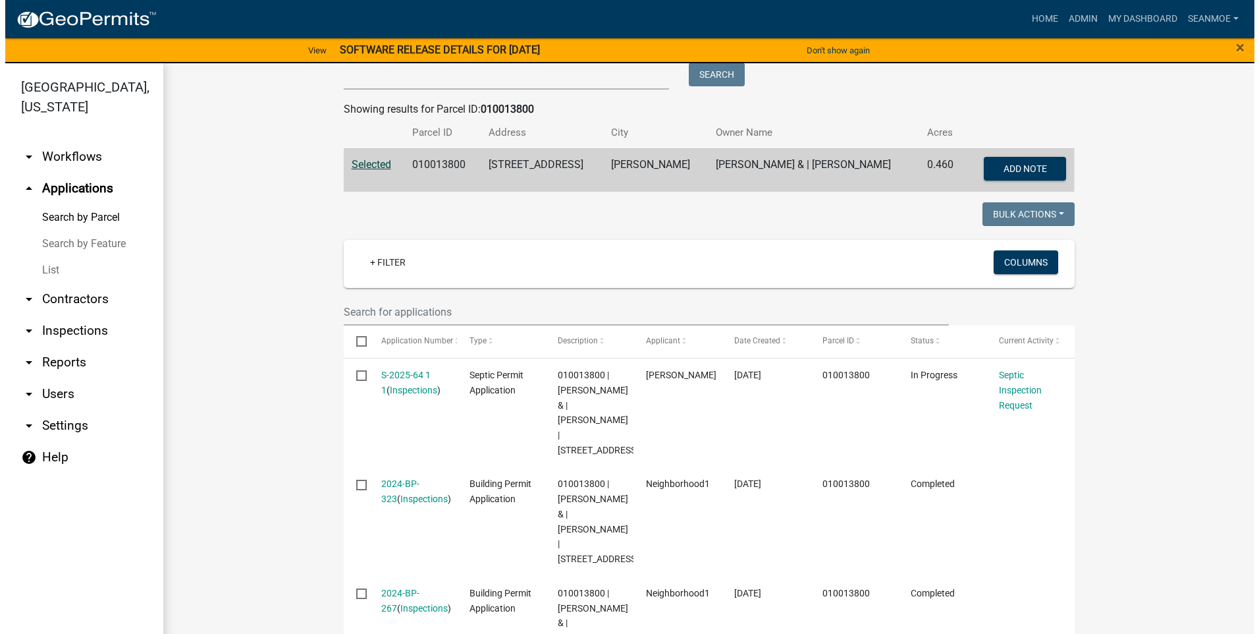
scroll to position [299, 0]
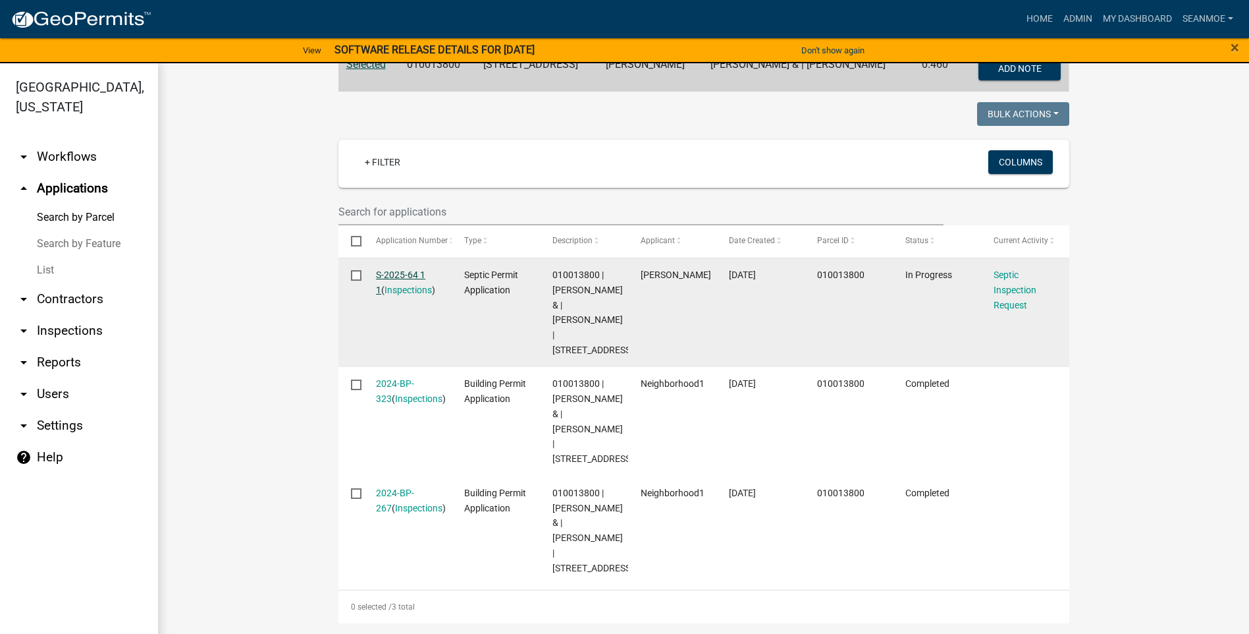
click at [387, 277] on link "S-2025-64 1 1" at bounding box center [400, 282] width 49 height 26
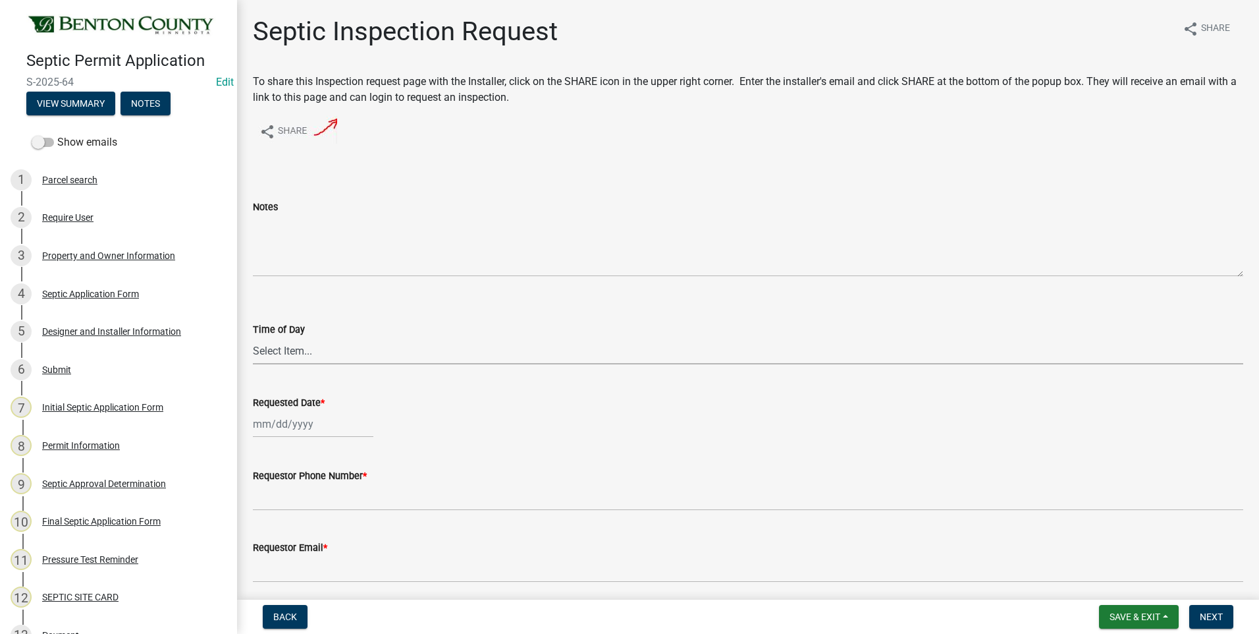
click at [302, 350] on select "Select Item... AM PM" at bounding box center [748, 350] width 990 height 27
click at [253, 337] on select "Select Item... AM PM" at bounding box center [748, 350] width 990 height 27
select select "e147c3a9-1840-4d8a-8b69-686b148401d6"
click at [299, 425] on div at bounding box center [313, 423] width 121 height 27
select select "10"
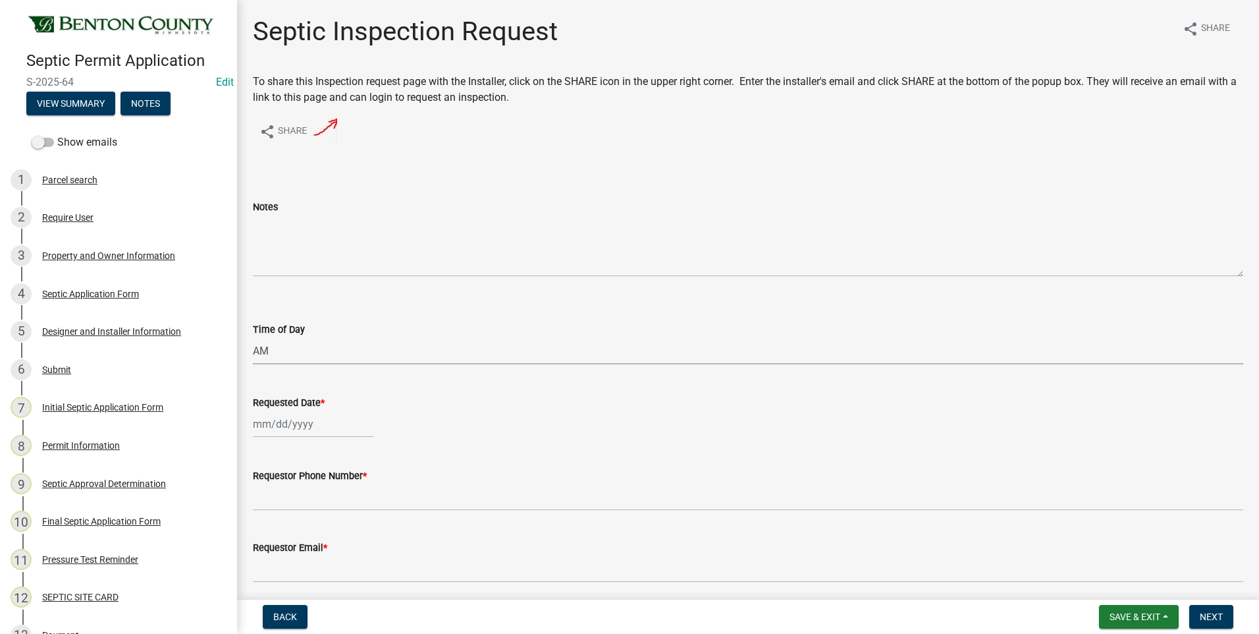
select select "2025"
click at [282, 311] on div "7" at bounding box center [287, 311] width 21 height 21
type input "10/07/2025"
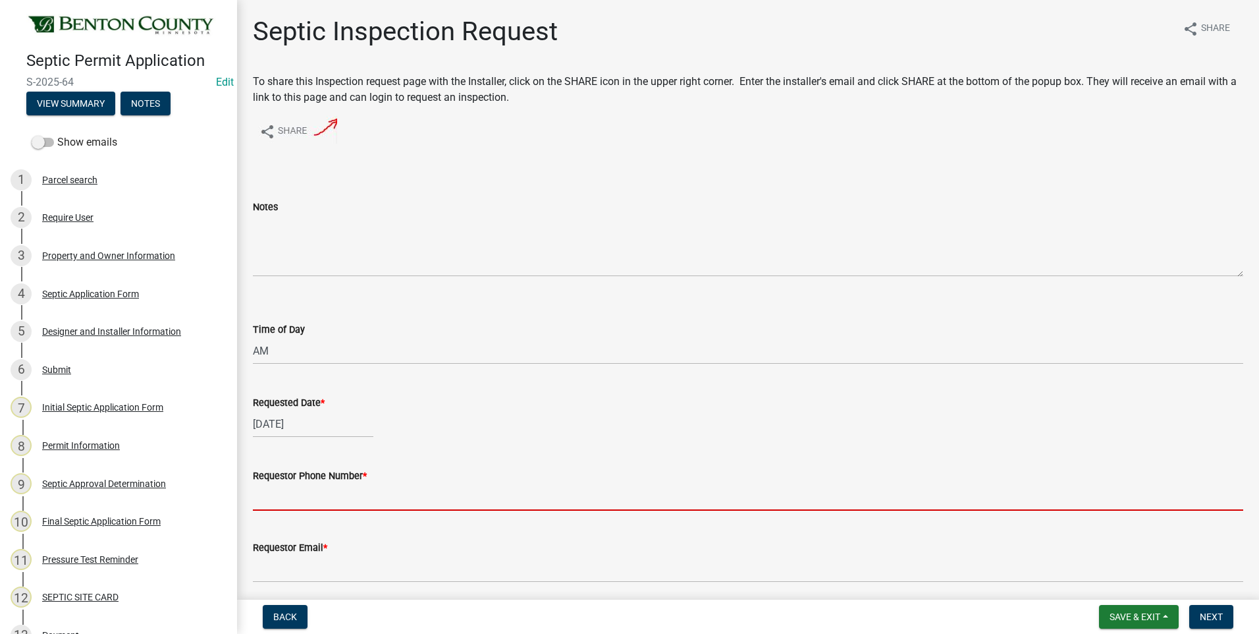
click at [322, 499] on input "Requestor Phone Number *" at bounding box center [748, 496] width 990 height 27
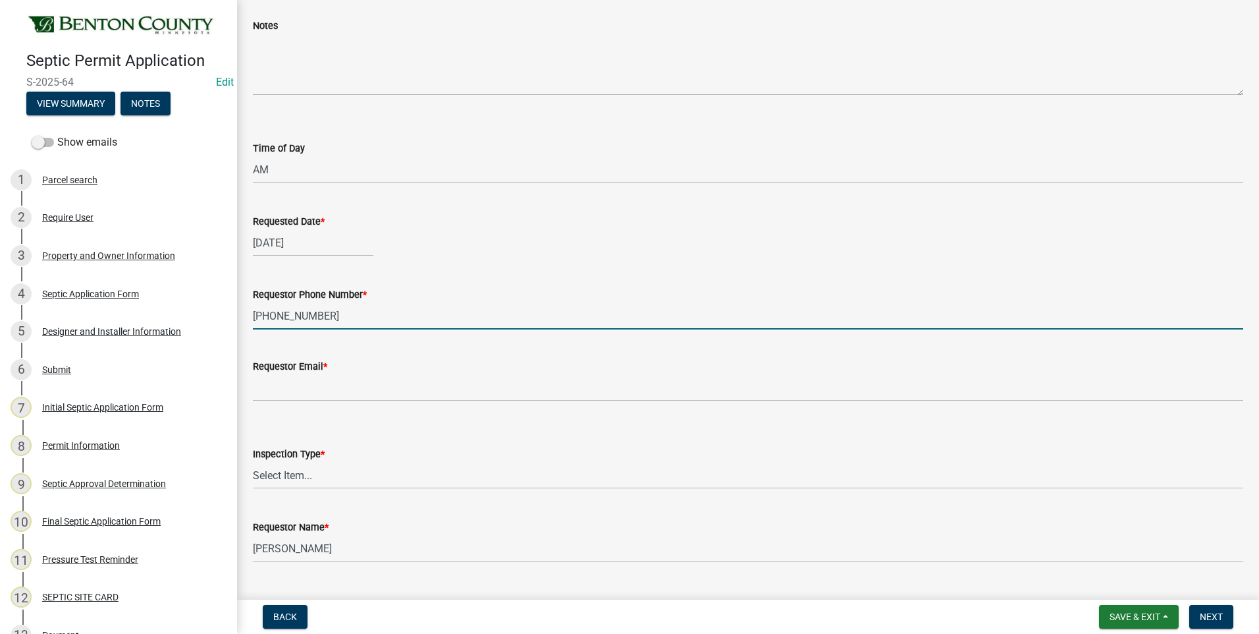
scroll to position [198, 0]
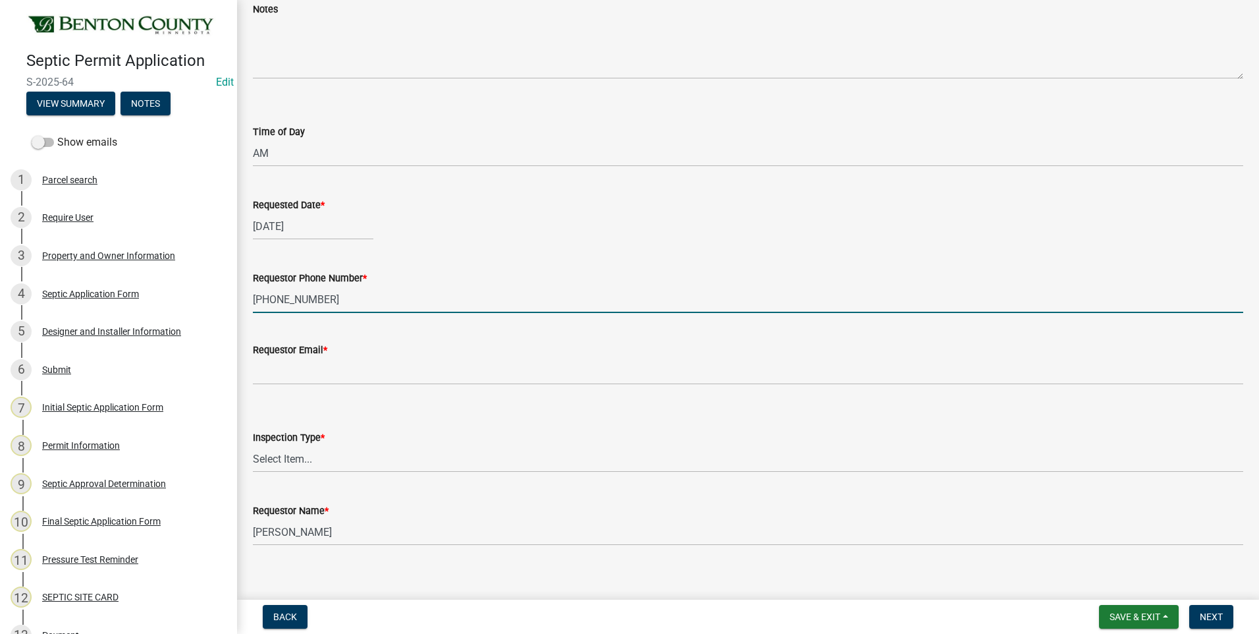
type input "320-290-2259"
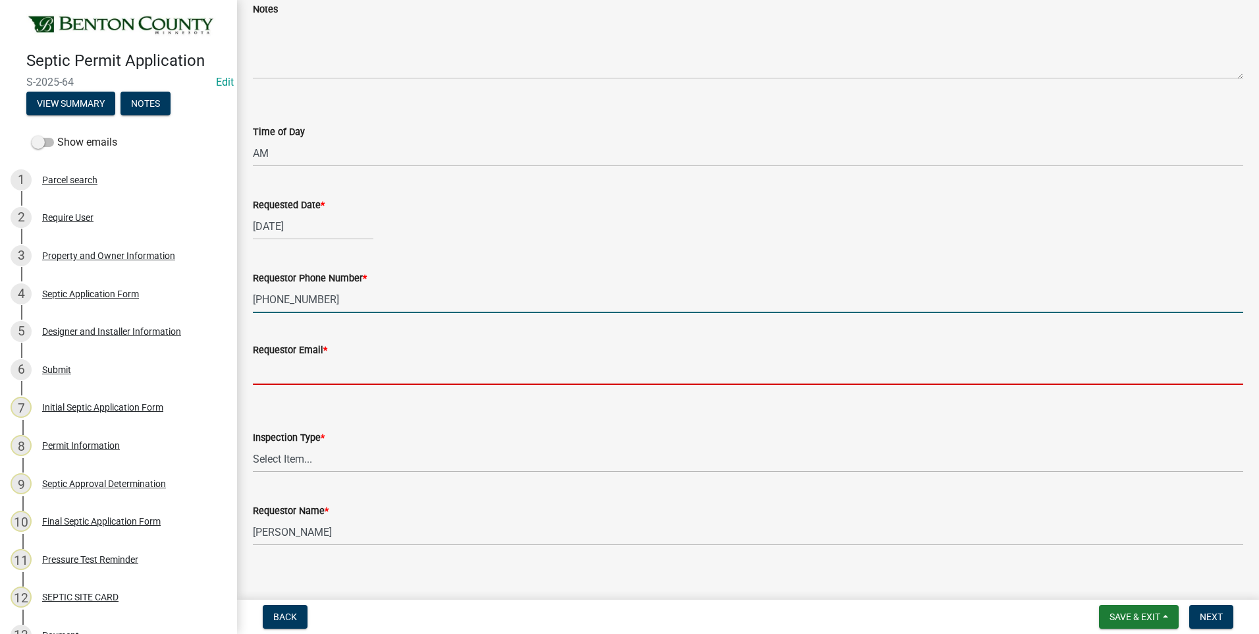
click at [350, 374] on input "Requestor Email *" at bounding box center [748, 371] width 990 height 27
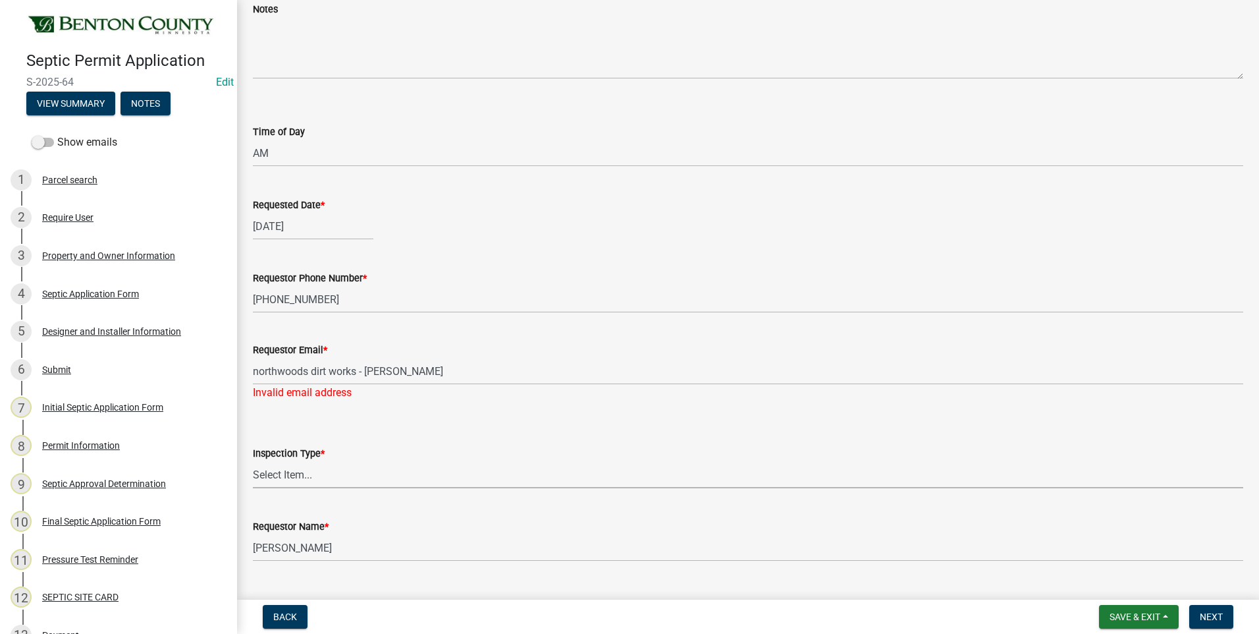
click at [288, 456] on div "Inspection Type * Select Item... Septic Inspection" at bounding box center [748, 466] width 990 height 43
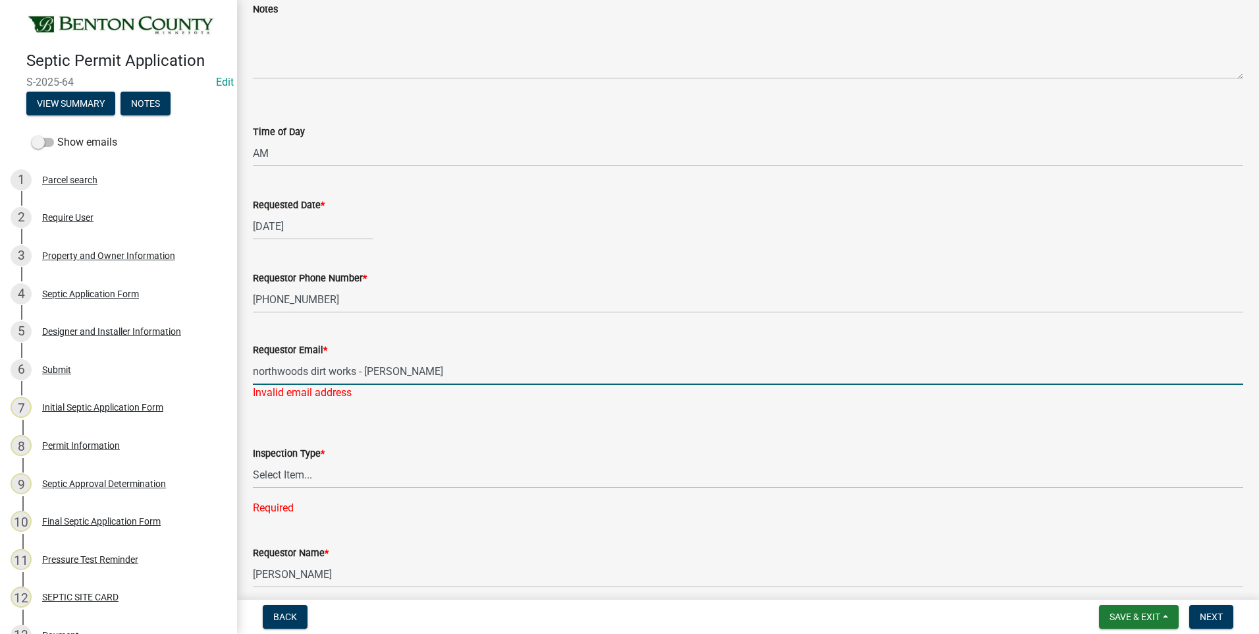
drag, startPoint x: 425, startPoint y: 371, endPoint x: 236, endPoint y: 364, distance: 189.8
click at [236, 364] on div "Septic Permit Application S-2025-64 Edit View Summary Notes Show emails 1 Parce…" at bounding box center [629, 317] width 1259 height 634
type input "northwoodsdirtworks@yahoo.com"
click at [278, 477] on div "Inspection Type * Select Item... Septic Inspection Required" at bounding box center [748, 463] width 990 height 105
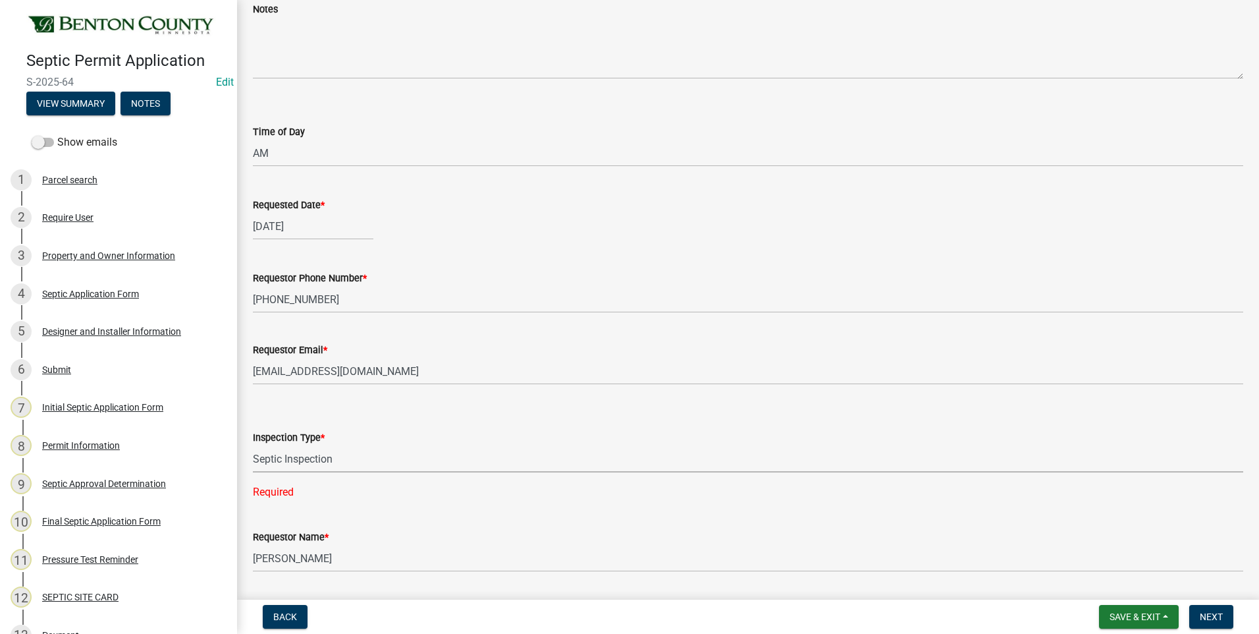
click at [253, 445] on select "Select Item... Septic Inspection" at bounding box center [748, 458] width 990 height 27
select select "2bffa26d-5937-4e49-ae9c-109493db88f9"
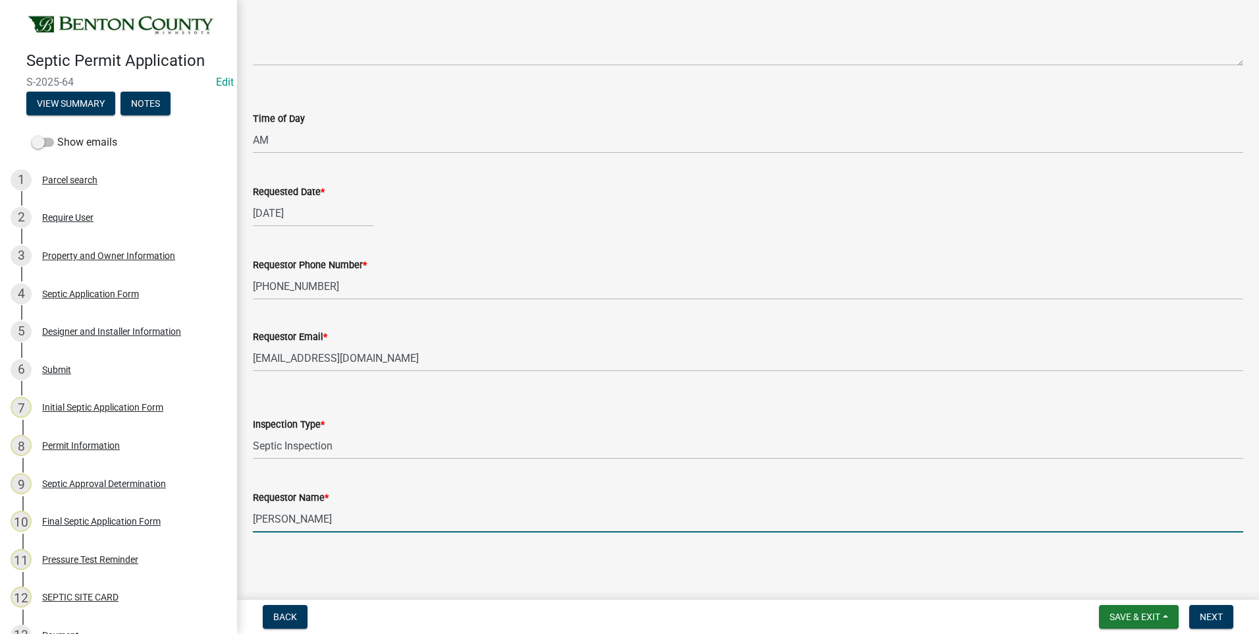
drag, startPoint x: 300, startPoint y: 515, endPoint x: 230, endPoint y: 516, distance: 69.8
click at [230, 516] on div "Septic Permit Application S-2025-64 Edit View Summary Notes Show emails 1 Parce…" at bounding box center [629, 317] width 1259 height 634
type input "Ray Novak"
click at [1212, 613] on span "Next" at bounding box center [1211, 616] width 23 height 11
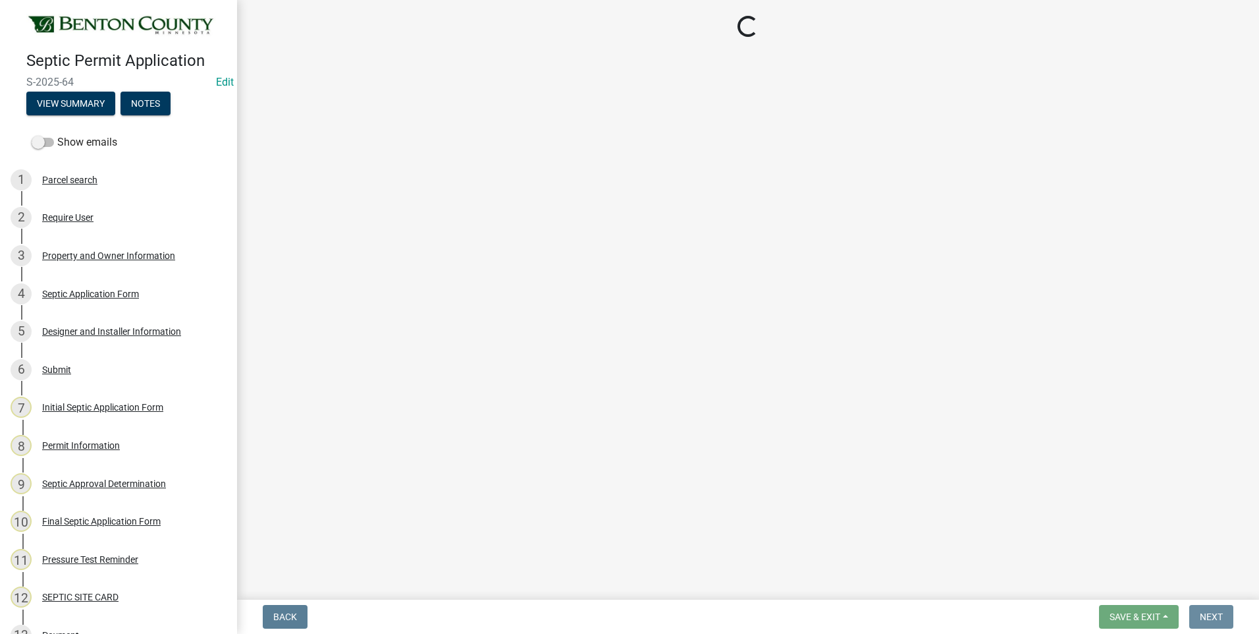
scroll to position [0, 0]
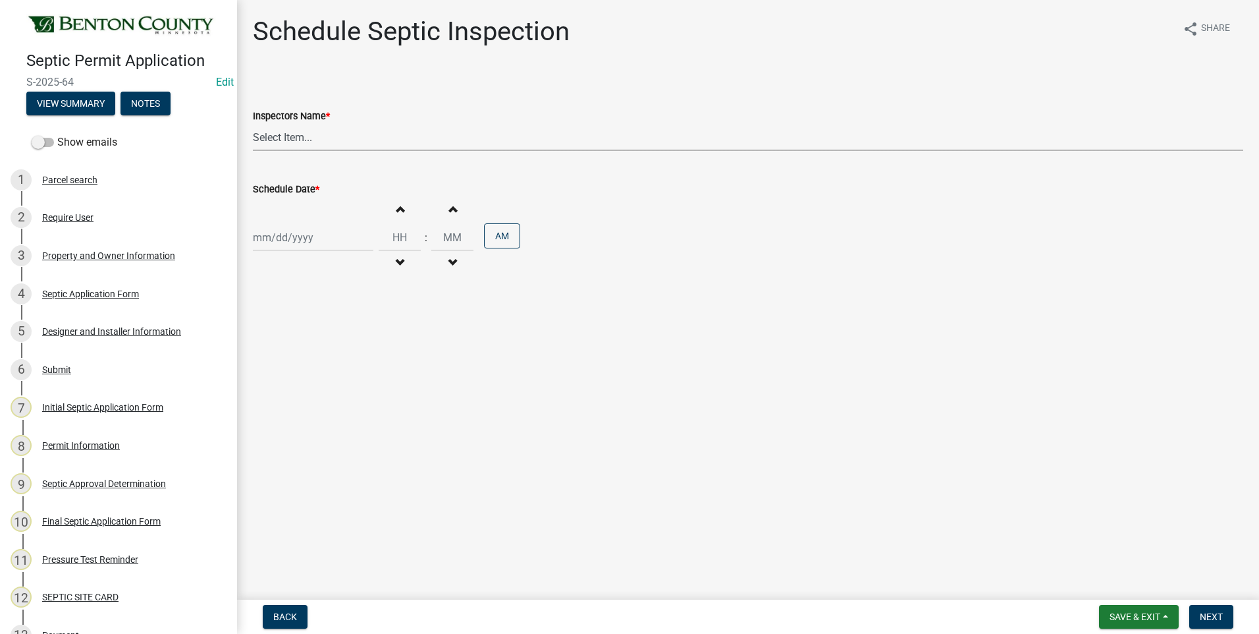
click at [283, 133] on select "Select Item... [PERSON_NAME][EMAIL_ADDRESS][DOMAIN_NAME][PERSON_NAME] ([PERSON_…" at bounding box center [748, 137] width 990 height 27
select select "7cabb9c8-04c6-487b-baf0-b74dd8e48fb6"
click at [253, 124] on select "Select Item... [PERSON_NAME][EMAIL_ADDRESS][DOMAIN_NAME][PERSON_NAME] ([PERSON_…" at bounding box center [748, 137] width 990 height 27
click at [290, 238] on div at bounding box center [313, 237] width 121 height 27
select select "10"
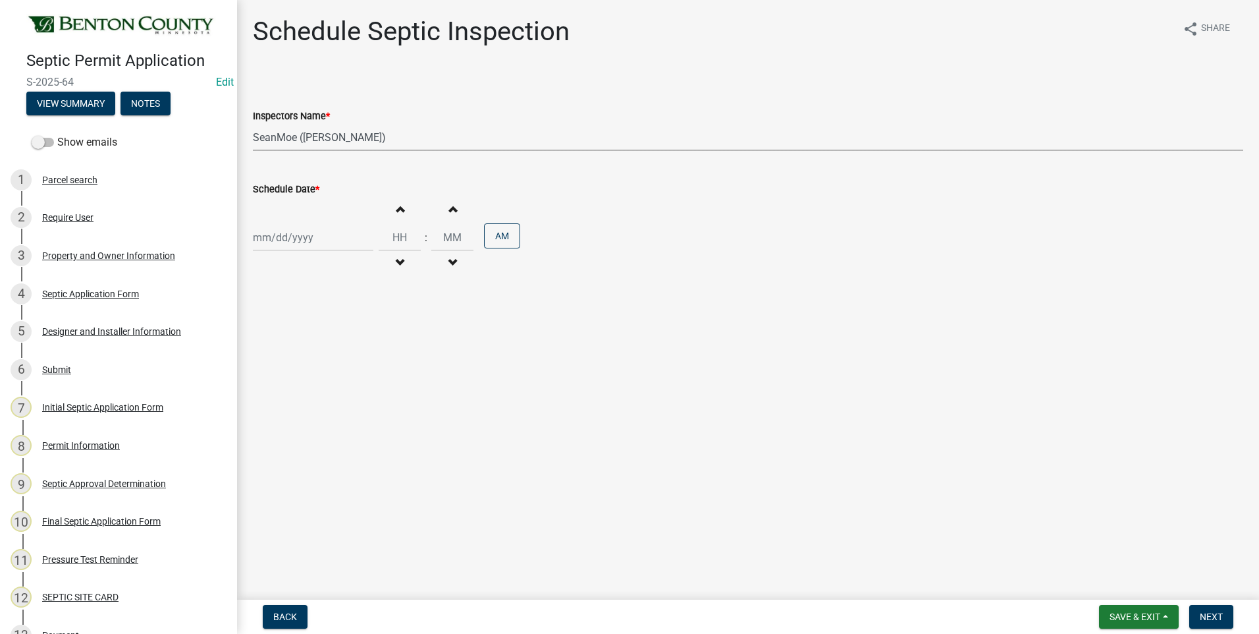
select select "2025"
click at [285, 326] on div "7" at bounding box center [287, 328] width 21 height 21
type input "[DATE]"
click at [396, 261] on span "button" at bounding box center [399, 262] width 7 height 11
type input "11"
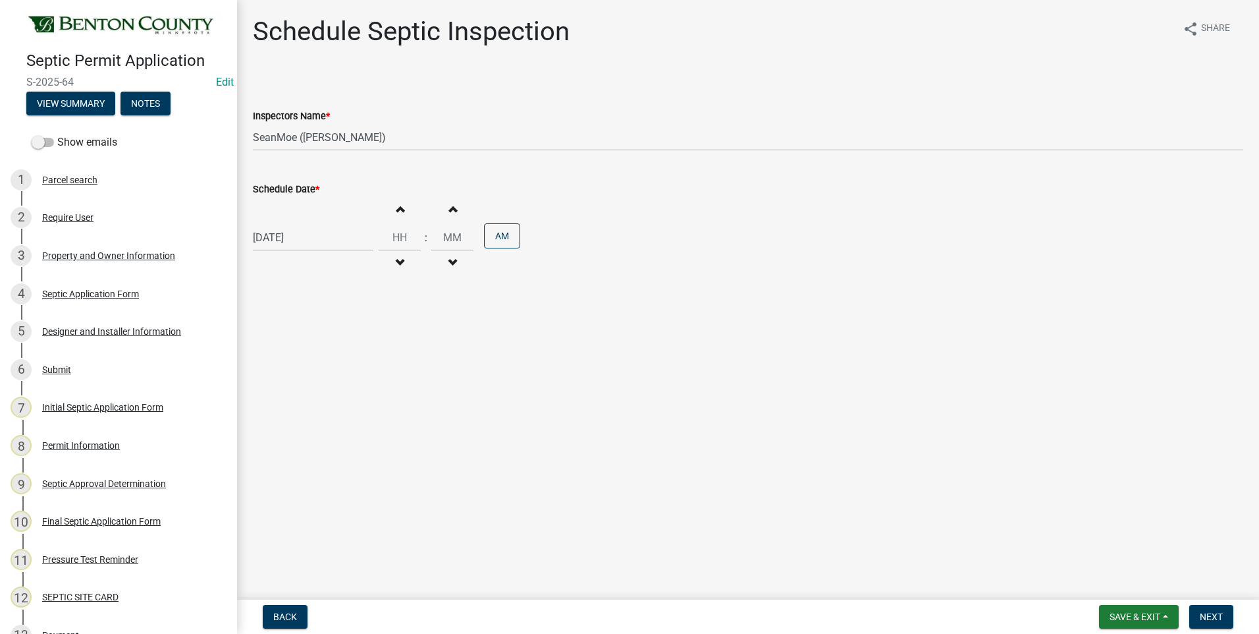
type input "00"
click at [396, 262] on span "button" at bounding box center [399, 262] width 7 height 11
type input "10"
click at [499, 235] on button "PM" at bounding box center [502, 235] width 36 height 25
click at [1210, 616] on span "Next" at bounding box center [1211, 616] width 23 height 11
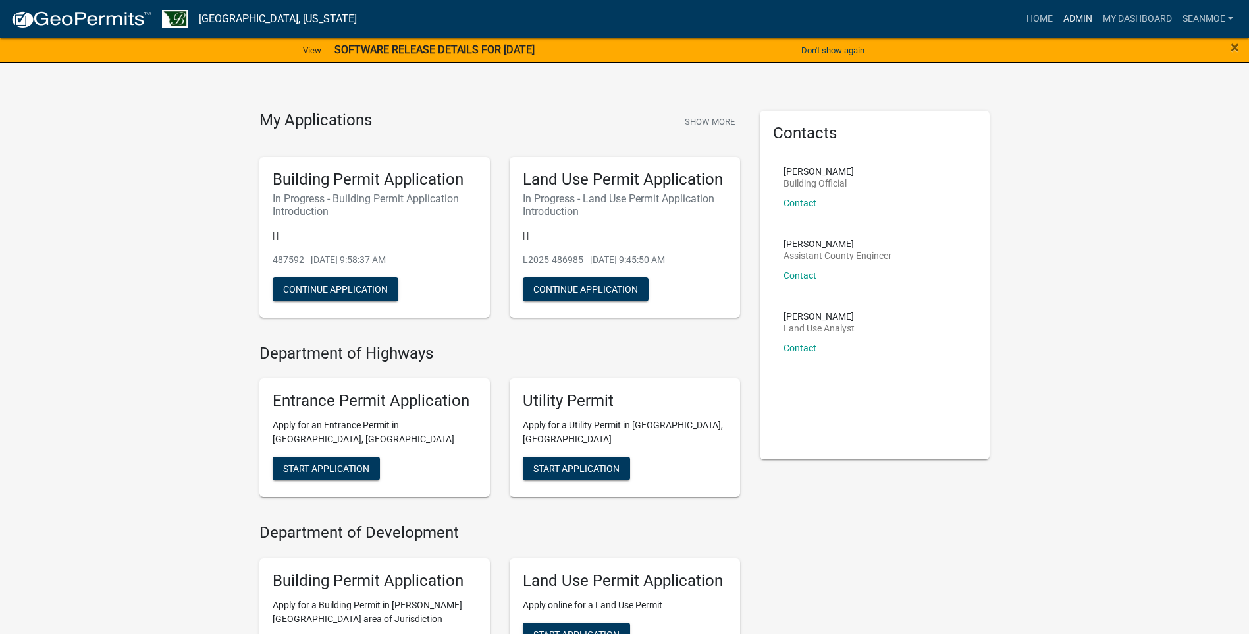
click at [1077, 18] on link "Admin" at bounding box center [1078, 19] width 40 height 25
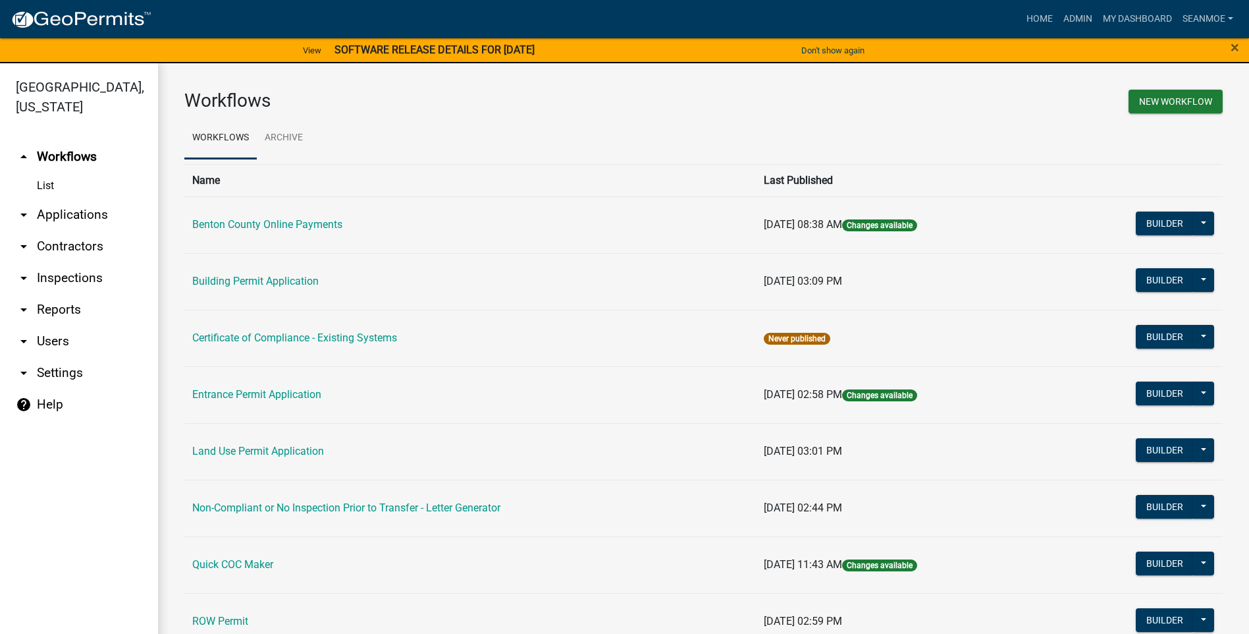
click at [78, 213] on link "arrow_drop_down Applications" at bounding box center [79, 215] width 158 height 32
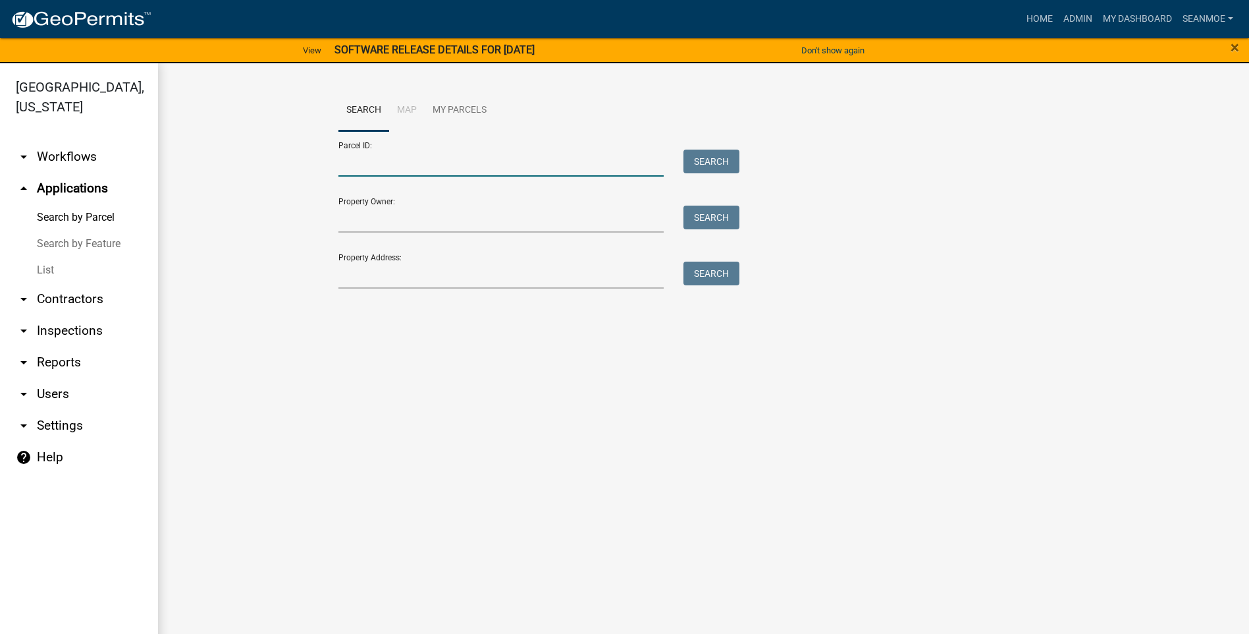
click at [405, 166] on input "Parcel ID:" at bounding box center [501, 162] width 326 height 27
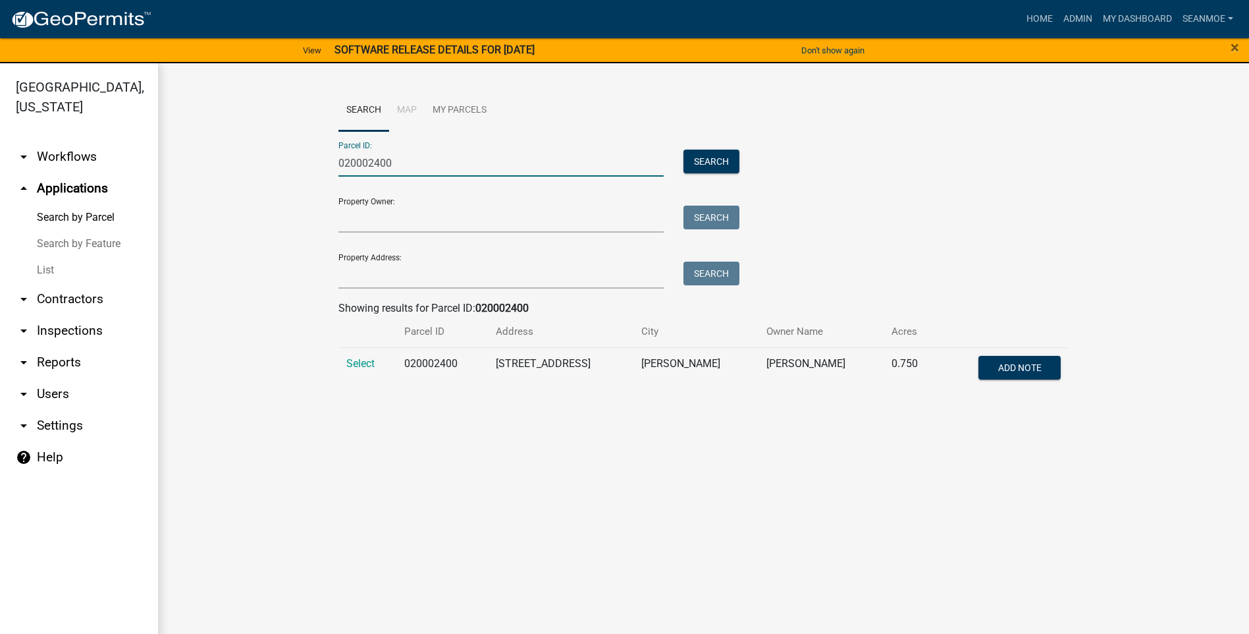
type input "020002400"
click at [358, 362] on span "Select" at bounding box center [360, 363] width 28 height 13
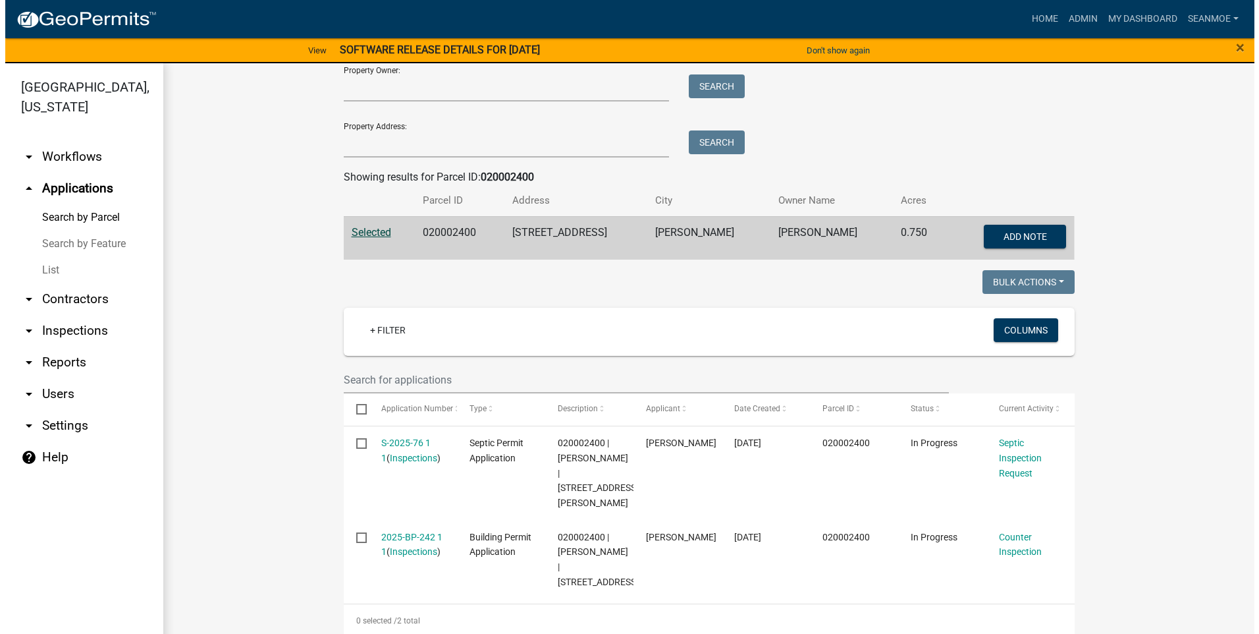
scroll to position [145, 0]
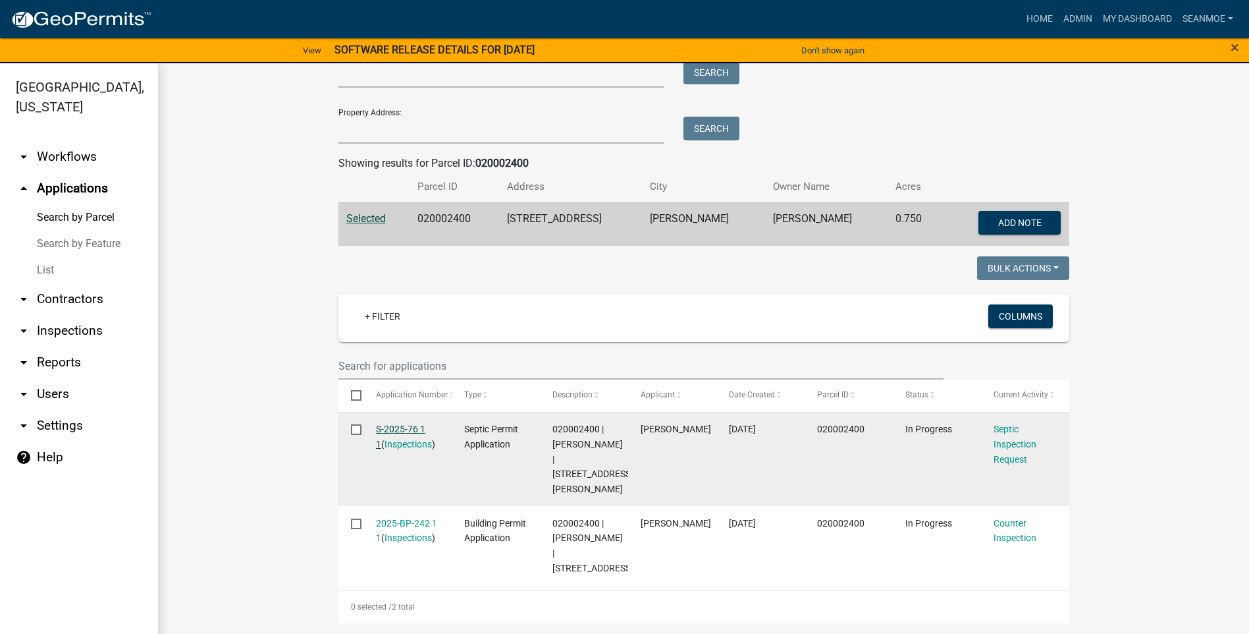
click at [410, 428] on link "S-2025-76 1 1" at bounding box center [400, 436] width 49 height 26
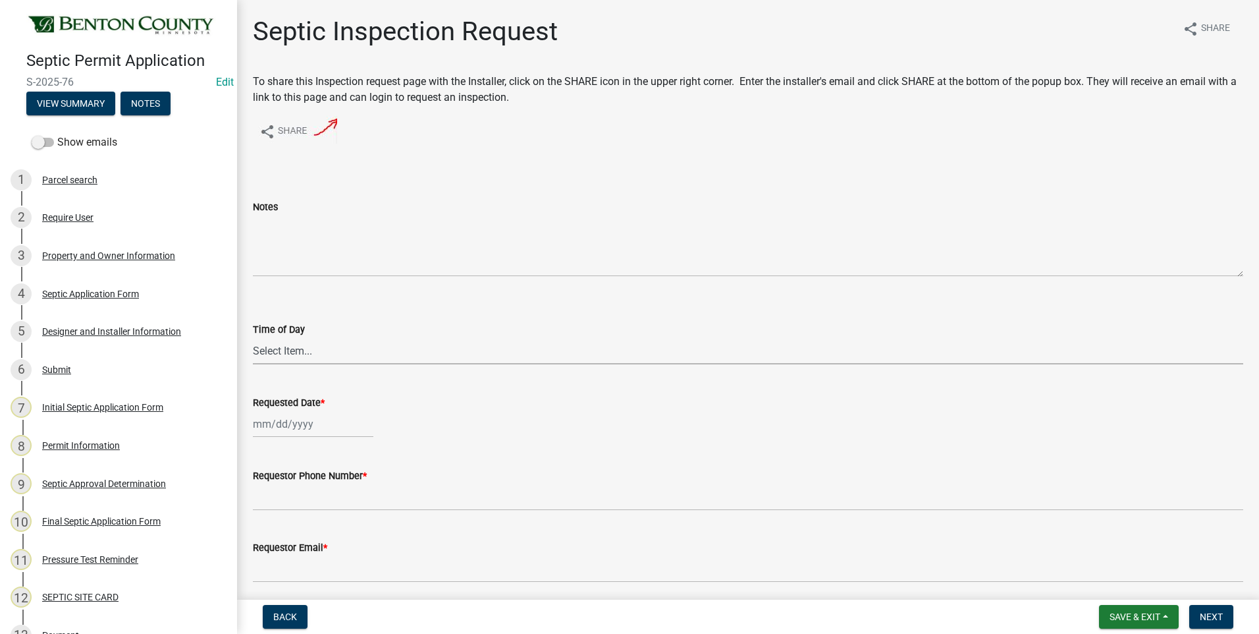
click at [279, 352] on select "Select Item... AM PM" at bounding box center [748, 350] width 990 height 27
click at [253, 337] on select "Select Item... AM PM" at bounding box center [748, 350] width 990 height 27
select select "9e6d2508-0c9a-455d-a980-16dc652cfe84"
click at [292, 426] on div at bounding box center [313, 423] width 121 height 27
select select "10"
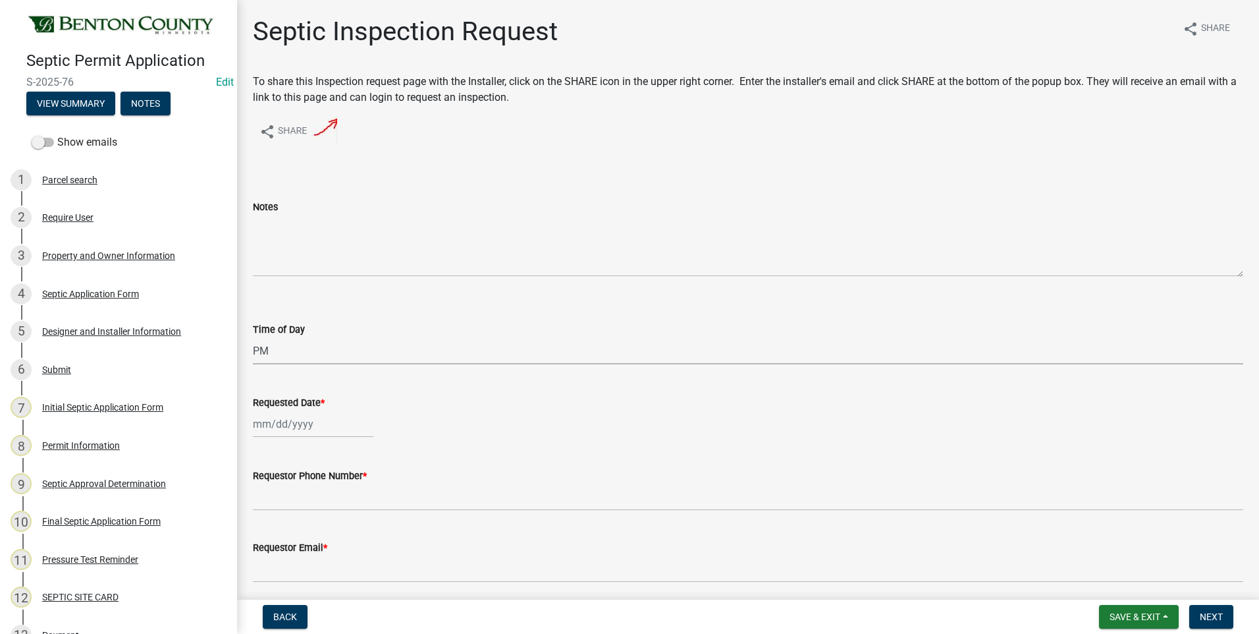
select select "2025"
click at [284, 310] on div "7" at bounding box center [287, 311] width 21 height 21
type input "[DATE]"
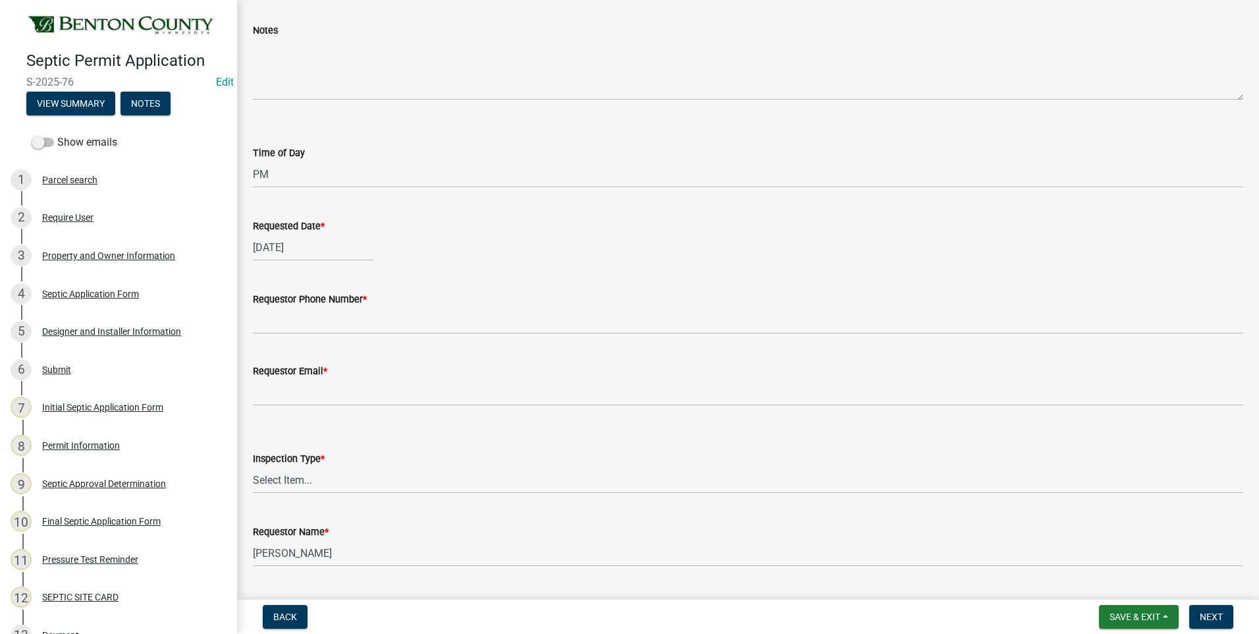
scroll to position [211, 0]
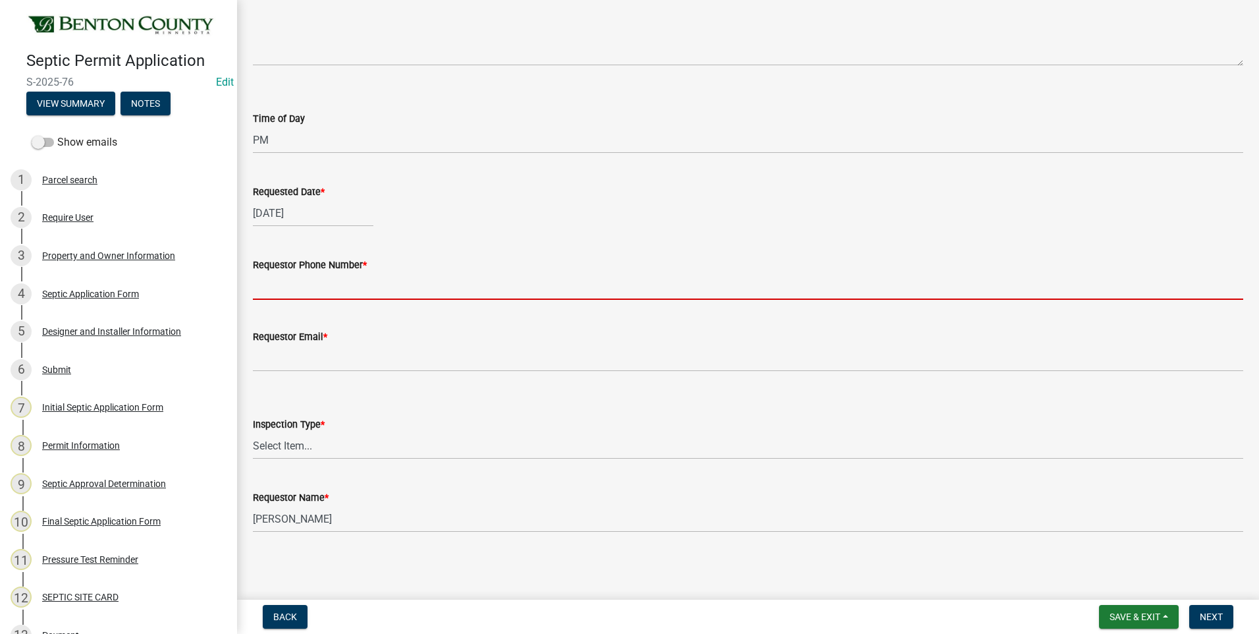
click at [396, 289] on input "Requestor Phone Number *" at bounding box center [748, 286] width 990 height 27
type input "[PHONE_NUMBER]"
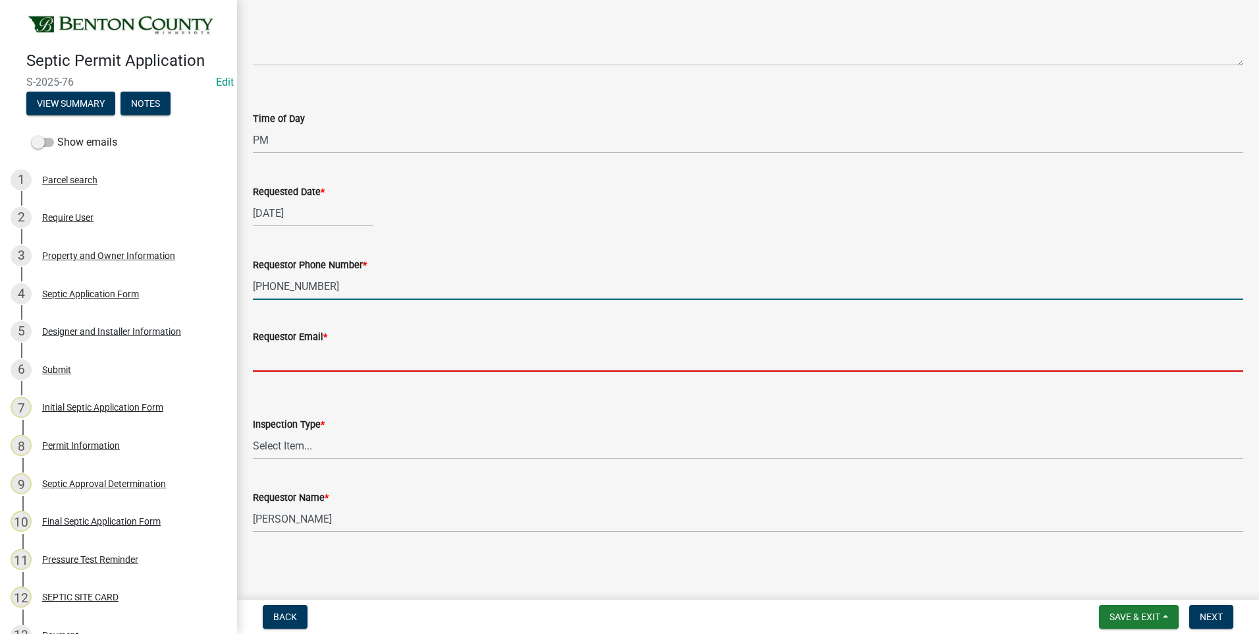
click at [344, 359] on input "Requestor Email *" at bounding box center [748, 357] width 990 height 27
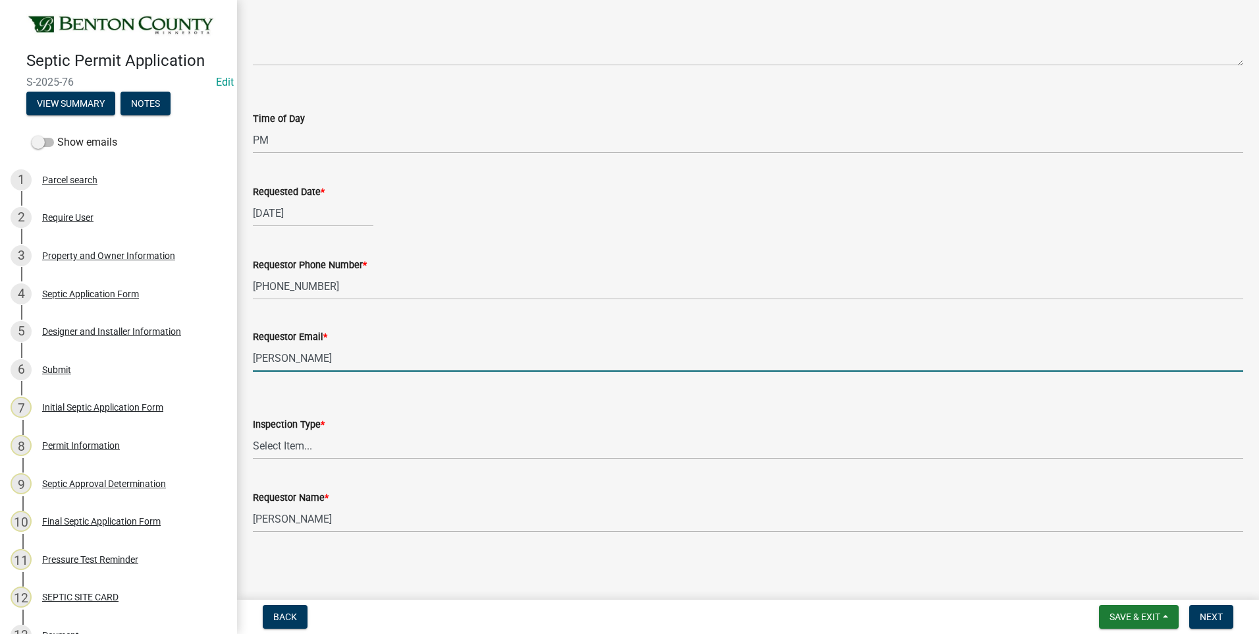
type input "[EMAIL_ADDRESS][DOMAIN_NAME]"
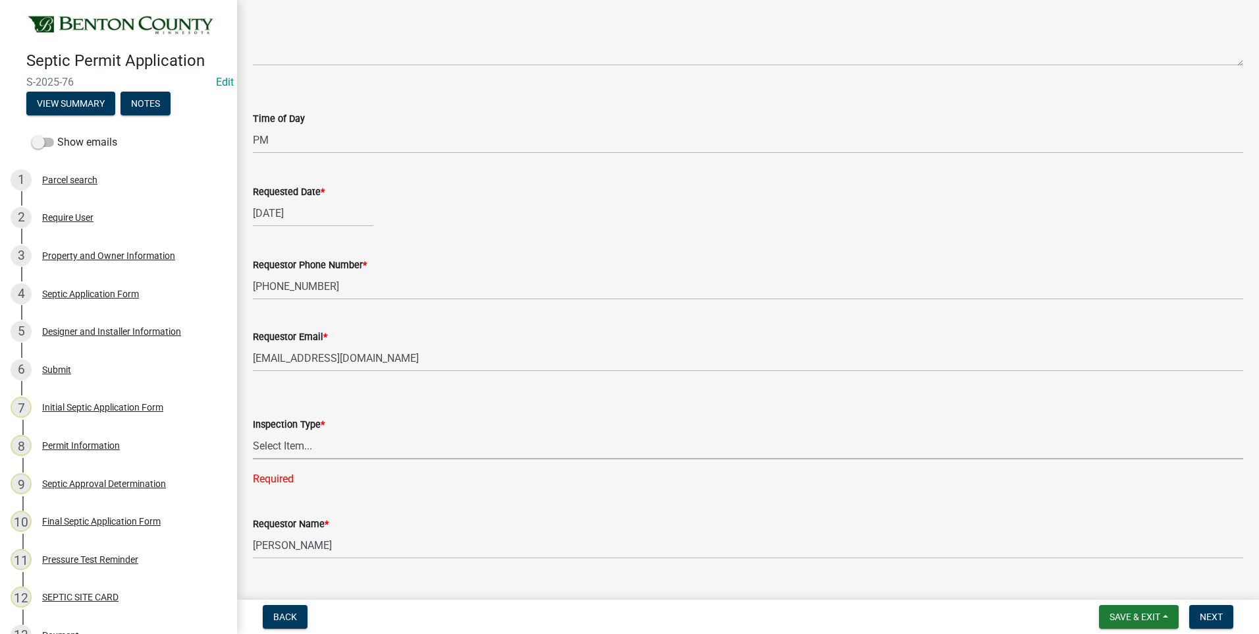
click at [306, 447] on select "Select Item... Septic Inspection" at bounding box center [748, 445] width 990 height 27
click at [253, 432] on select "Select Item... Septic Inspection" at bounding box center [748, 445] width 990 height 27
select select "2bffa26d-5937-4e49-ae9c-109493db88f9"
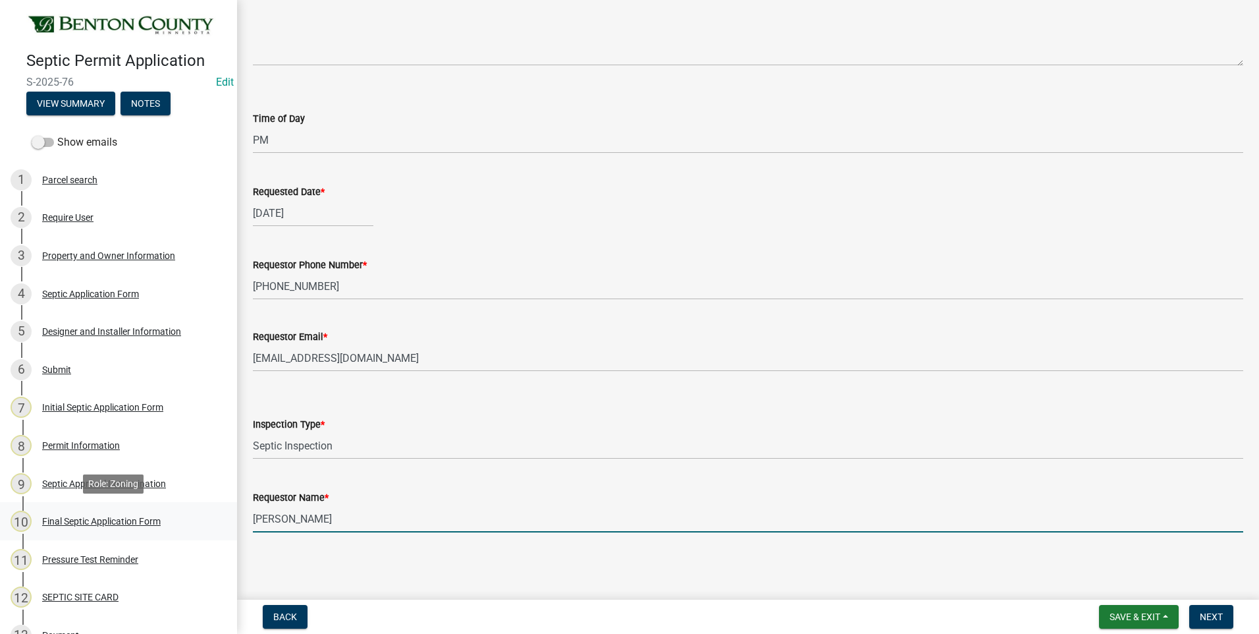
drag, startPoint x: 307, startPoint y: 515, endPoint x: 225, endPoint y: 519, distance: 81.8
click at [225, 519] on div "Septic Permit Application S-2025-76 Edit View Summary Notes Show emails 1 Parce…" at bounding box center [629, 317] width 1259 height 634
type input "[PERSON_NAME]"
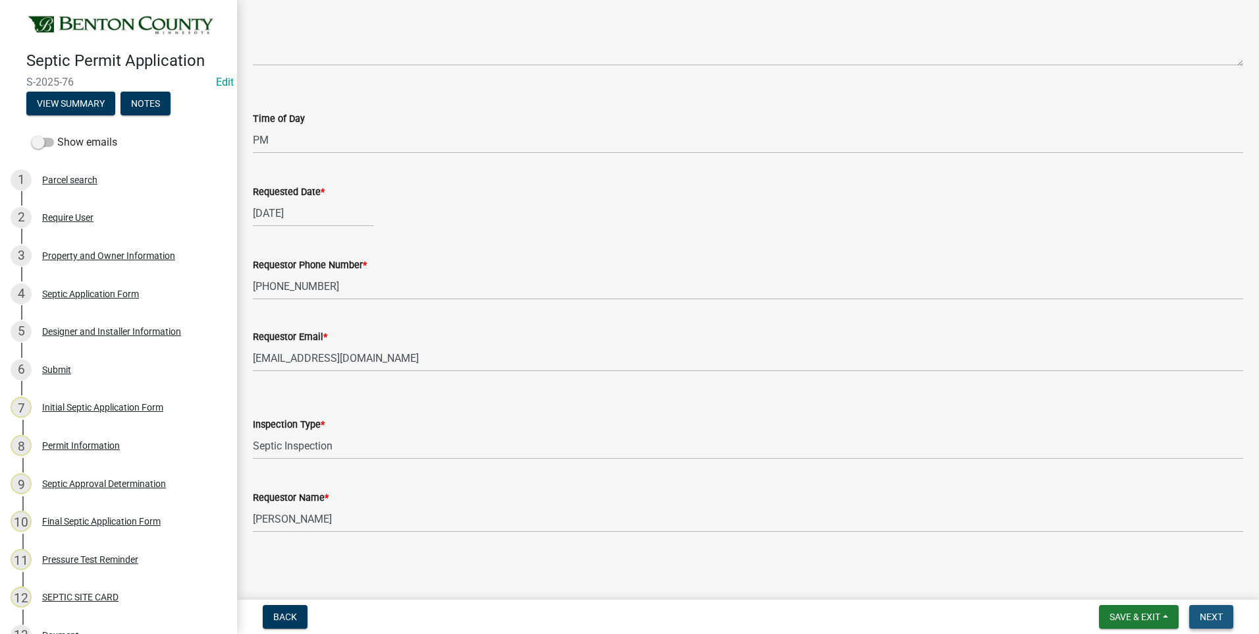
click at [1211, 615] on span "Next" at bounding box center [1211, 616] width 23 height 11
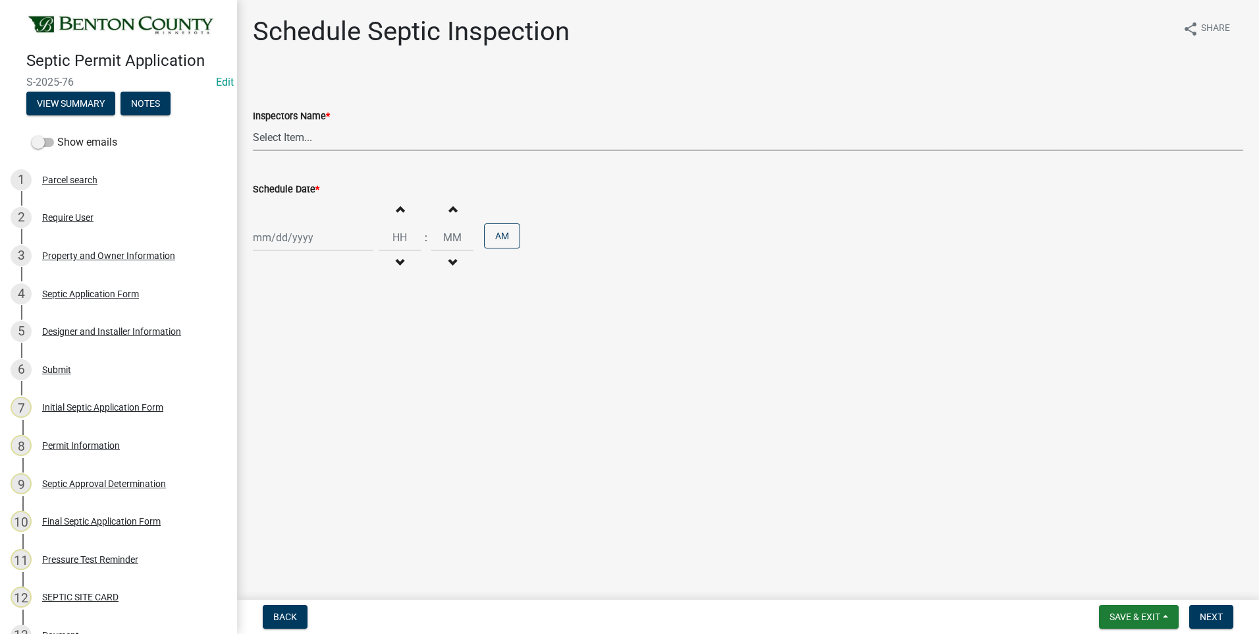
click at [294, 139] on select "Select Item... [PERSON_NAME][EMAIL_ADDRESS][DOMAIN_NAME][PERSON_NAME] ([PERSON_…" at bounding box center [748, 137] width 990 height 27
select select "7cabb9c8-04c6-487b-baf0-b74dd8e48fb6"
click at [253, 124] on select "Select Item... [PERSON_NAME][EMAIL_ADDRESS][DOMAIN_NAME][PERSON_NAME] ([PERSON_…" at bounding box center [748, 137] width 990 height 27
click at [299, 234] on div at bounding box center [313, 237] width 121 height 27
select select "10"
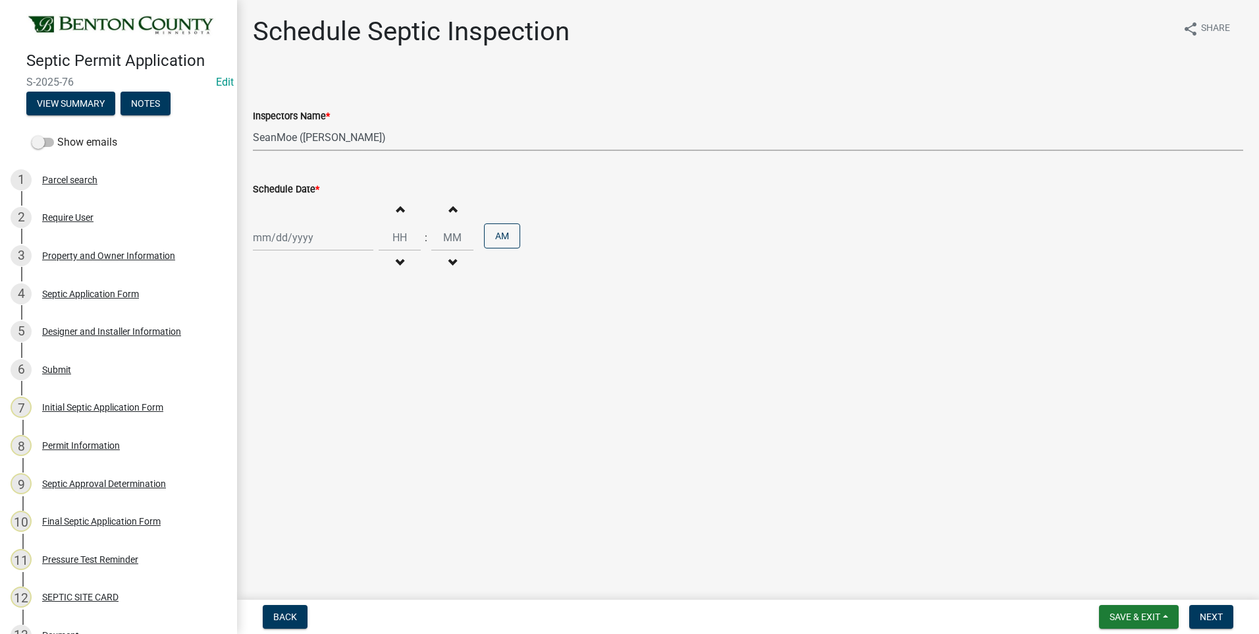
select select "2025"
click at [286, 325] on div "7" at bounding box center [287, 328] width 21 height 21
type input "[DATE]"
click at [396, 263] on span "button" at bounding box center [399, 262] width 7 height 11
type input "11"
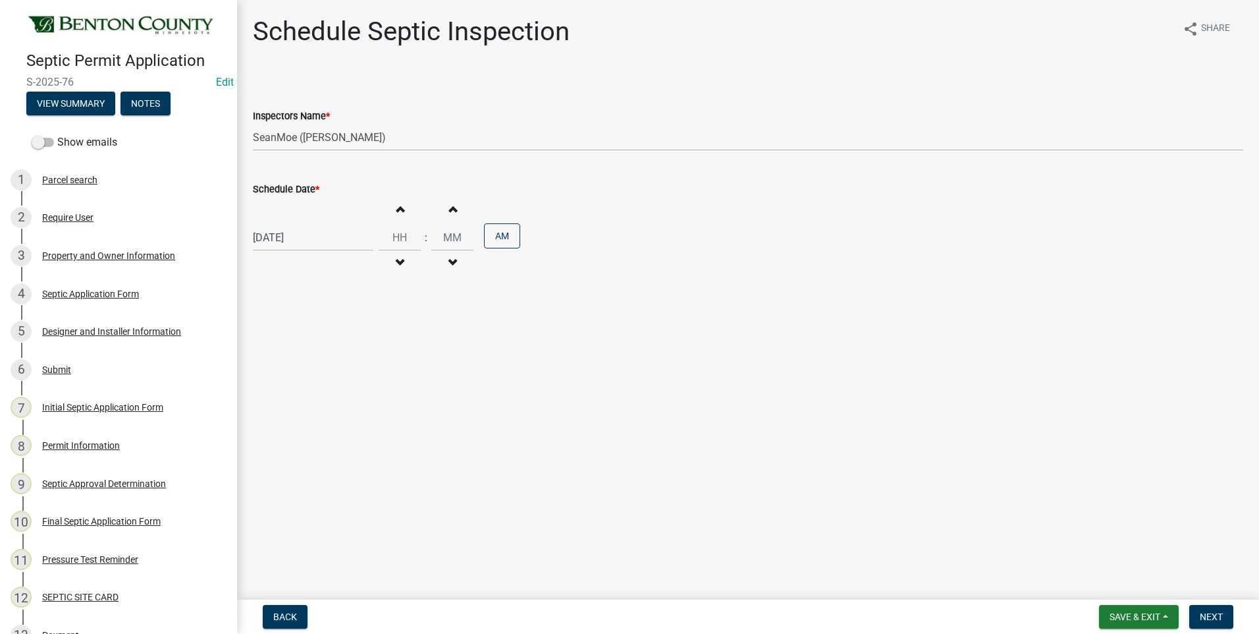
type input "00"
click at [396, 207] on span "button" at bounding box center [399, 208] width 7 height 11
type input "12"
click at [505, 240] on button "AM" at bounding box center [502, 235] width 36 height 25
drag, startPoint x: 453, startPoint y: 237, endPoint x: 443, endPoint y: 237, distance: 10.5
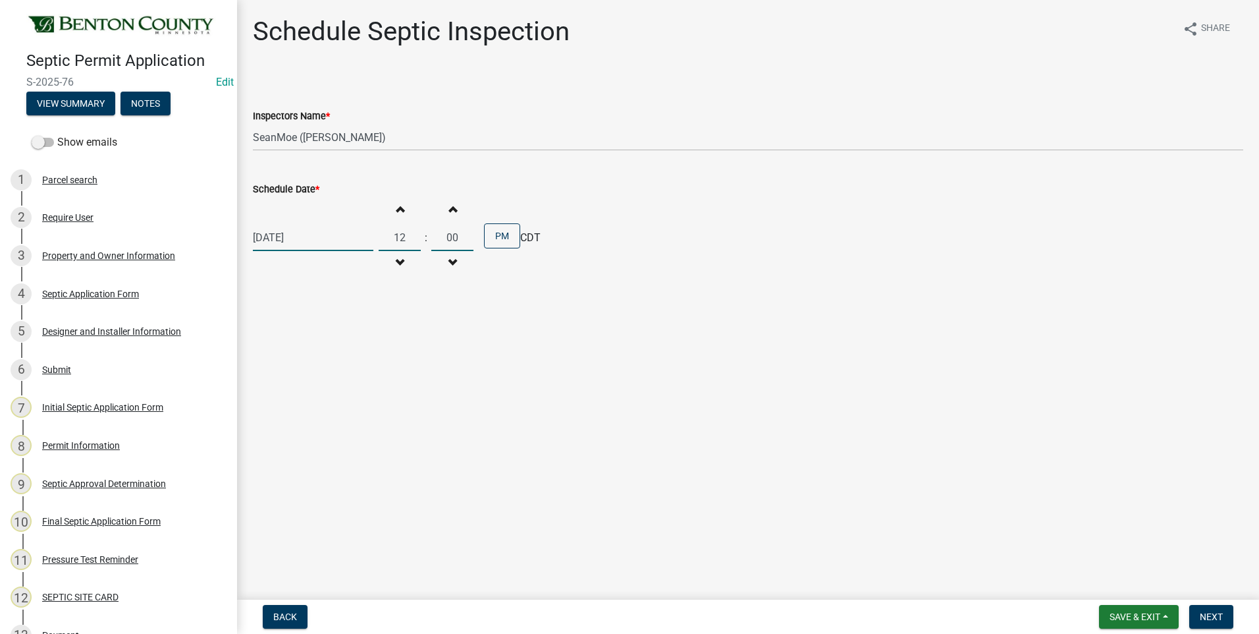
click at [443, 237] on input "00" at bounding box center [452, 237] width 42 height 27
type input "30"
click at [1217, 618] on span "Next" at bounding box center [1211, 616] width 23 height 11
